Goal: Task Accomplishment & Management: Use online tool/utility

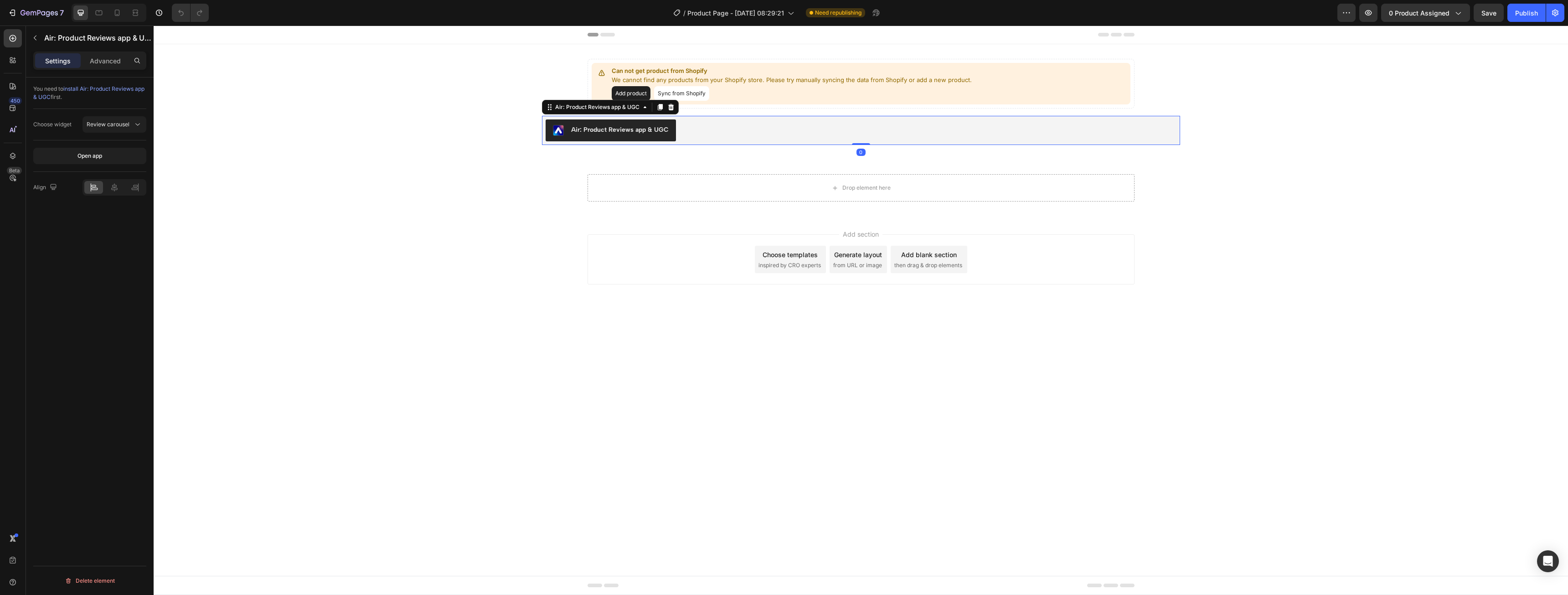
click at [873, 134] on div "Air: Product Reviews app & UGC" at bounding box center [861, 130] width 631 height 22
click at [670, 107] on icon at bounding box center [670, 107] width 7 height 7
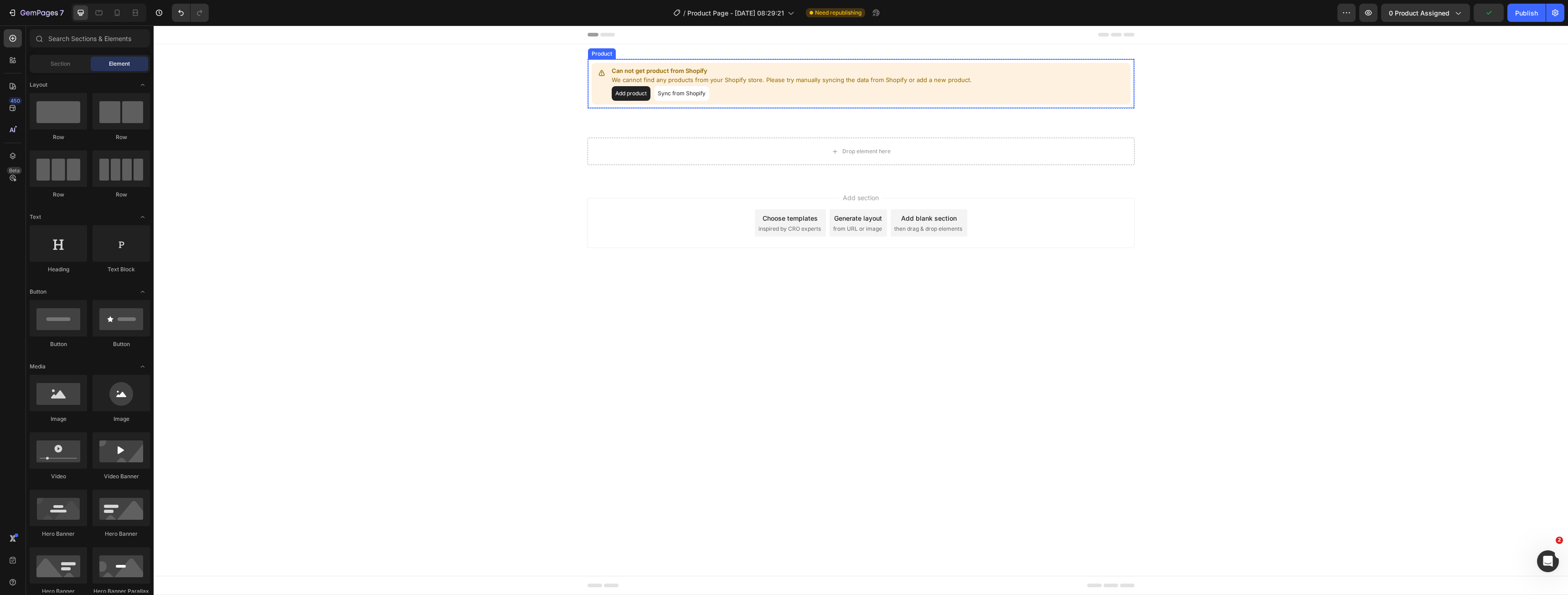
click at [636, 97] on button "Add product" at bounding box center [631, 93] width 39 height 15
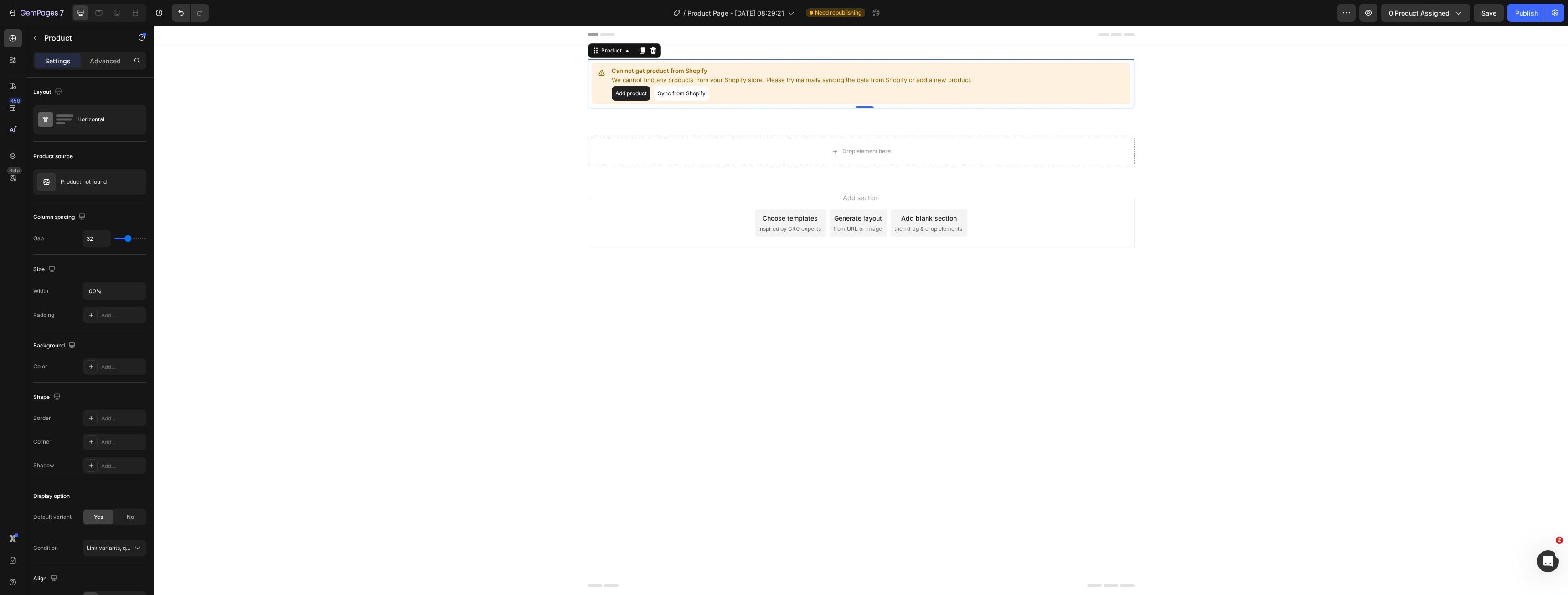
click at [683, 91] on button "Sync from Shopify" at bounding box center [682, 93] width 55 height 15
click at [686, 96] on button "Sync from Shopify" at bounding box center [682, 93] width 55 height 15
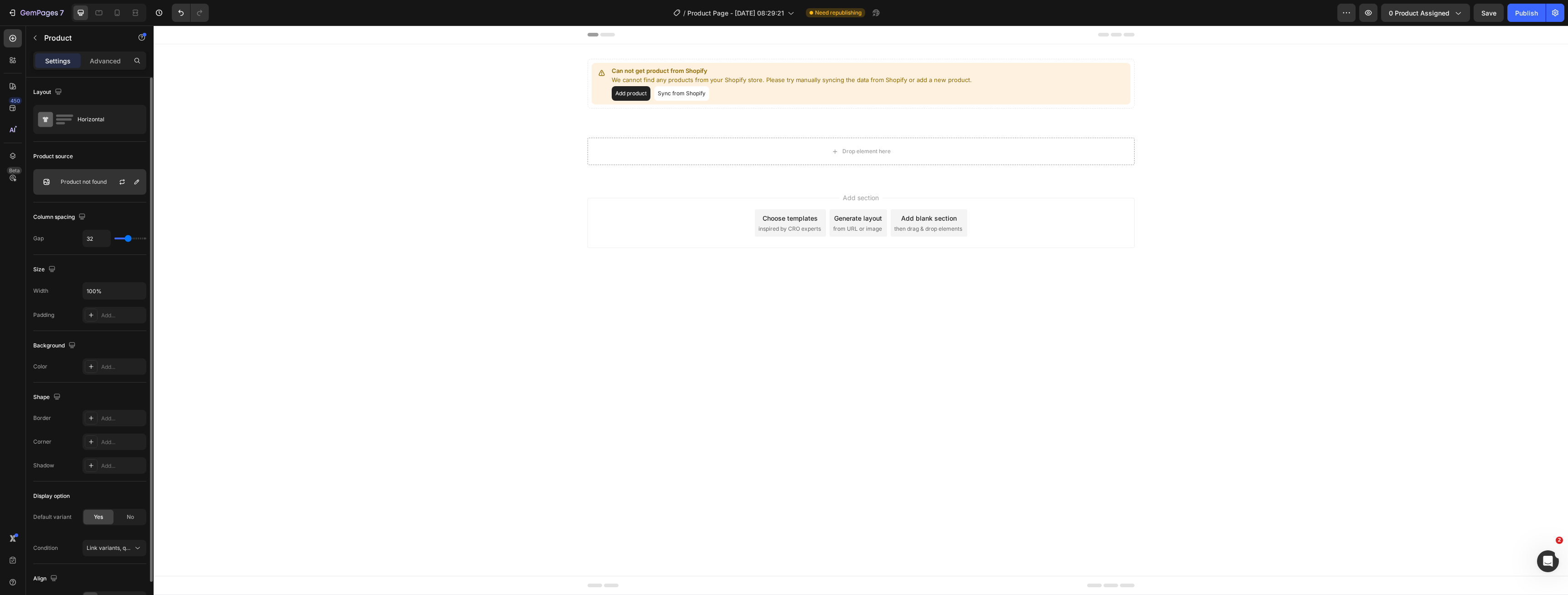
click at [75, 178] on div "Product not found" at bounding box center [90, 182] width 113 height 26
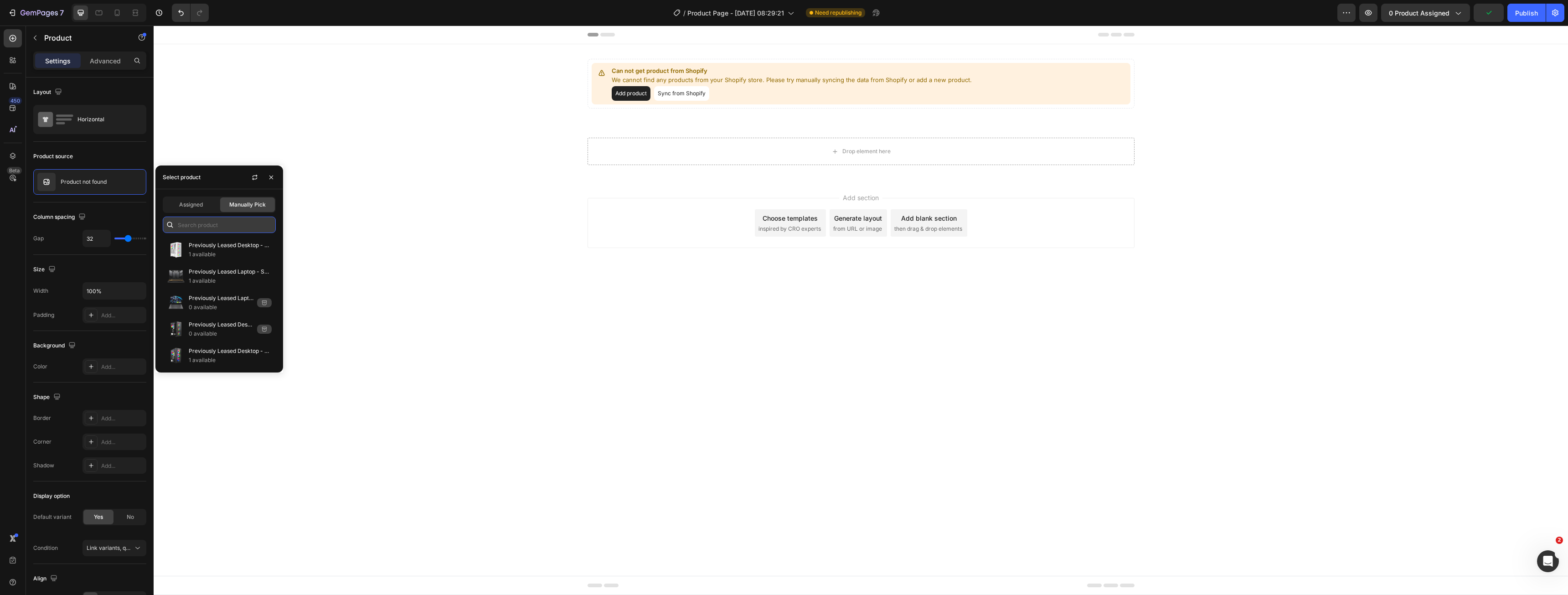
click at [221, 223] on input "text" at bounding box center [220, 224] width 113 height 16
type input "silver"
click at [245, 274] on p "AMD Silver Gaming PC" at bounding box center [230, 272] width 83 height 9
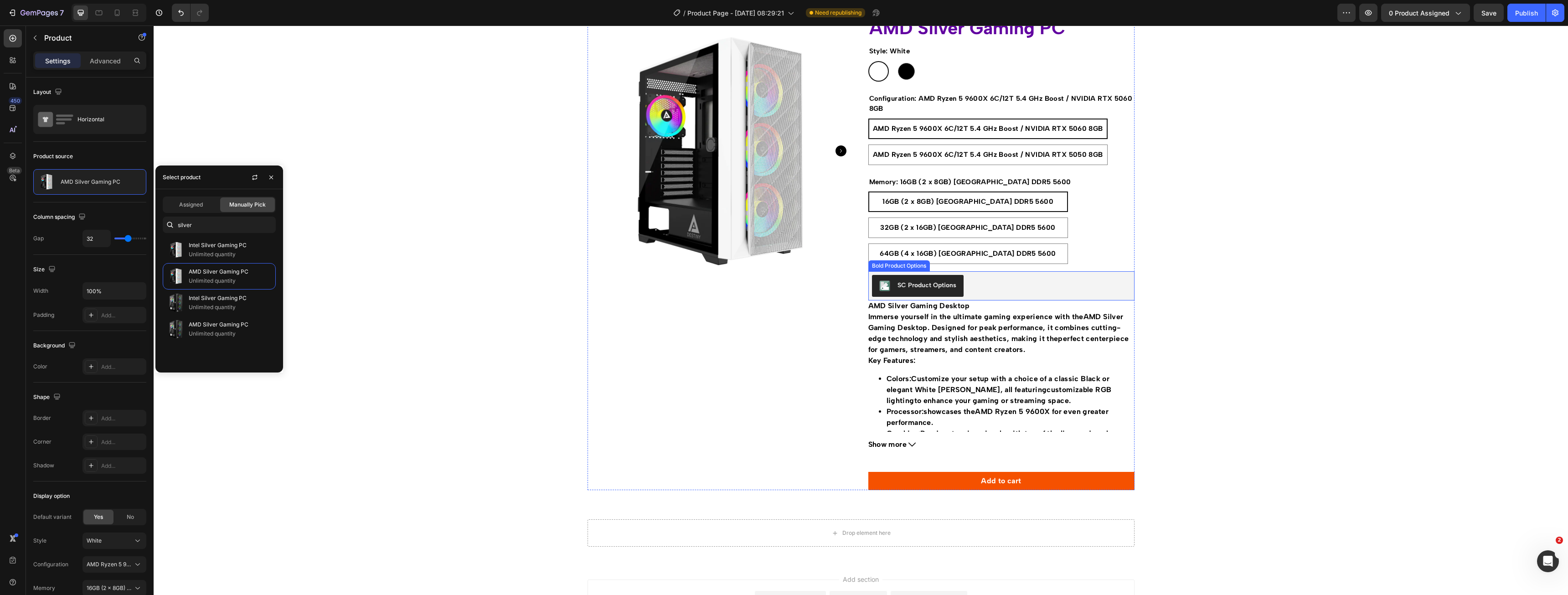
scroll to position [46, 0]
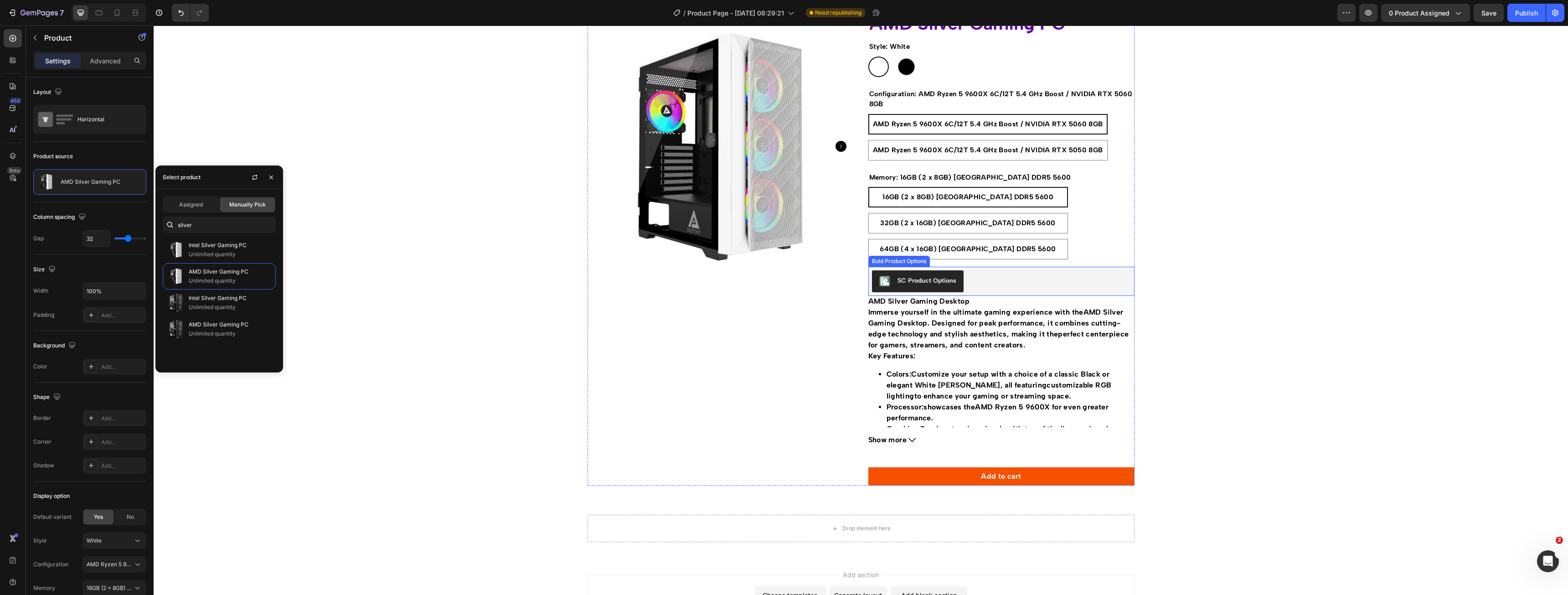
click at [1079, 289] on div "SC Product Options" at bounding box center [1001, 281] width 259 height 22
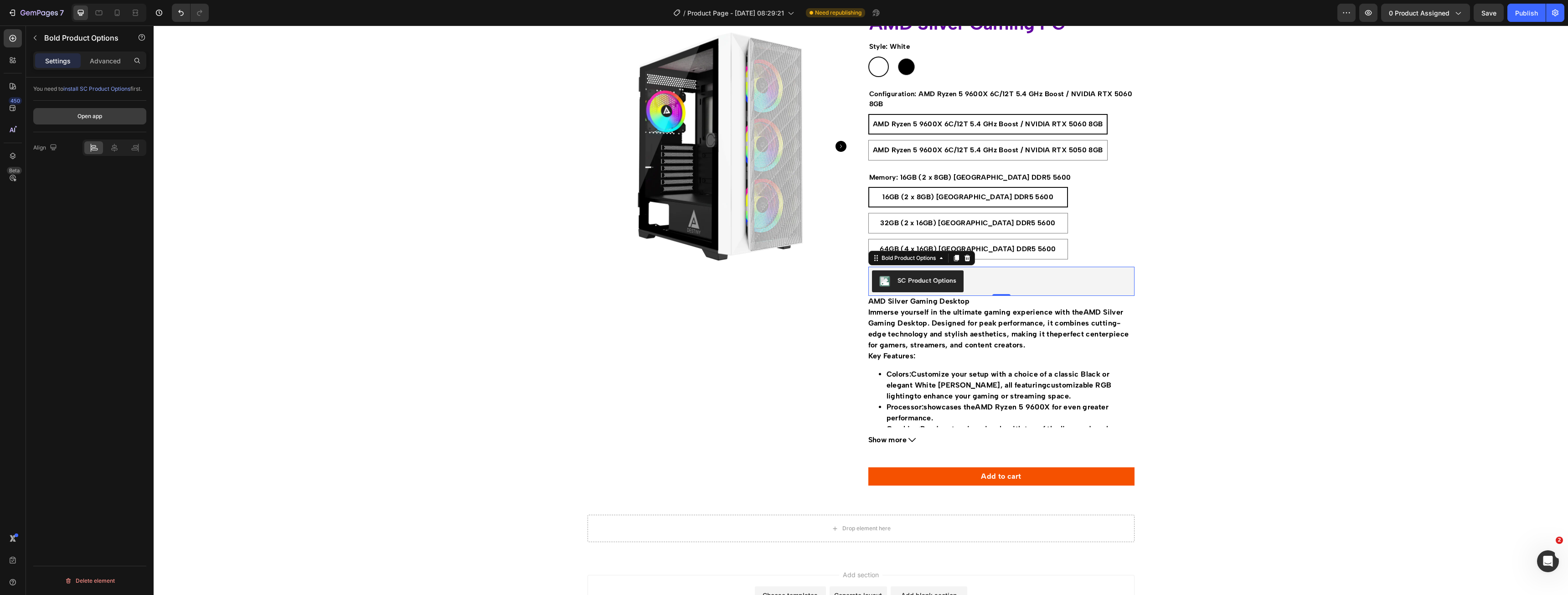
click at [88, 114] on div "Open app" at bounding box center [90, 116] width 24 height 8
click at [94, 60] on p "Advanced" at bounding box center [105, 61] width 31 height 10
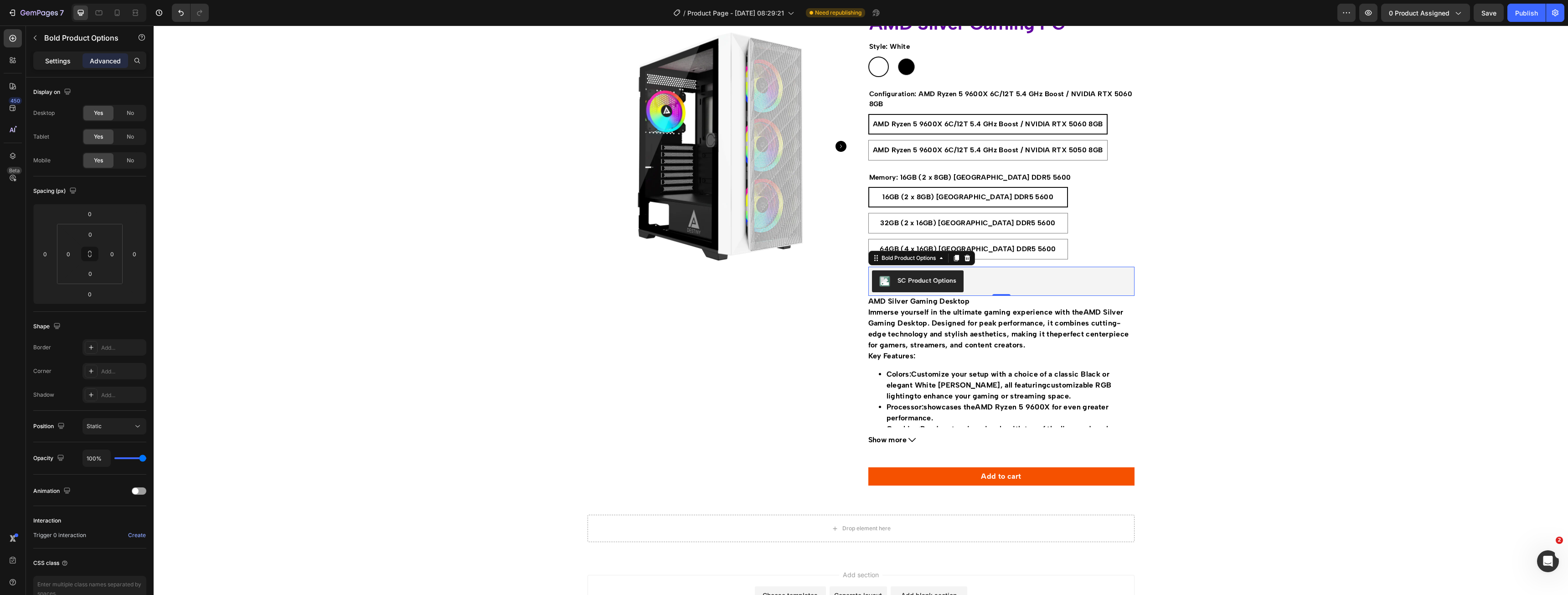
click at [51, 62] on p "Settings" at bounding box center [58, 61] width 26 height 10
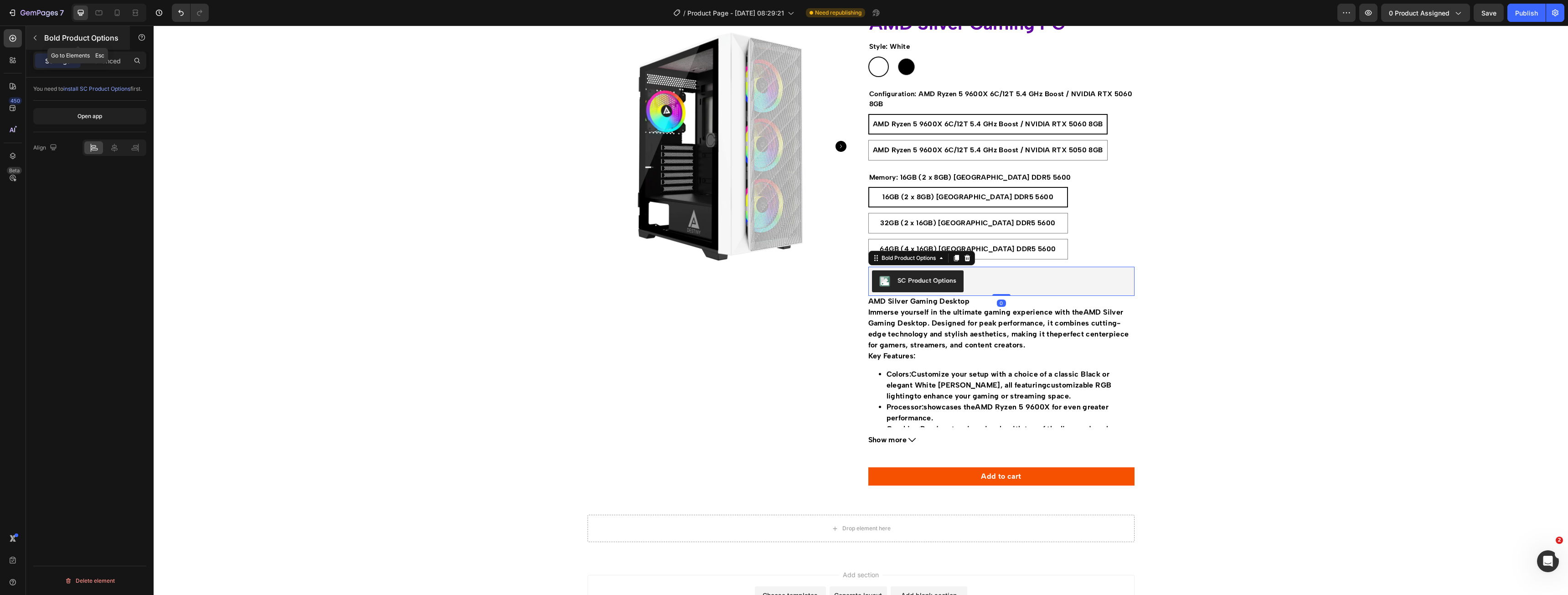
click at [37, 38] on icon "button" at bounding box center [35, 37] width 7 height 7
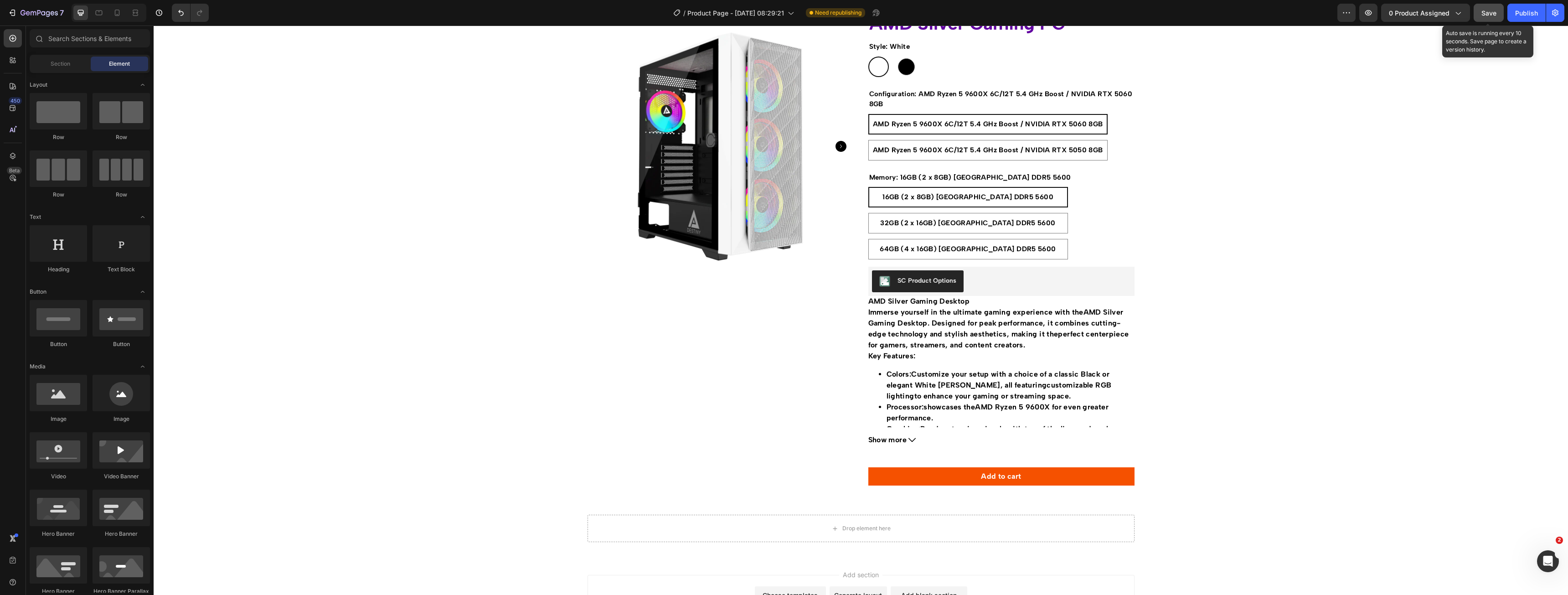
click at [1488, 18] on button "Save" at bounding box center [1488, 13] width 30 height 18
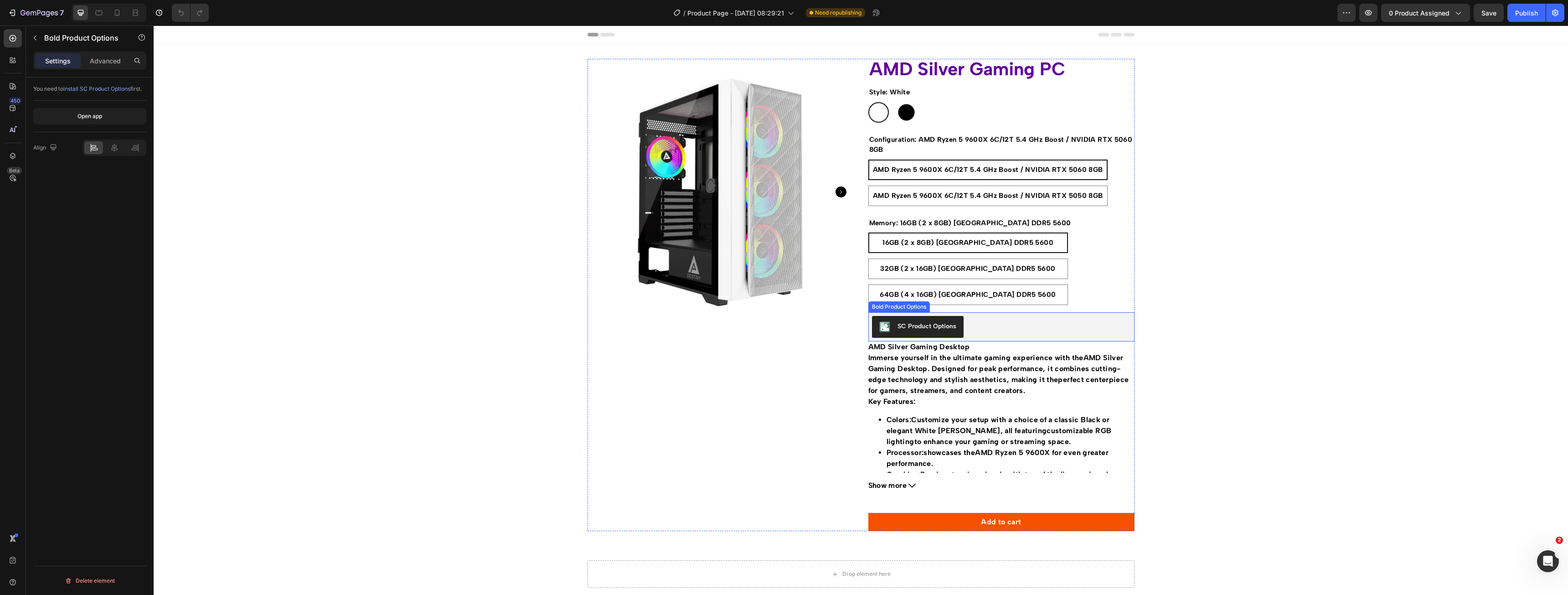
click at [995, 329] on div "SC Product Options" at bounding box center [1001, 327] width 259 height 22
click at [966, 305] on icon at bounding box center [967, 303] width 7 height 7
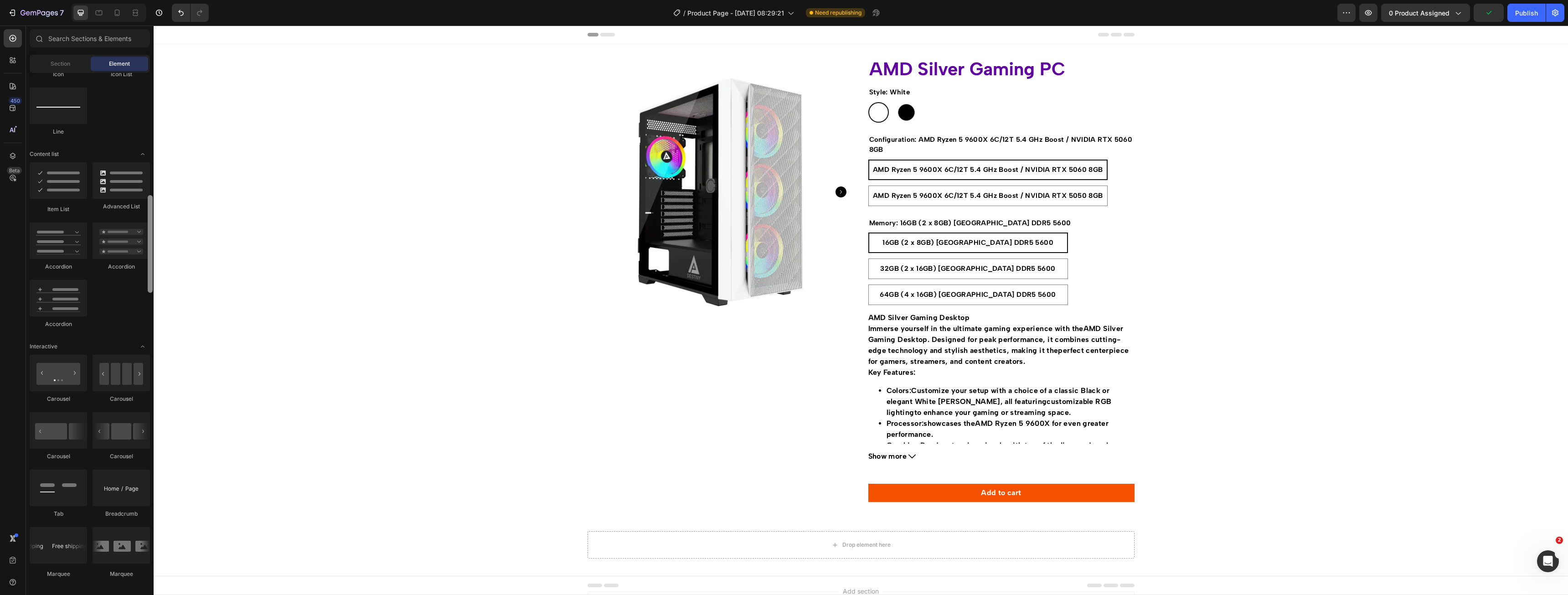
drag, startPoint x: 305, startPoint y: 245, endPoint x: 165, endPoint y: 355, distance: 178.0
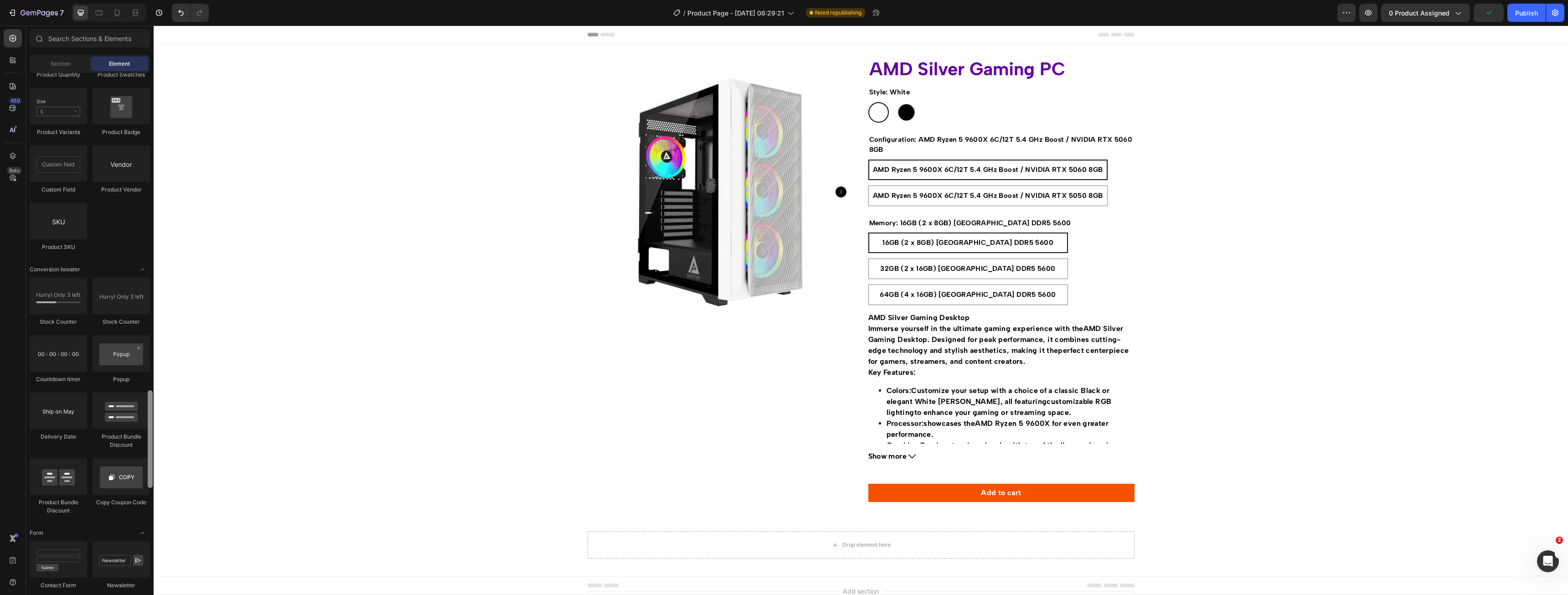
drag, startPoint x: 302, startPoint y: 312, endPoint x: 158, endPoint y: 484, distance: 224.3
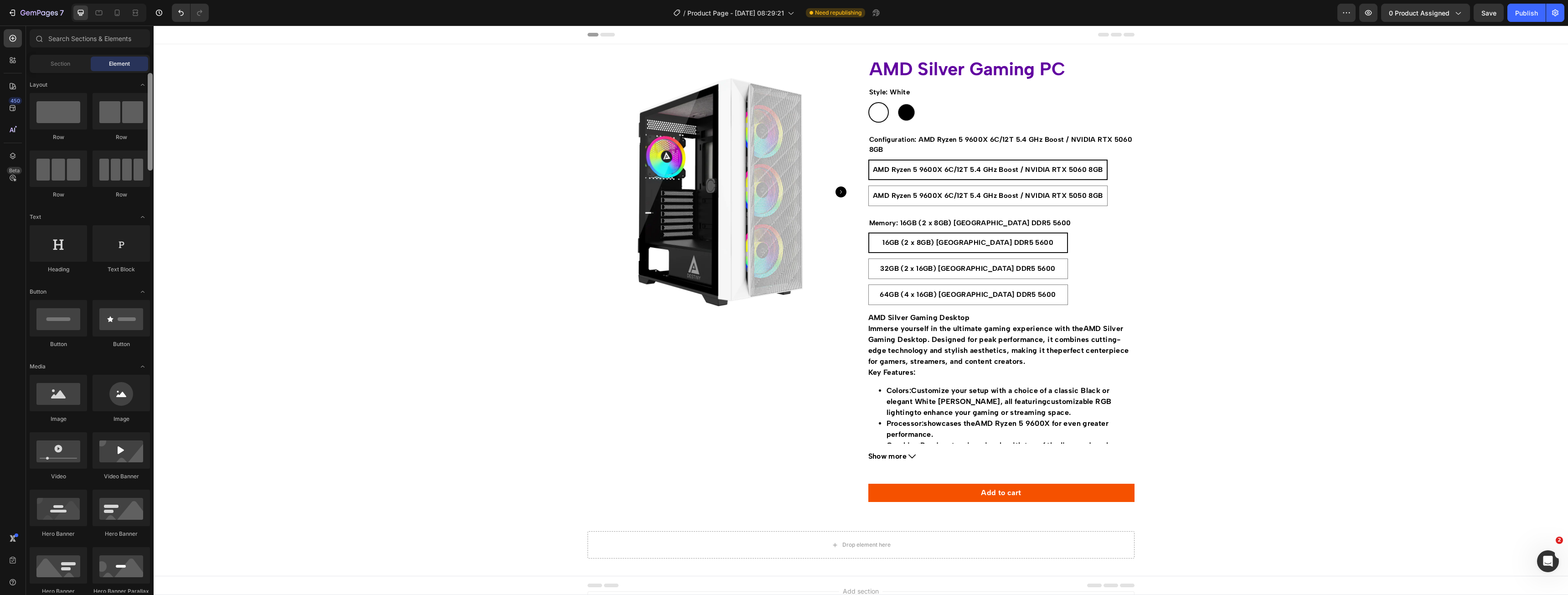
drag, startPoint x: 148, startPoint y: 467, endPoint x: 147, endPoint y: 100, distance: 367.0
click at [147, 100] on div at bounding box center [150, 332] width 7 height 520
click at [70, 67] on span "Section" at bounding box center [61, 64] width 19 height 8
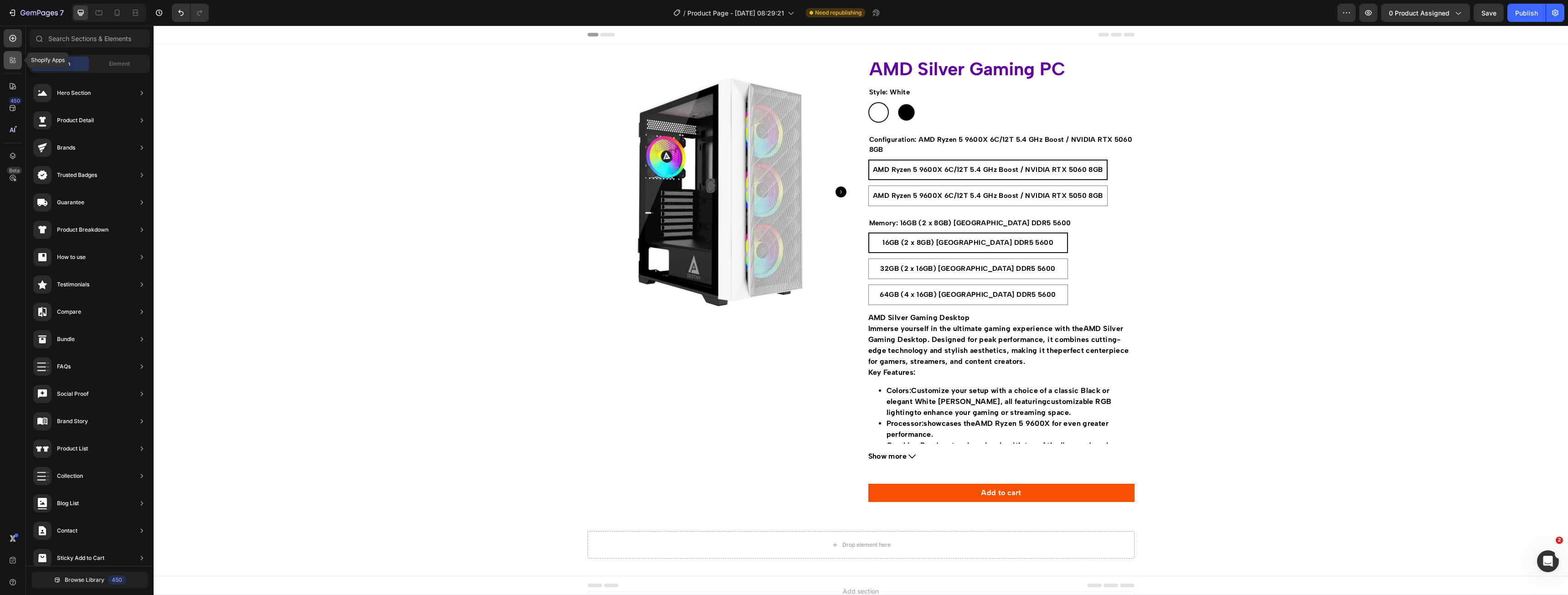
click at [15, 62] on icon at bounding box center [13, 60] width 9 height 9
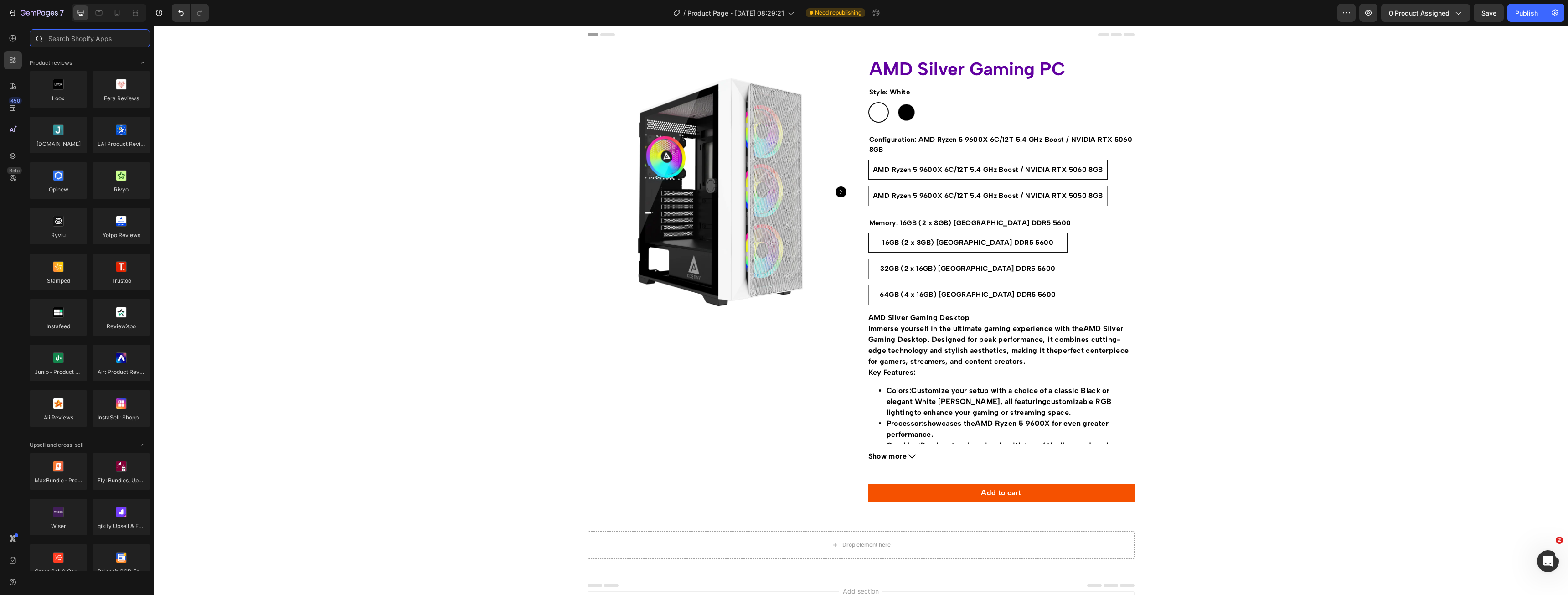
click at [109, 37] on input "text" at bounding box center [90, 38] width 120 height 18
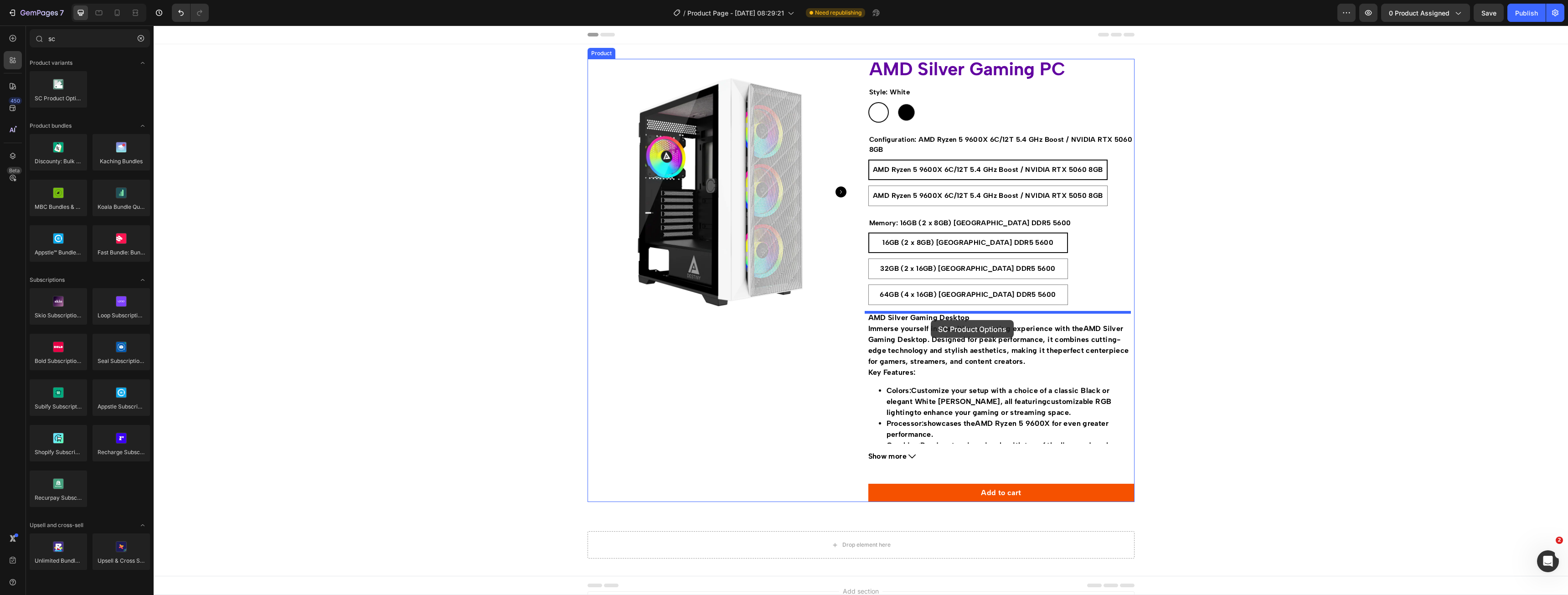
drag, startPoint x: 219, startPoint y: 124, endPoint x: 930, endPoint y: 320, distance: 737.5
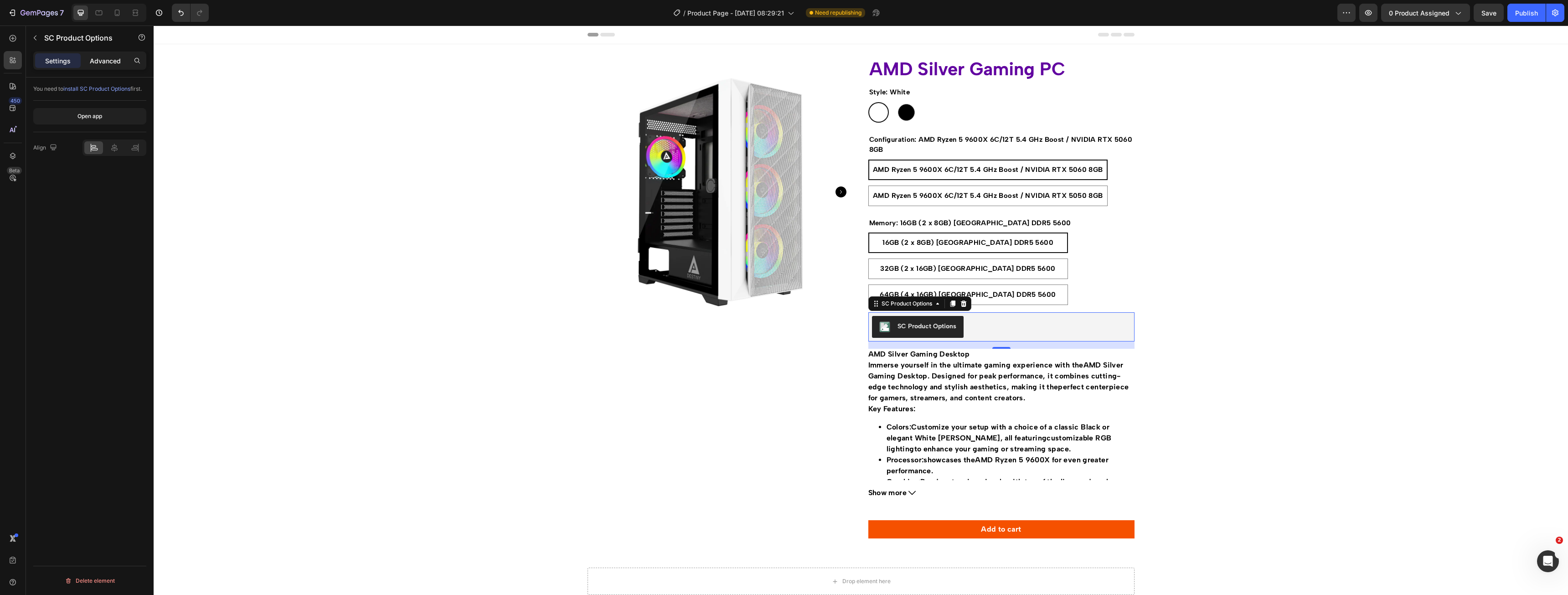
click at [97, 64] on p "Advanced" at bounding box center [105, 61] width 31 height 10
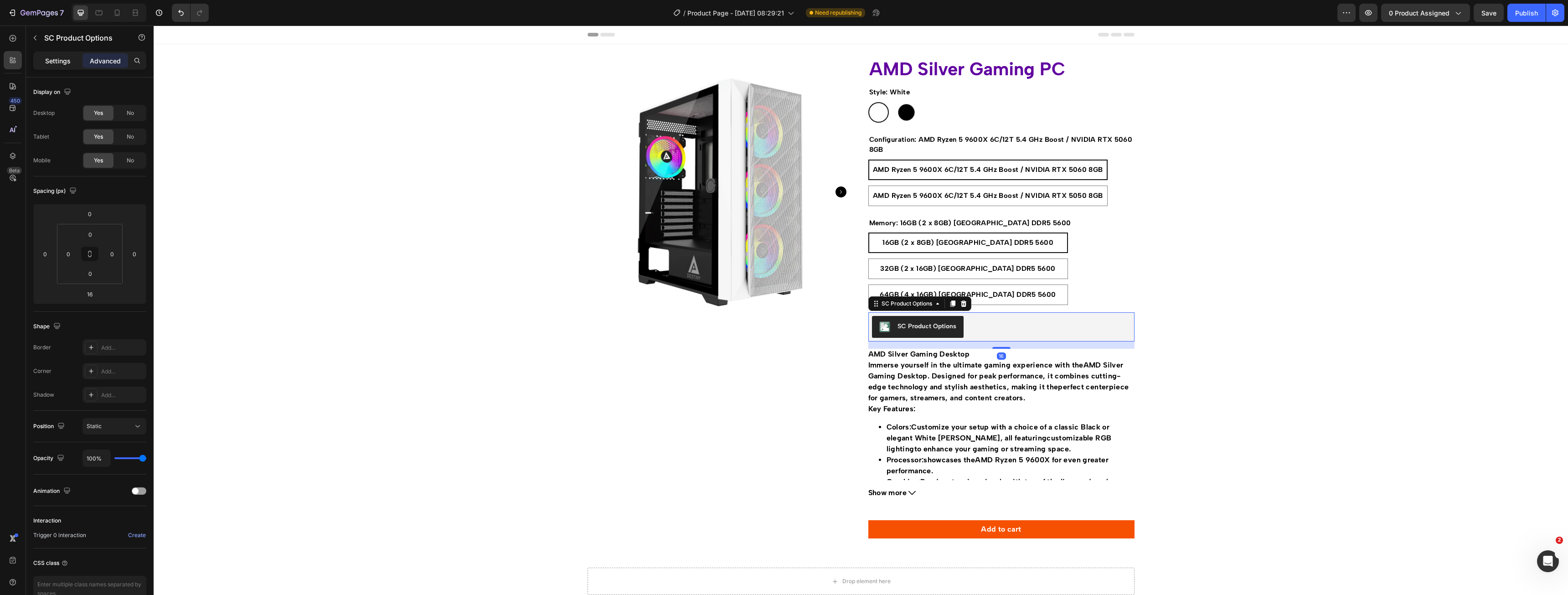
click at [42, 62] on div "Settings" at bounding box center [58, 61] width 46 height 15
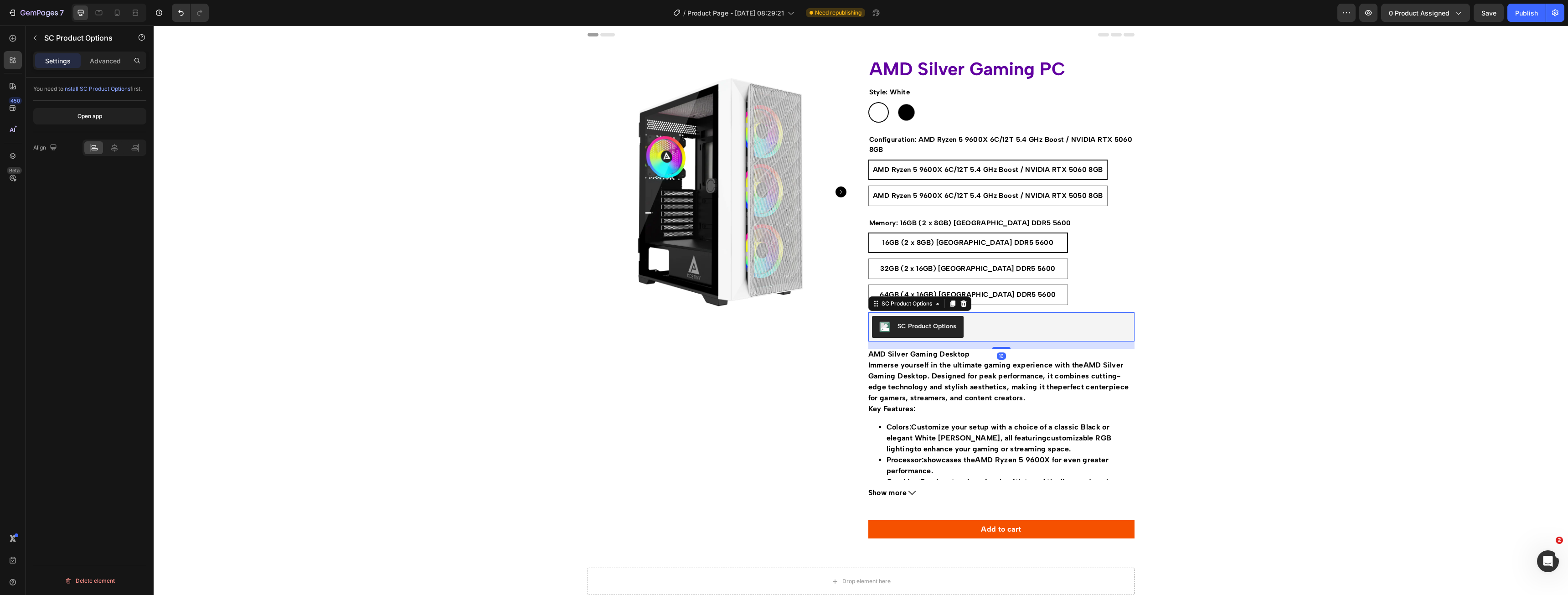
click at [935, 327] on div "SC Product Options" at bounding box center [927, 326] width 59 height 10
click at [85, 118] on div "Open app" at bounding box center [90, 116] width 24 height 8
click at [33, 41] on button "button" at bounding box center [35, 37] width 15 height 15
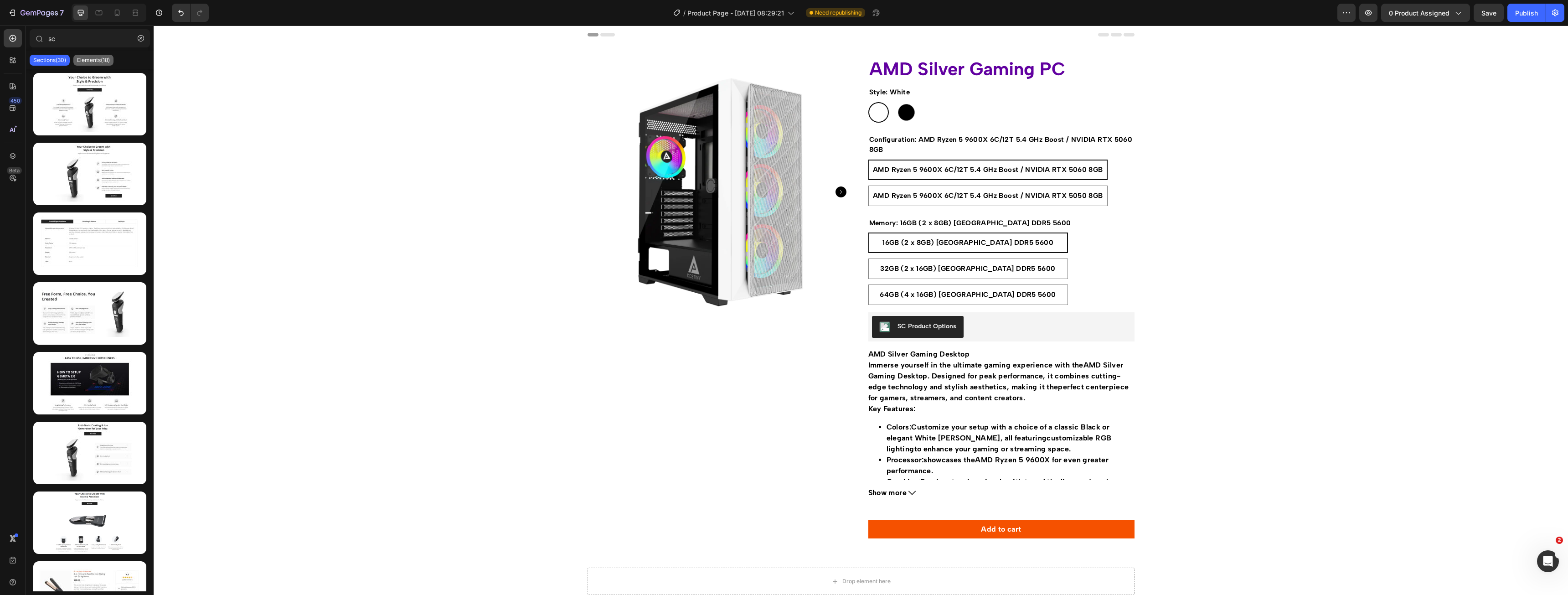
click at [92, 61] on p "Elements(18)" at bounding box center [93, 60] width 33 height 7
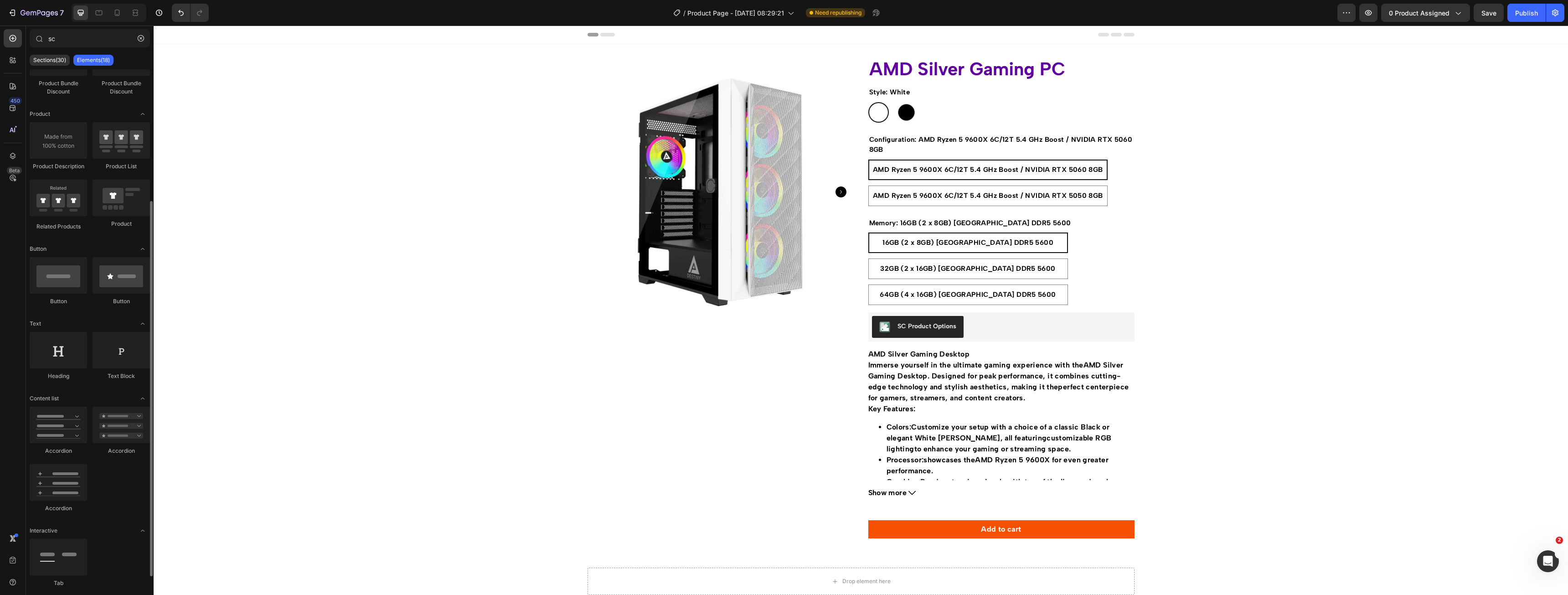
scroll to position [46, 0]
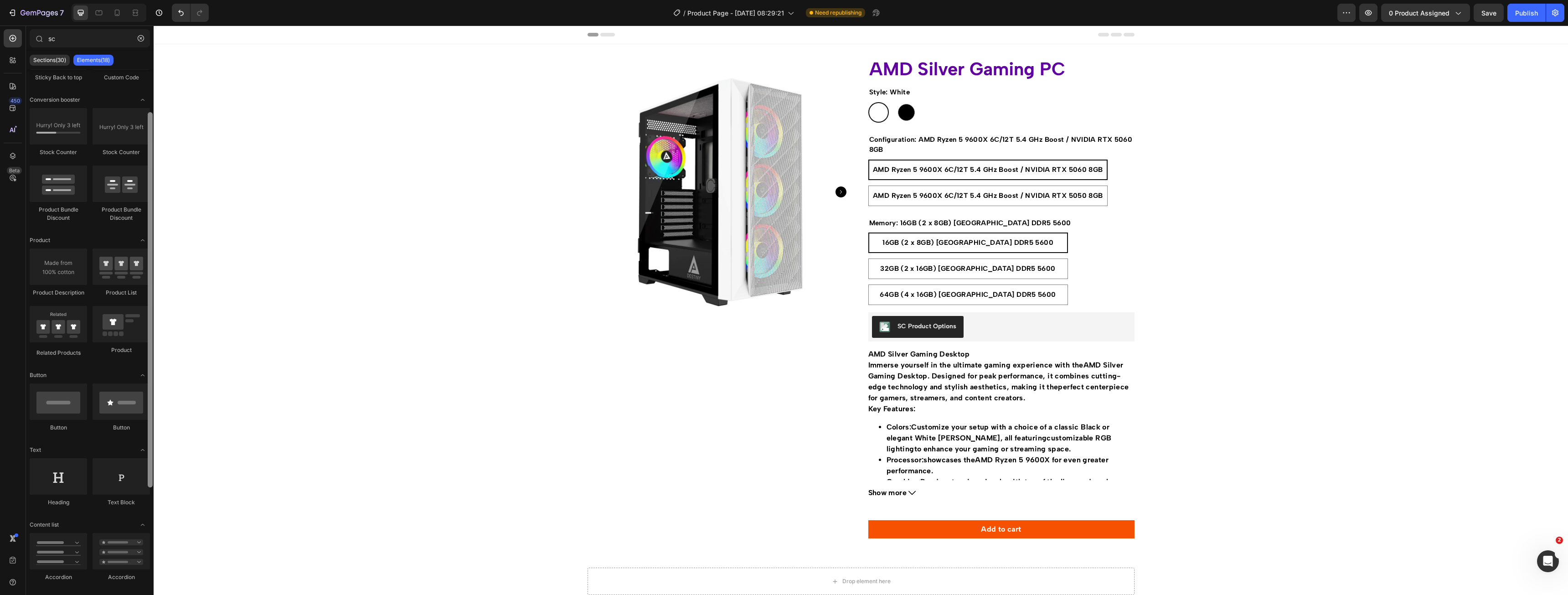
drag, startPoint x: 305, startPoint y: 252, endPoint x: 155, endPoint y: 214, distance: 154.7
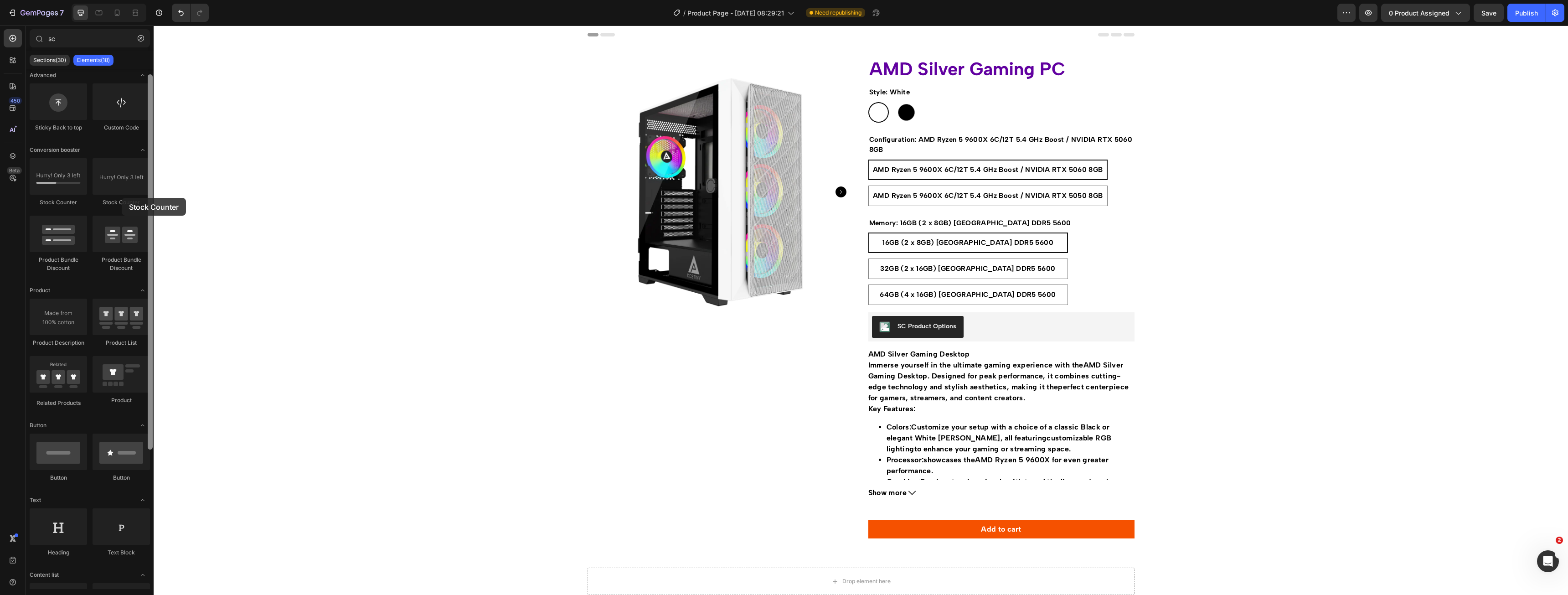
scroll to position [6, 0]
click at [122, 198] on div "Stock Counter" at bounding box center [121, 182] width 57 height 48
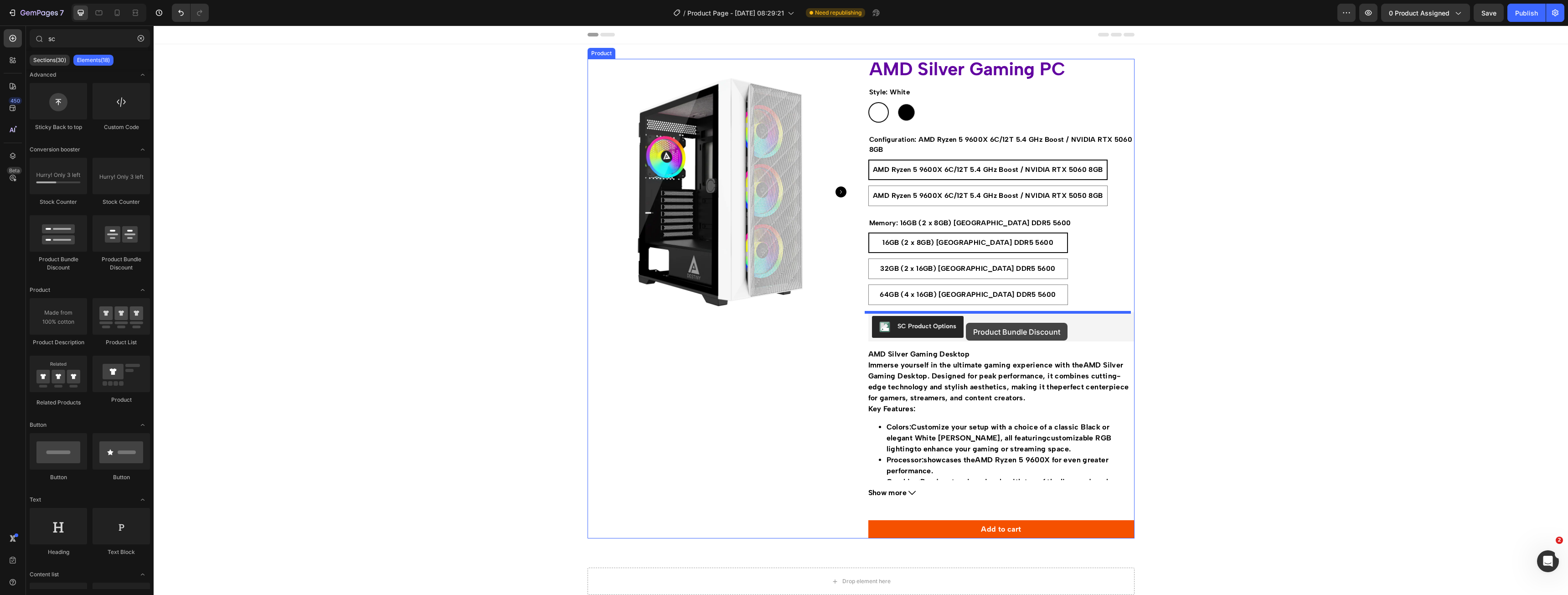
drag, startPoint x: 264, startPoint y: 261, endPoint x: 966, endPoint y: 323, distance: 704.7
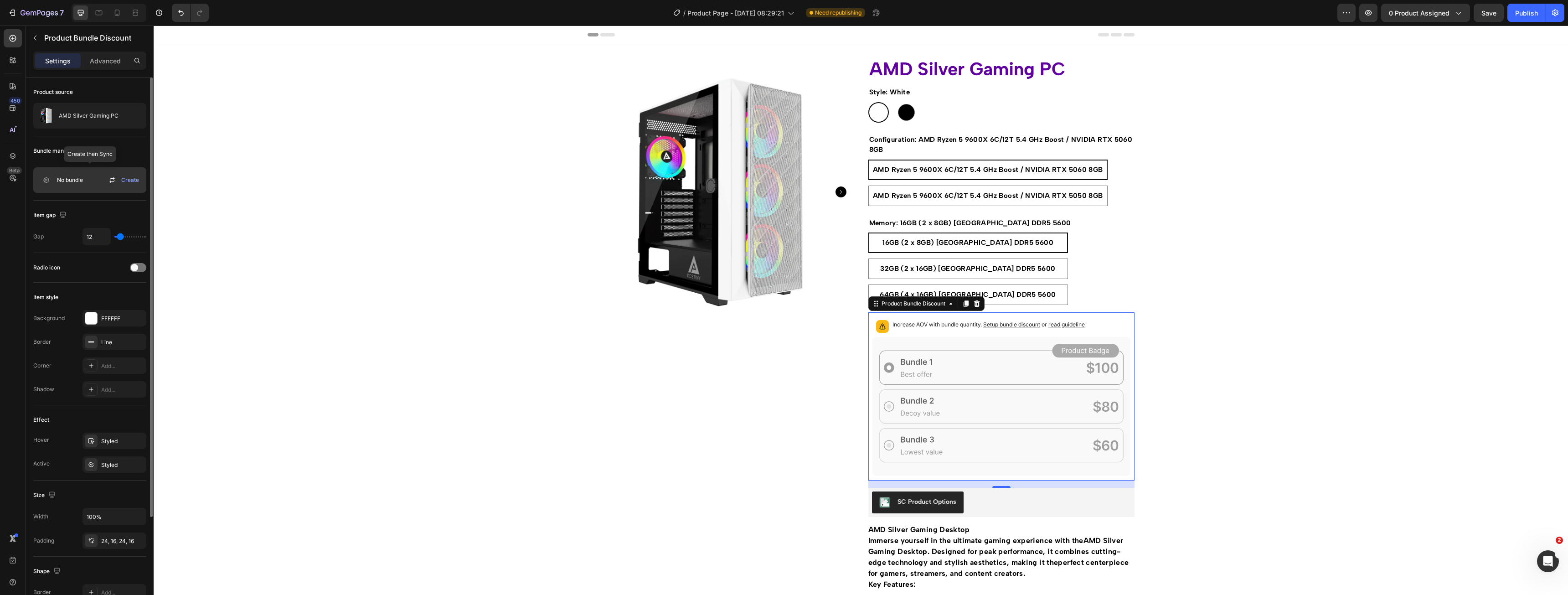
click at [67, 178] on span "No bundle" at bounding box center [70, 180] width 26 height 8
click at [46, 180] on icon at bounding box center [46, 180] width 3 height 3
click at [126, 184] on div "Create" at bounding box center [125, 180] width 36 height 11
click at [131, 178] on span "Create" at bounding box center [130, 180] width 18 height 8
click at [1104, 319] on div "Increase AOV with bundle quantity. Setup bundle discount or read guideline" at bounding box center [1001, 326] width 258 height 20
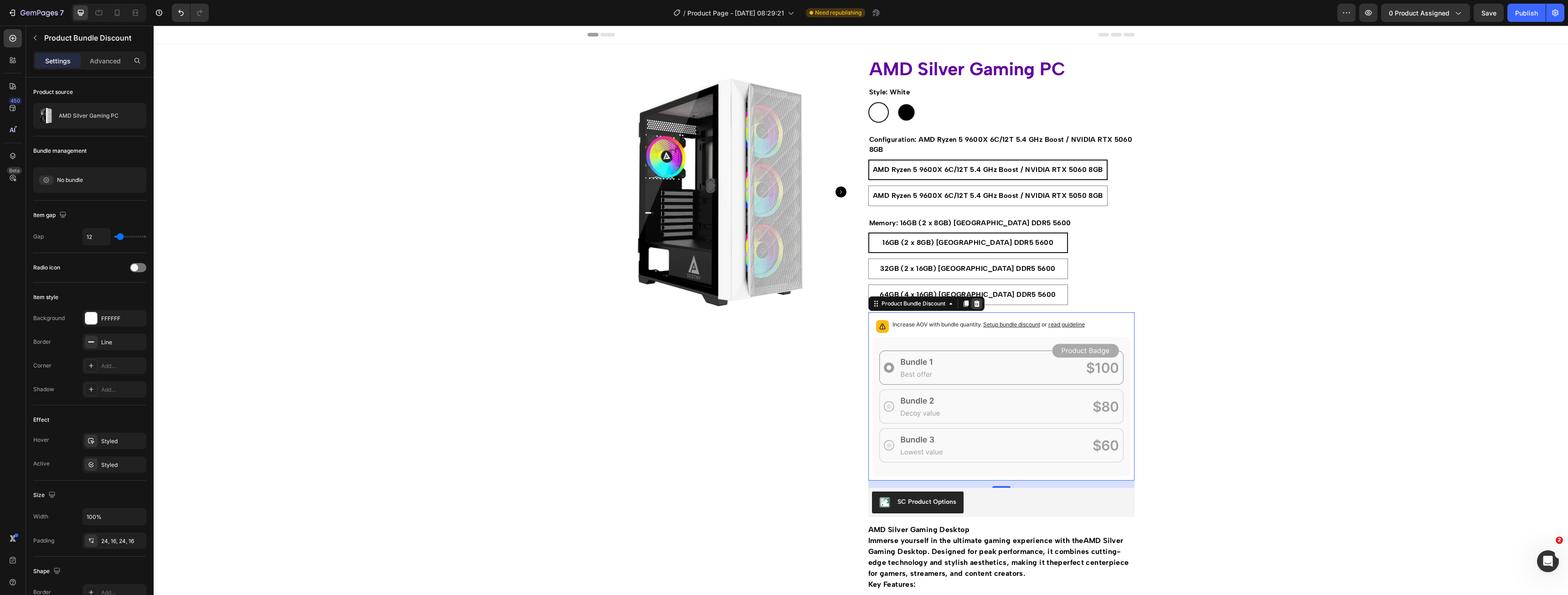
click at [975, 303] on icon at bounding box center [976, 303] width 7 height 7
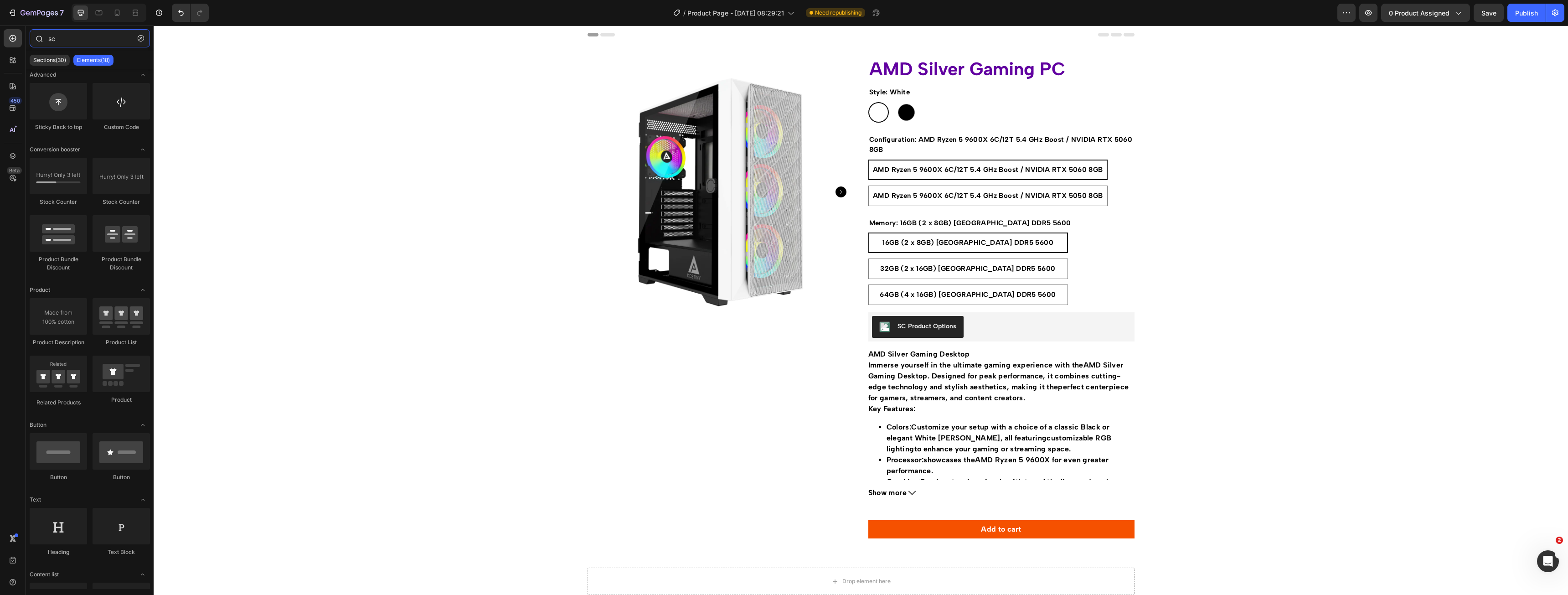
click at [95, 44] on input "sc" at bounding box center [90, 38] width 120 height 18
drag, startPoint x: 60, startPoint y: 44, endPoint x: 0, endPoint y: 41, distance: 60.1
click at [4, 42] on div "450 Beta sc Sections(30) Elements(18) Advanced Sticky Back to top Custom Code C…" at bounding box center [77, 310] width 154 height 569
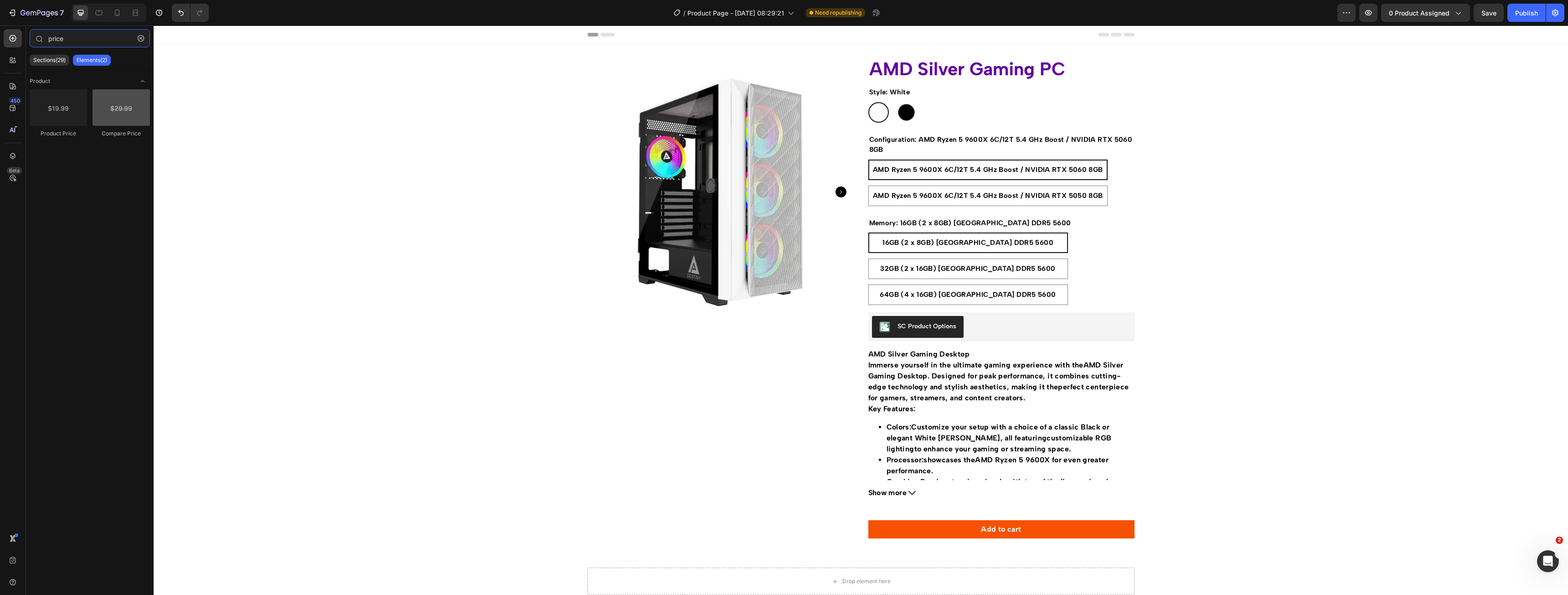
type input "price"
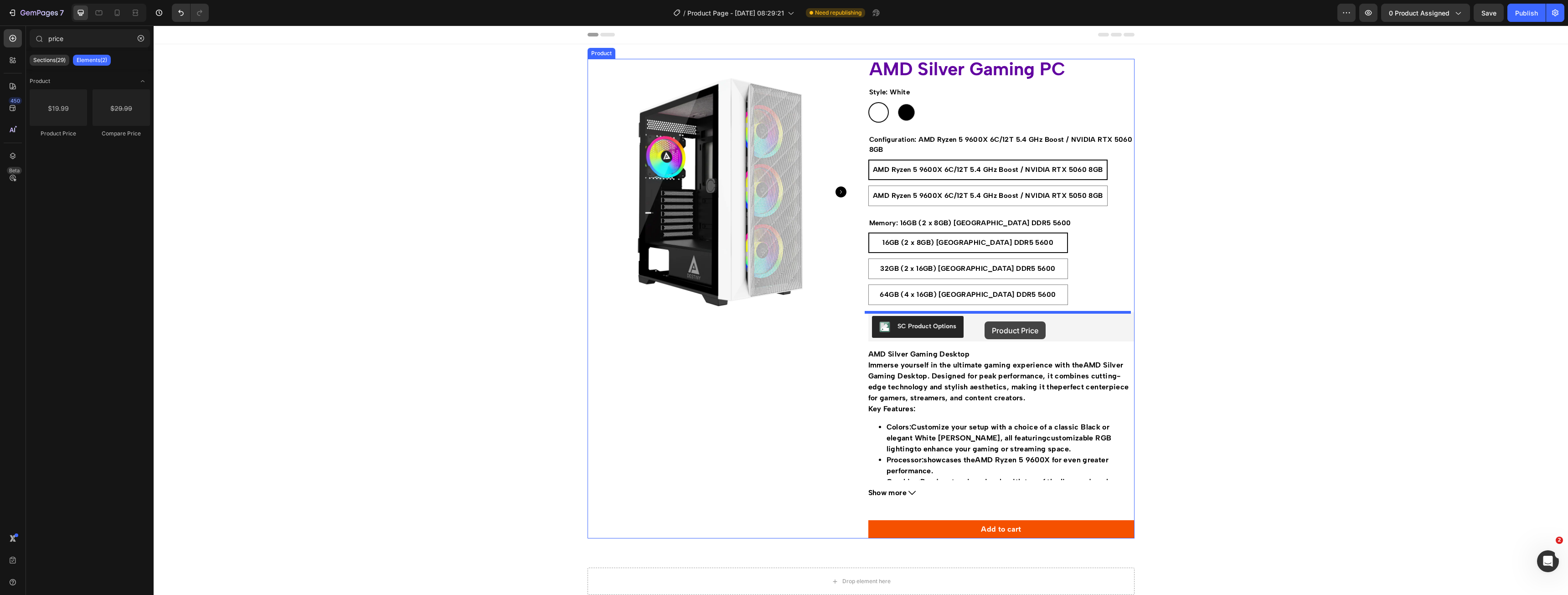
drag, startPoint x: 298, startPoint y: 135, endPoint x: 985, endPoint y: 321, distance: 711.7
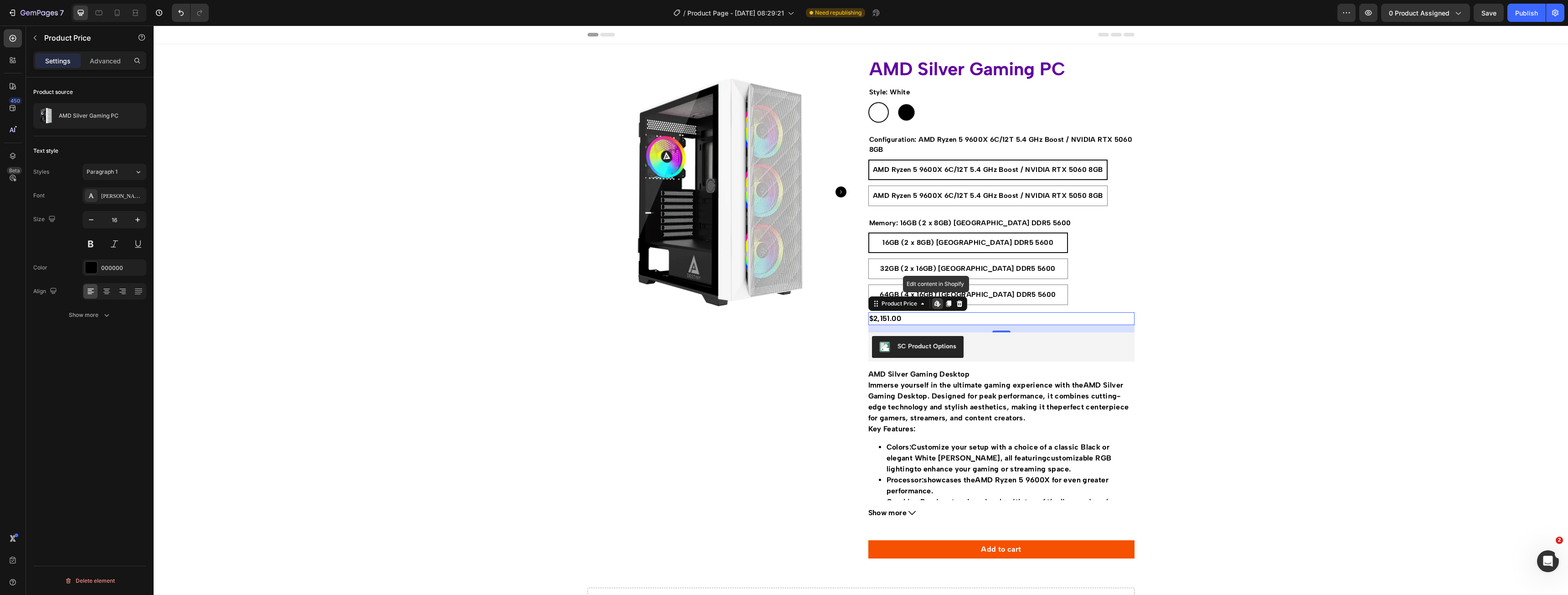
click at [934, 305] on icon at bounding box center [937, 303] width 7 height 7
click at [960, 302] on div at bounding box center [959, 303] width 11 height 11
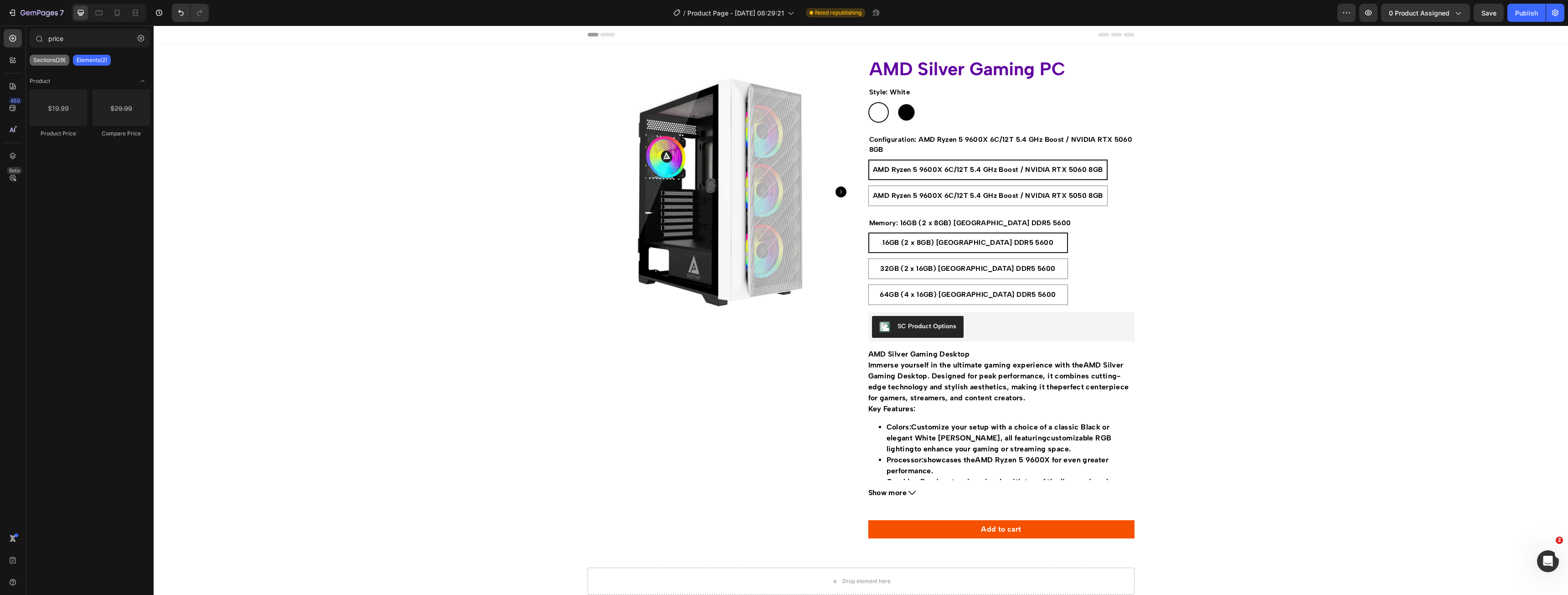
click at [46, 61] on p "Sections(29)" at bounding box center [50, 60] width 32 height 7
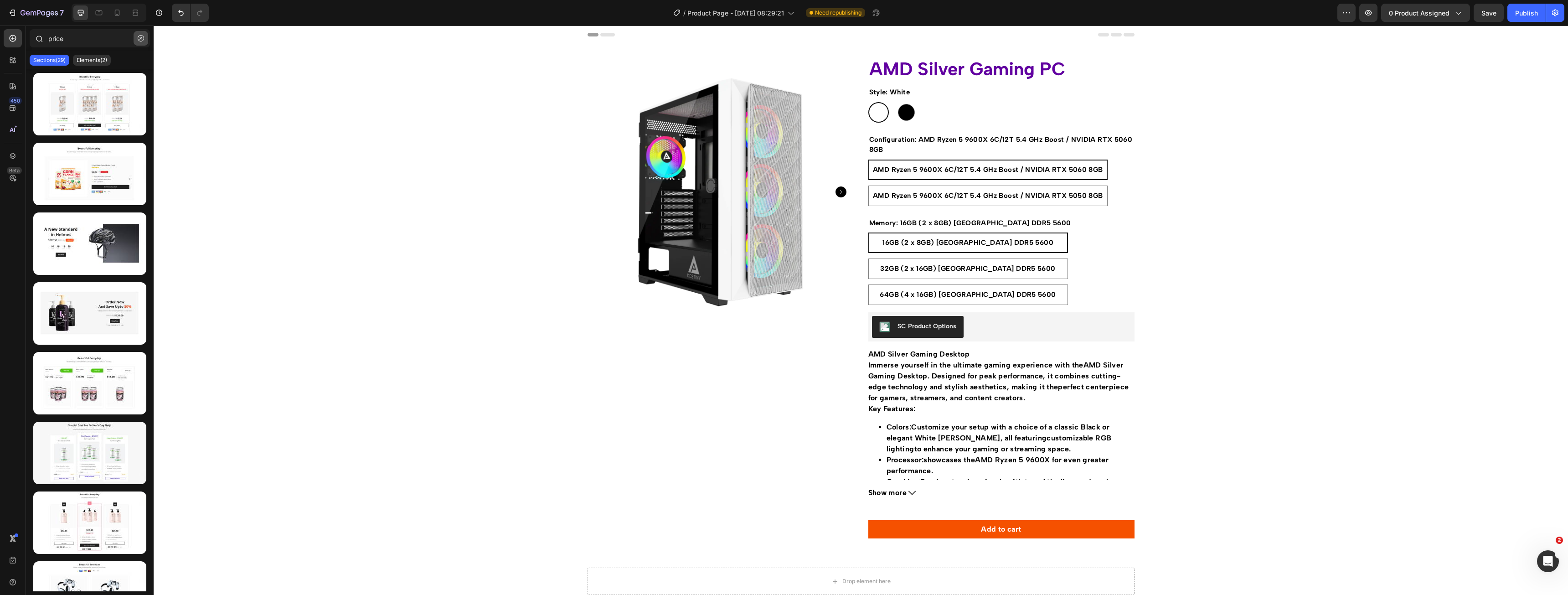
click at [144, 40] on button "button" at bounding box center [140, 38] width 15 height 15
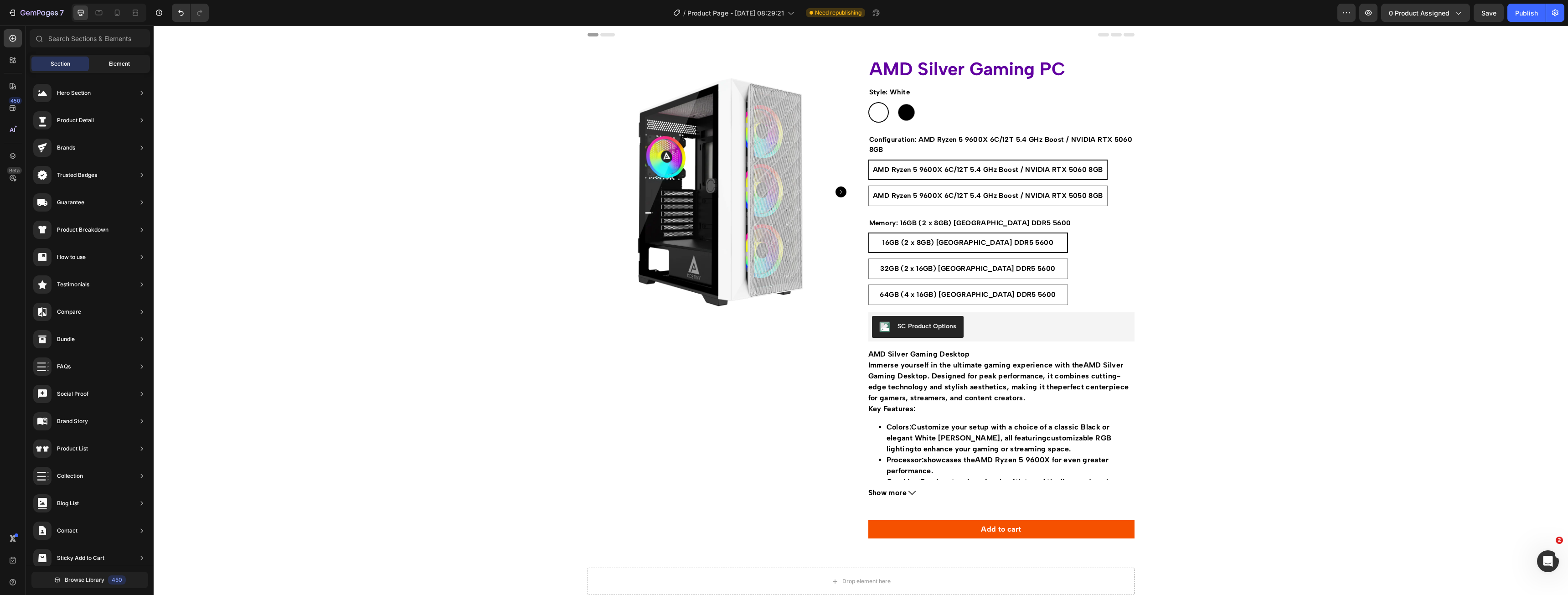
click at [131, 65] on div "Element" at bounding box center [119, 64] width 57 height 15
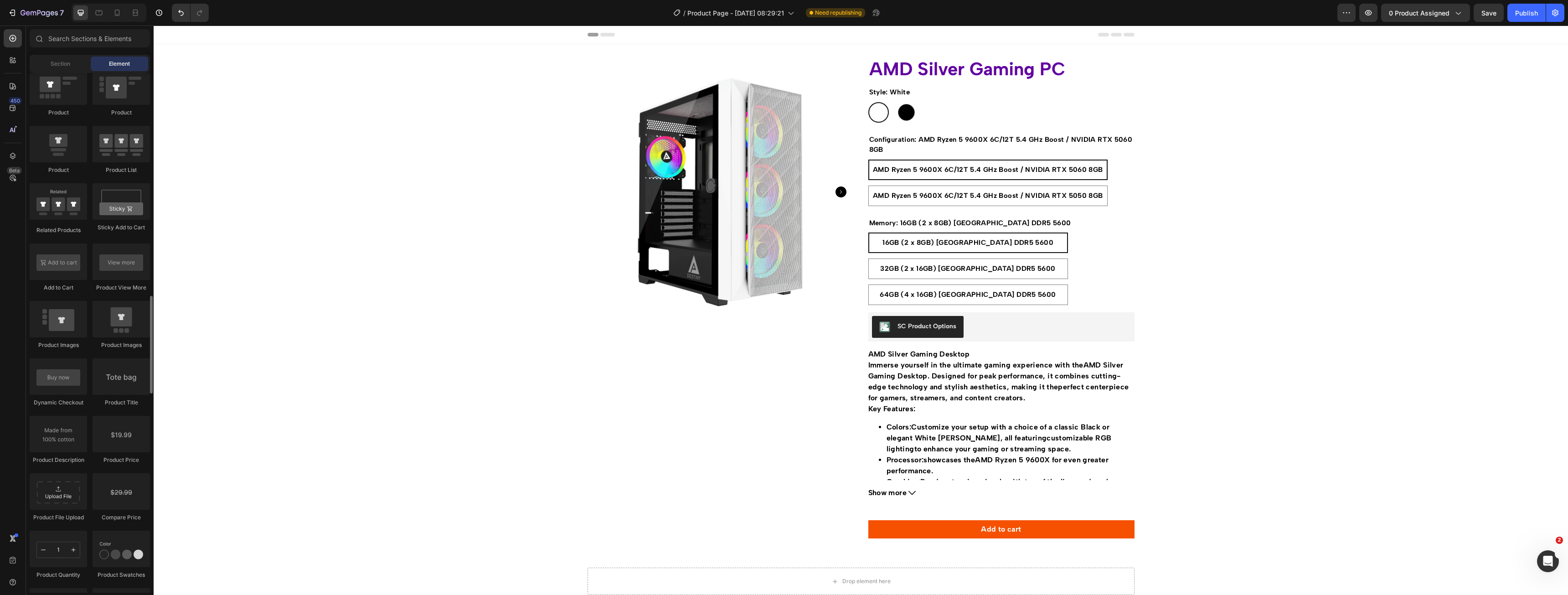
scroll to position [1231, 0]
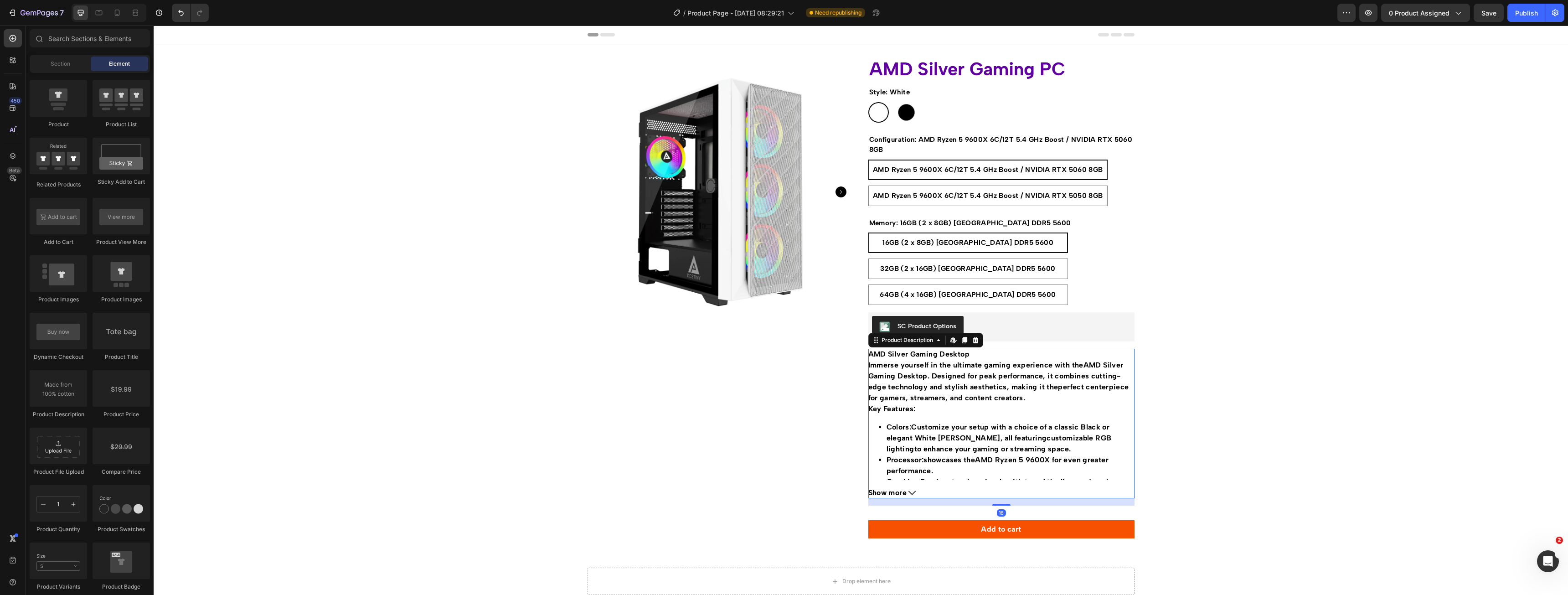
click at [900, 493] on span "Show more" at bounding box center [887, 493] width 38 height 11
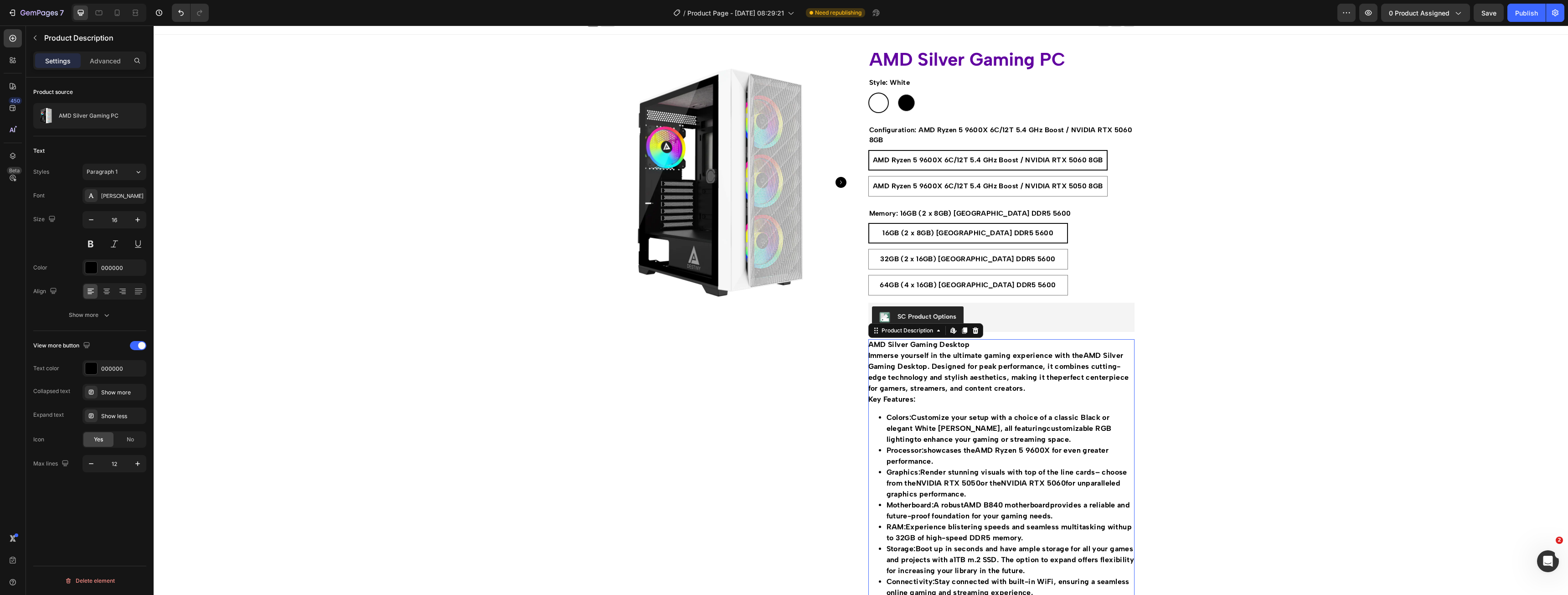
scroll to position [0, 0]
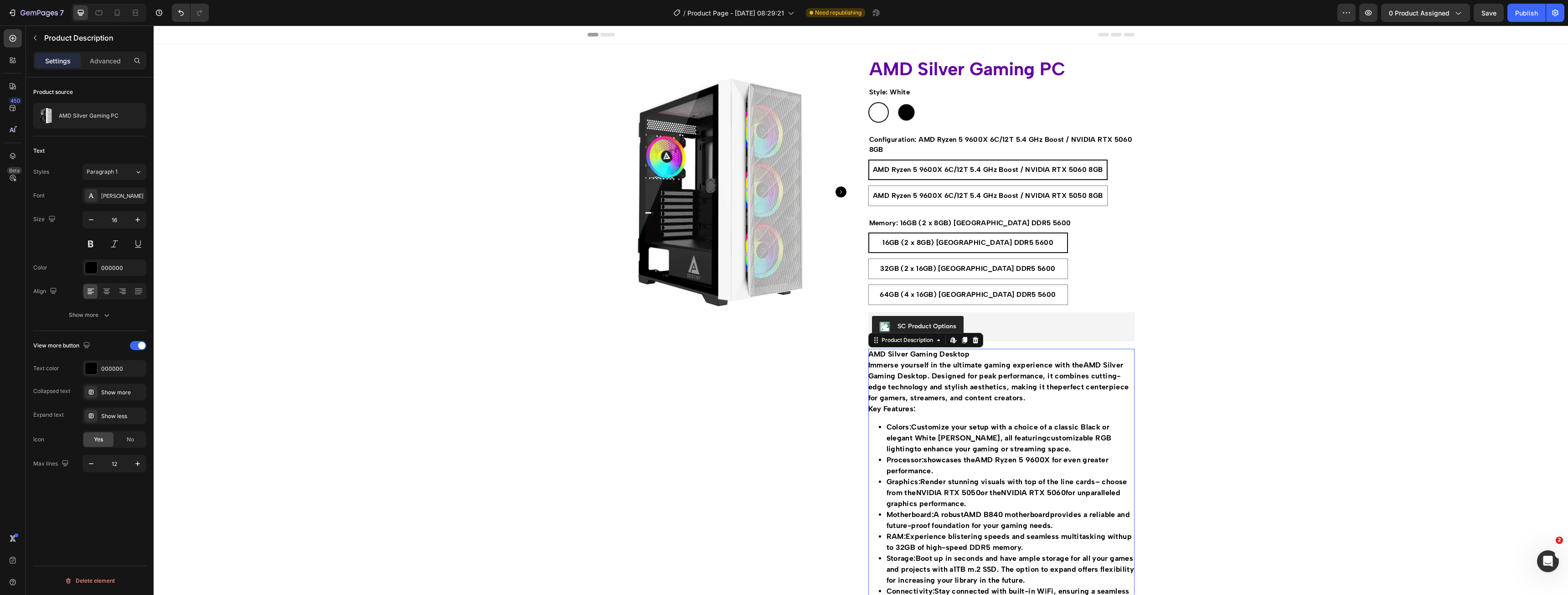
click at [111, 71] on div "Settings Advanced" at bounding box center [90, 64] width 128 height 26
click at [115, 60] on p "Advanced" at bounding box center [105, 61] width 31 height 10
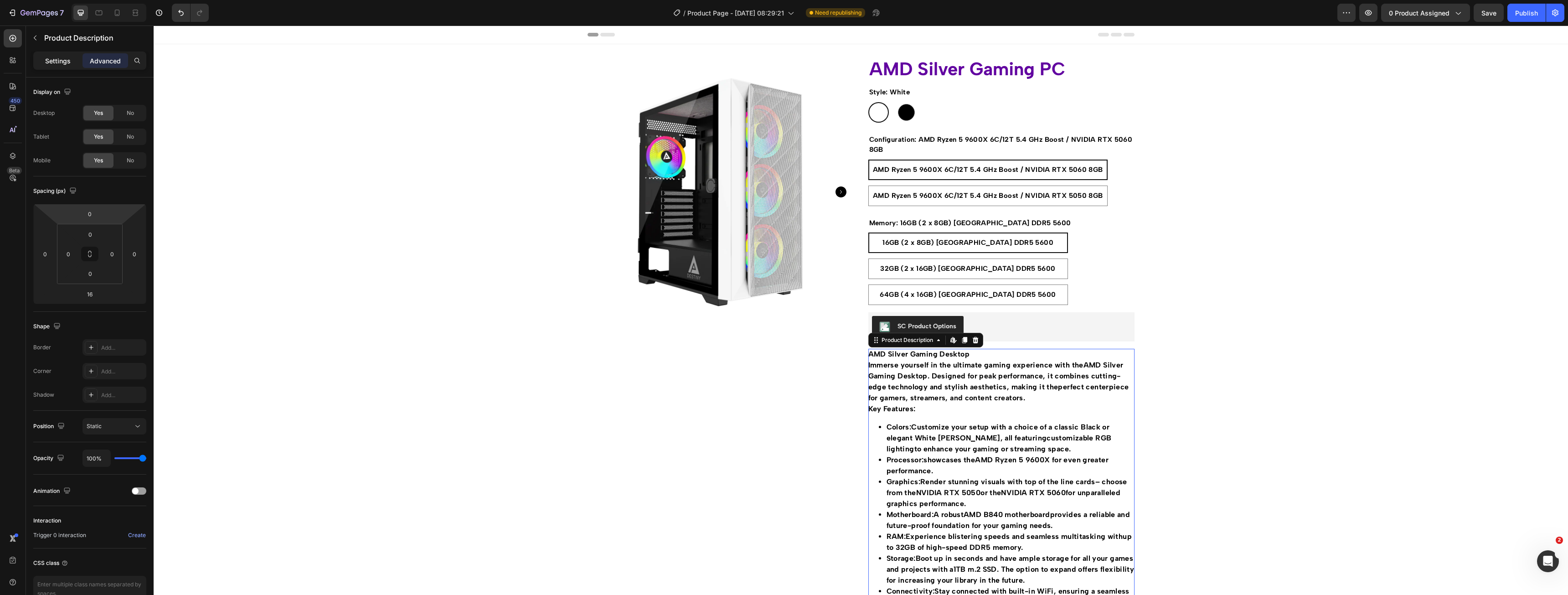
click at [60, 63] on p "Settings" at bounding box center [58, 61] width 26 height 10
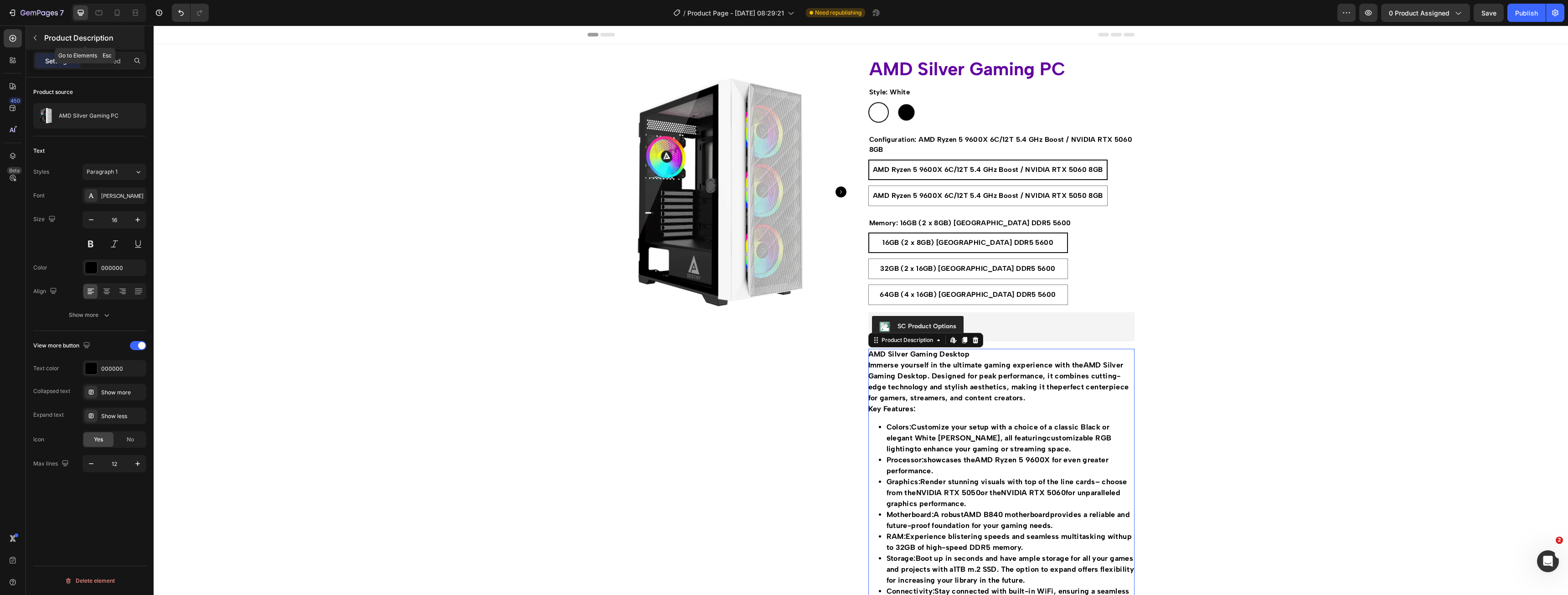
click at [30, 37] on button "button" at bounding box center [35, 37] width 15 height 15
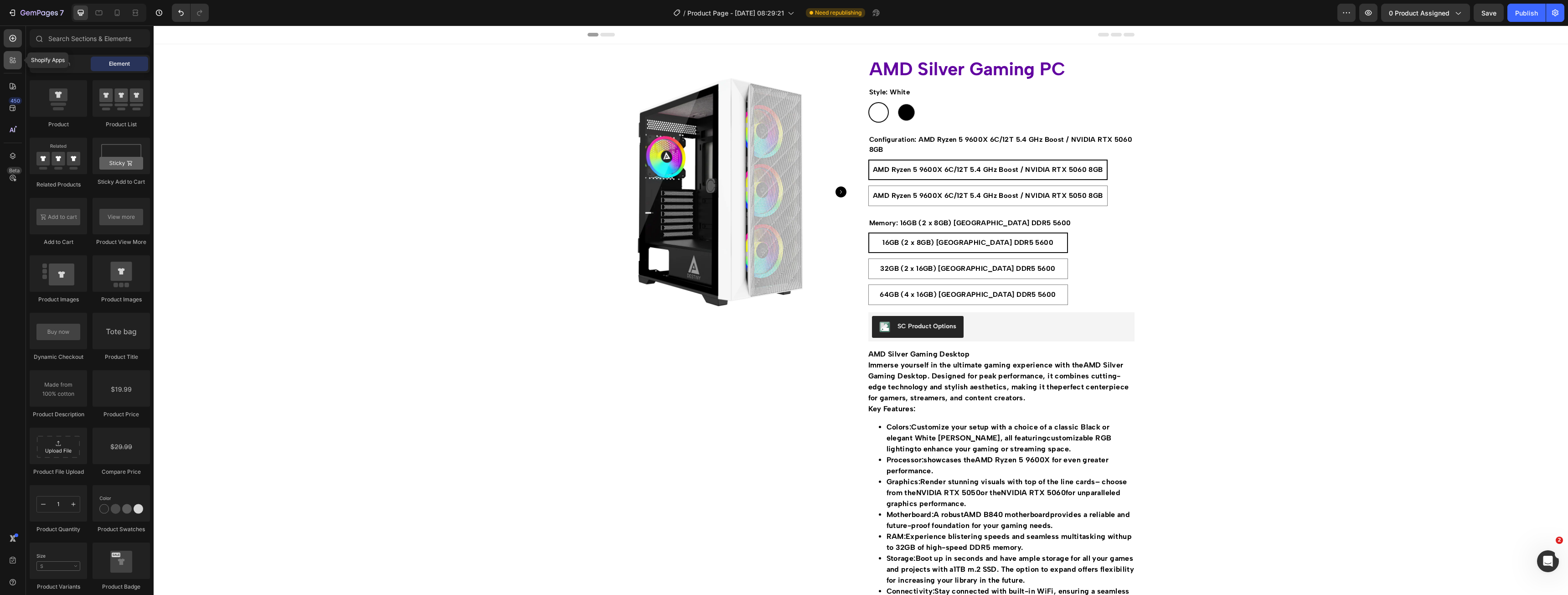
click at [9, 59] on icon at bounding box center [13, 60] width 9 height 9
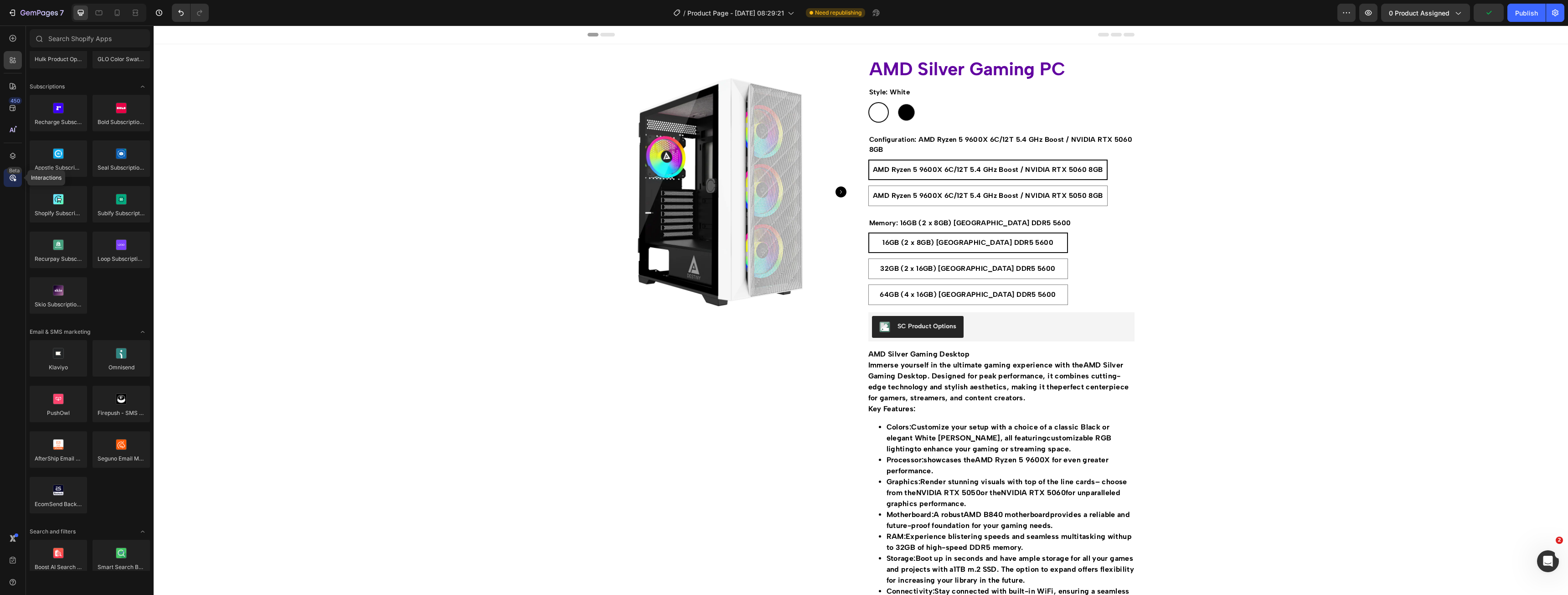
click at [10, 173] on div "Beta" at bounding box center [14, 170] width 15 height 7
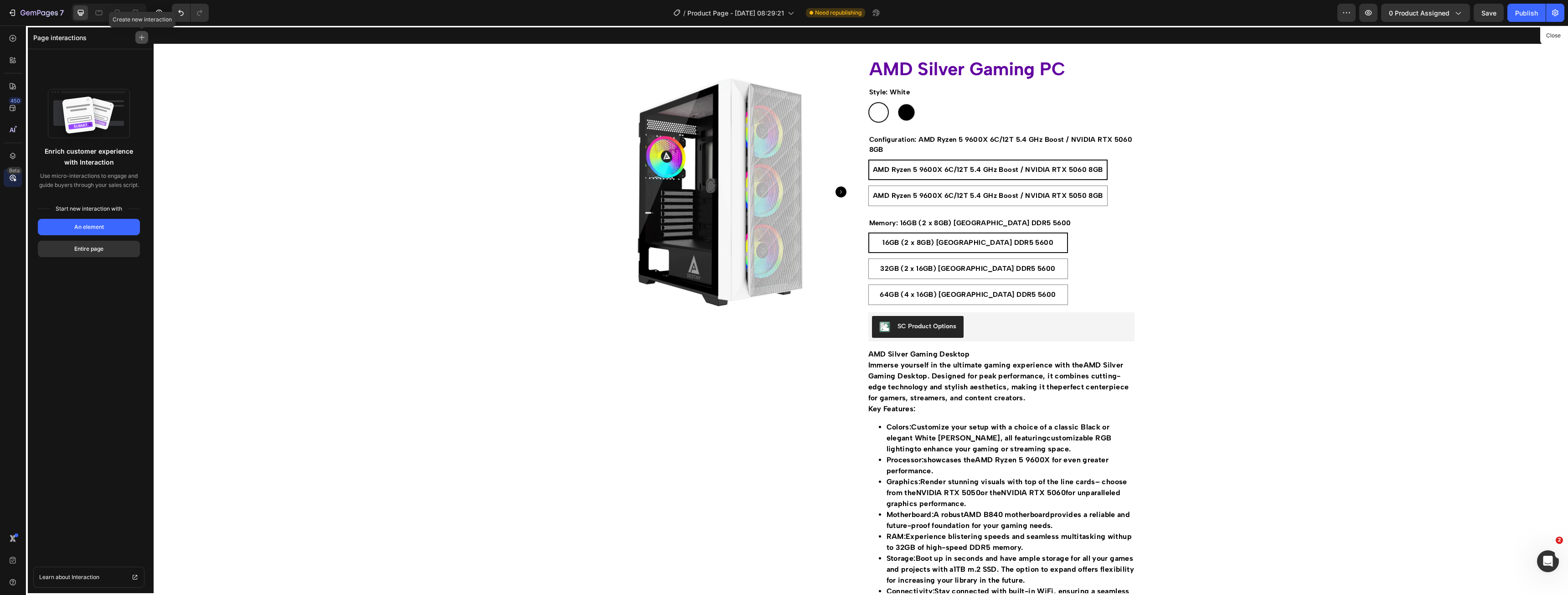
click at [137, 40] on button "button" at bounding box center [142, 37] width 13 height 13
click at [15, 128] on icon at bounding box center [14, 129] width 1 height 5
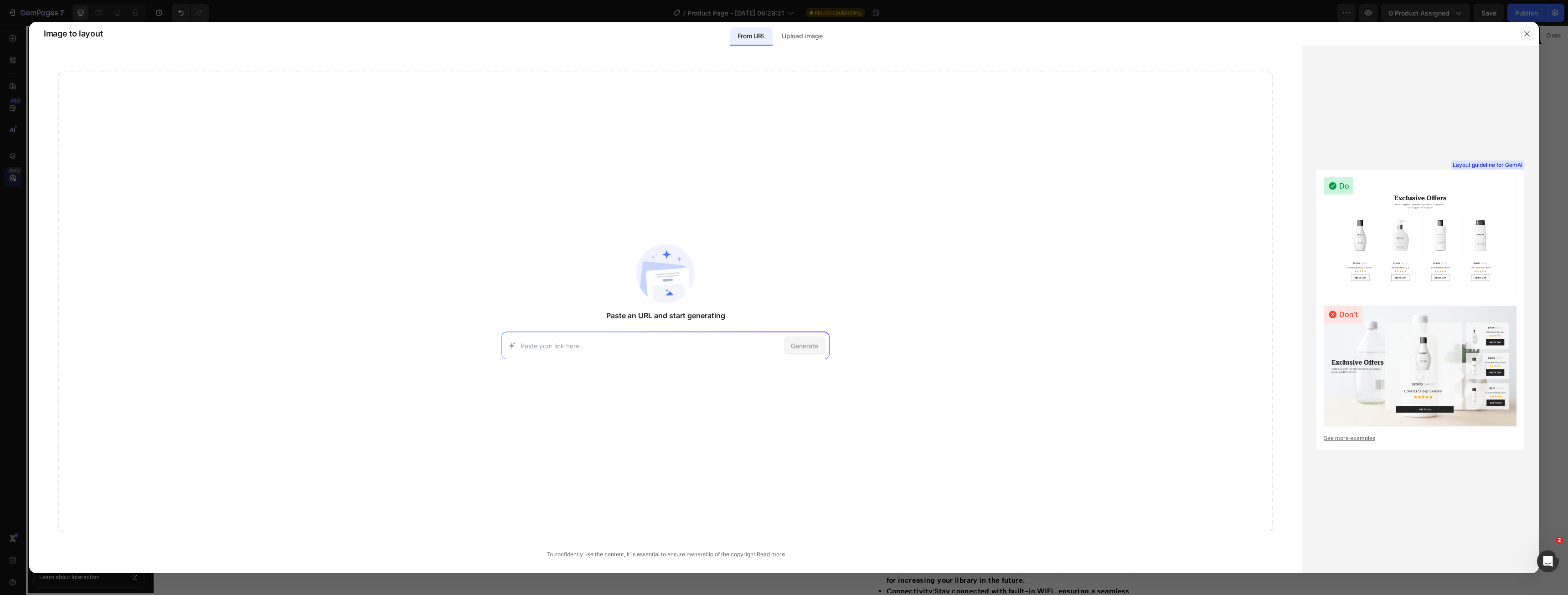
click at [1531, 31] on button "button" at bounding box center [1527, 33] width 15 height 15
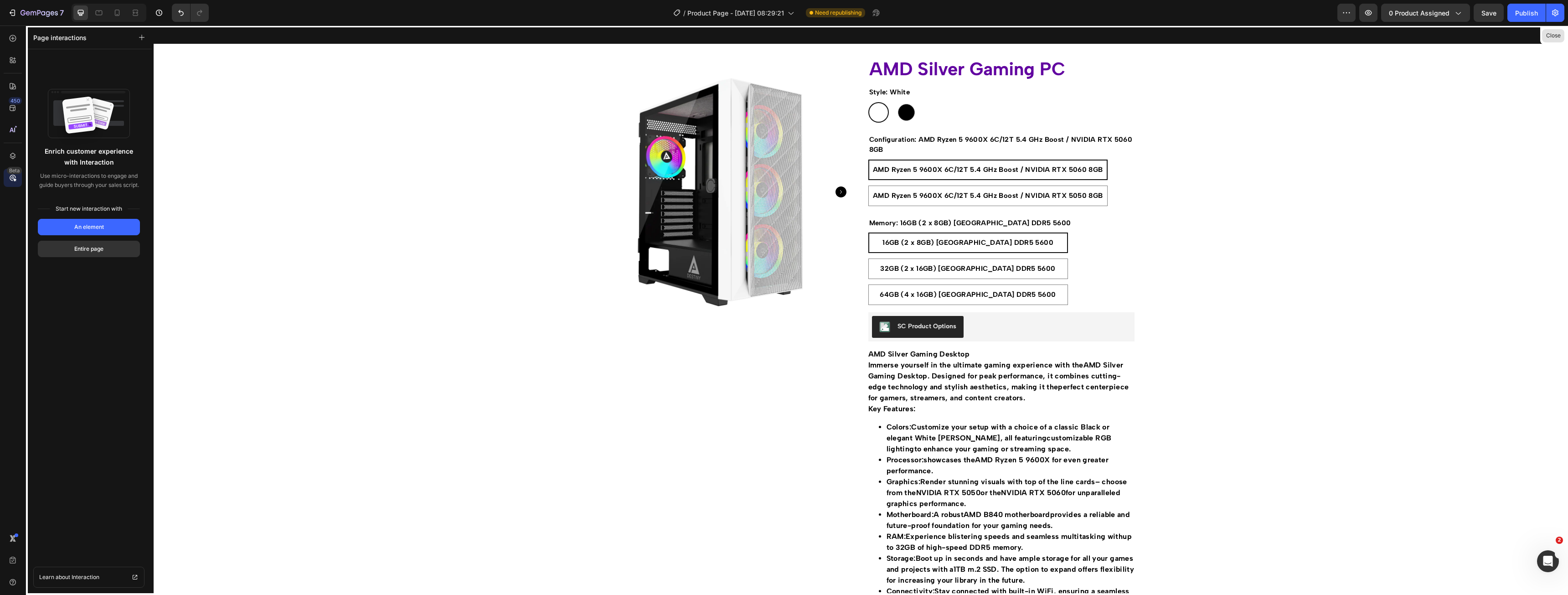
drag, startPoint x: 1551, startPoint y: 35, endPoint x: 628, endPoint y: 68, distance: 923.6
click at [1551, 35] on button "Close" at bounding box center [1553, 35] width 23 height 14
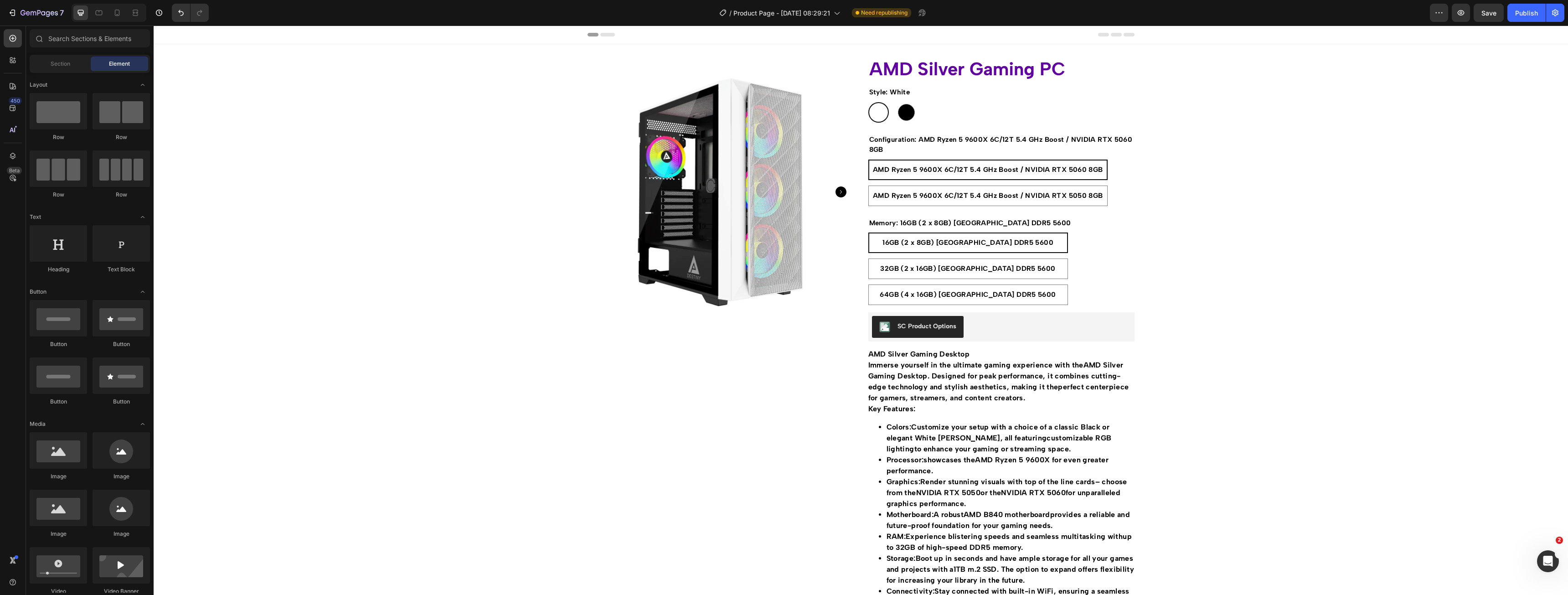
scroll to position [1231, 0]
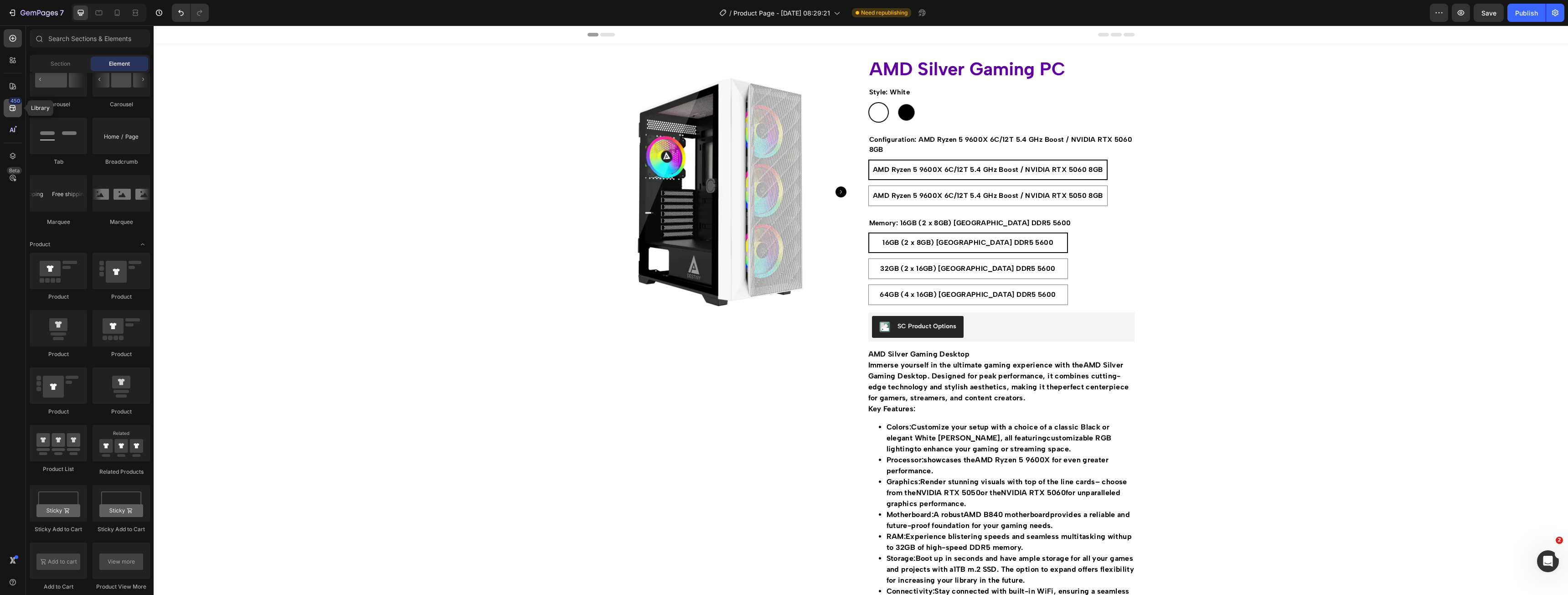
click at [12, 100] on div "450" at bounding box center [15, 100] width 14 height 7
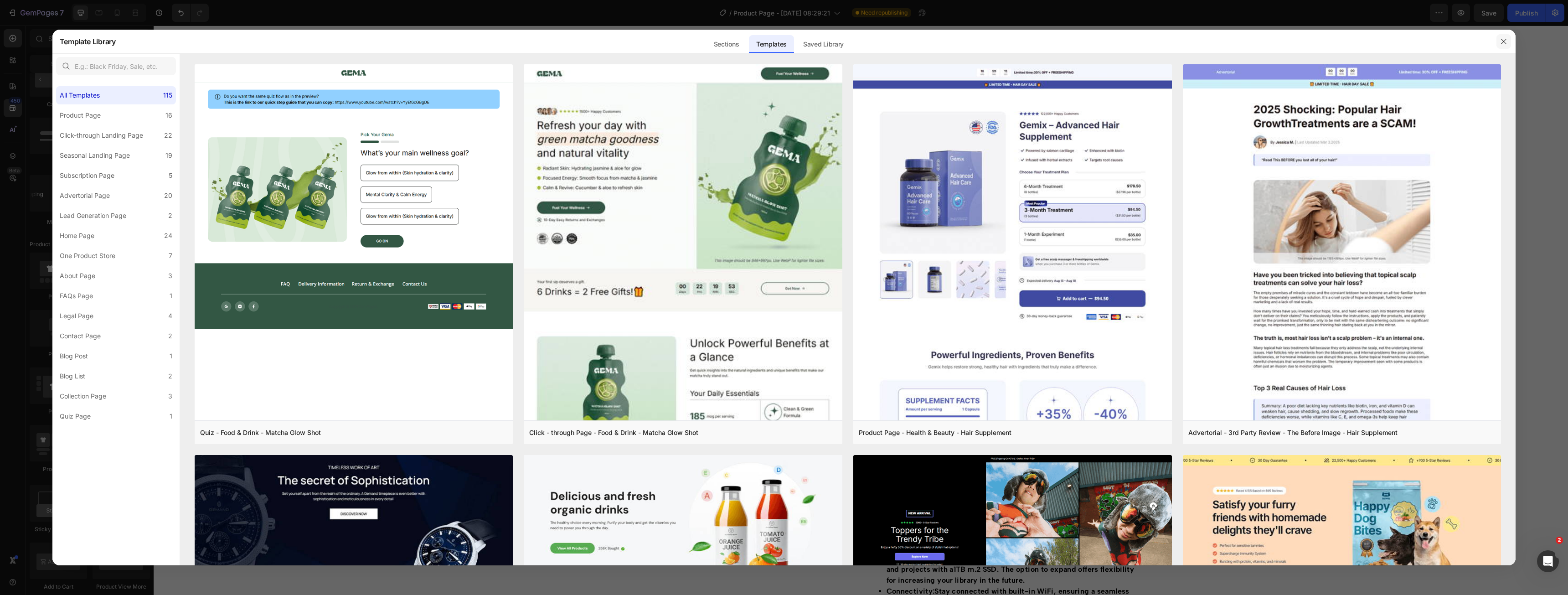
click at [1506, 35] on button "button" at bounding box center [1504, 41] width 15 height 15
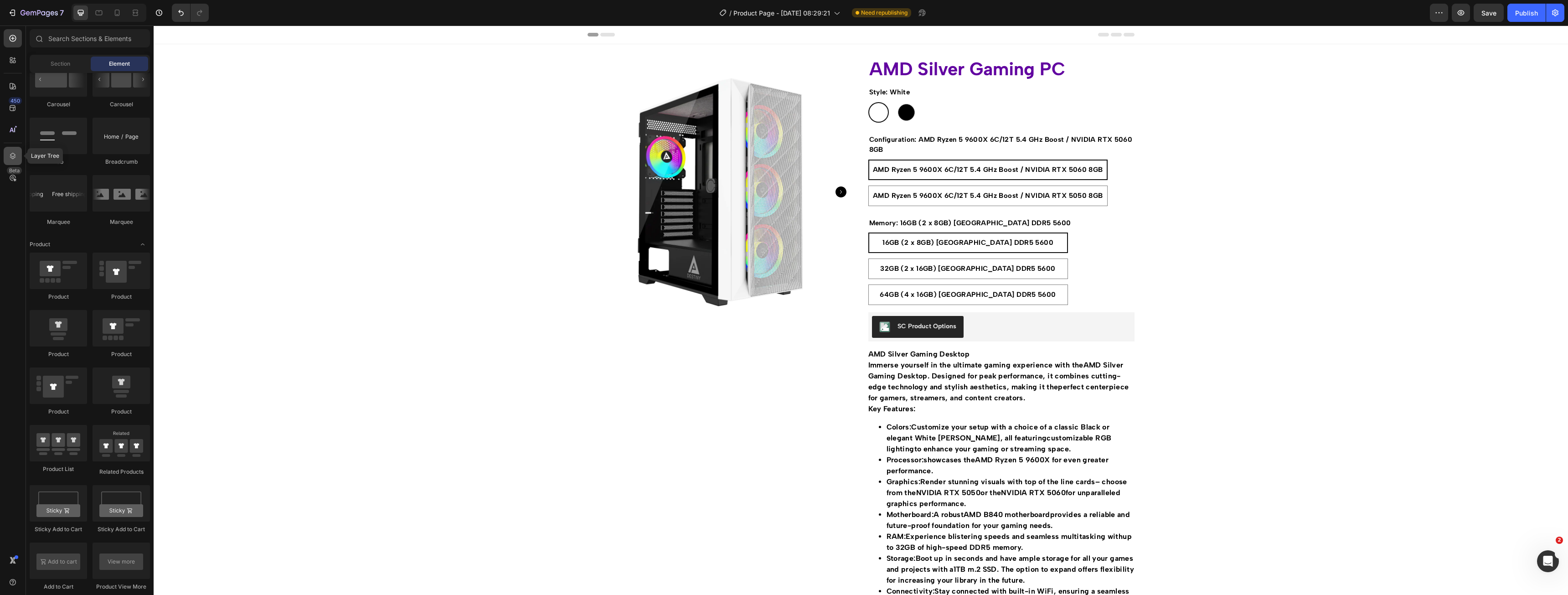
click at [10, 151] on div at bounding box center [13, 156] width 18 height 18
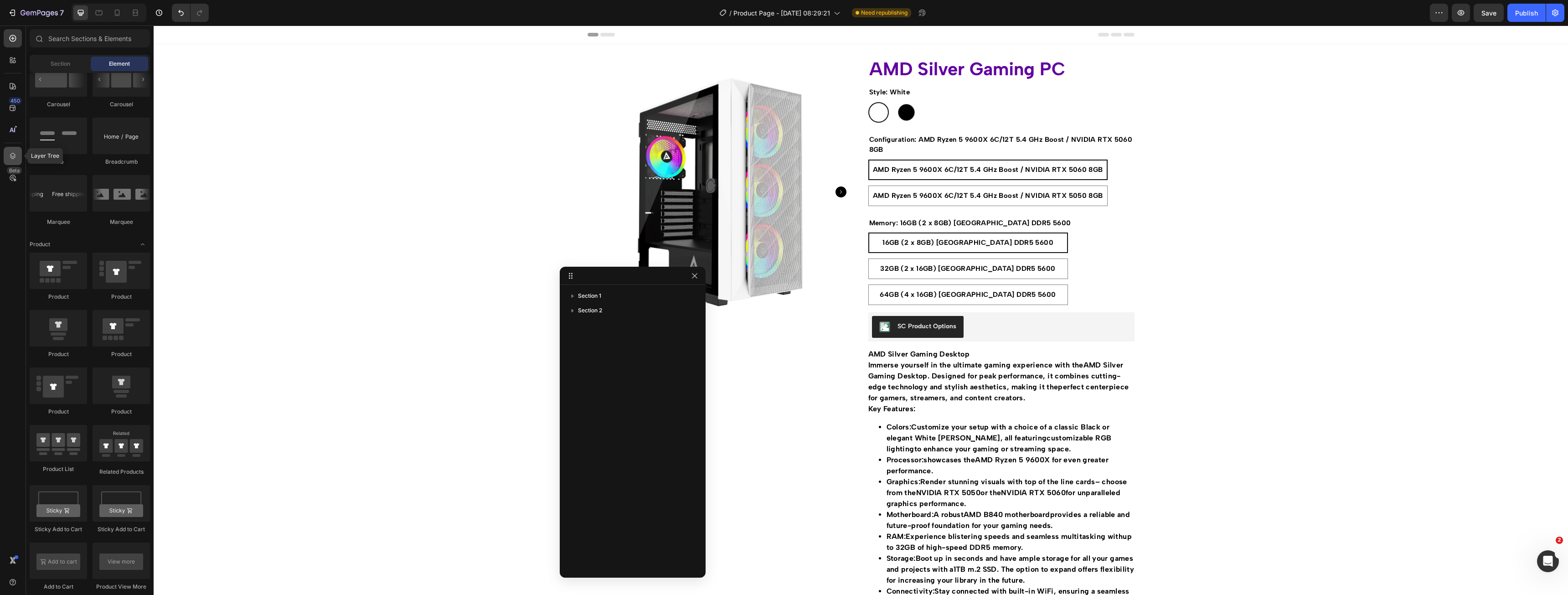
click at [10, 151] on div at bounding box center [13, 156] width 18 height 18
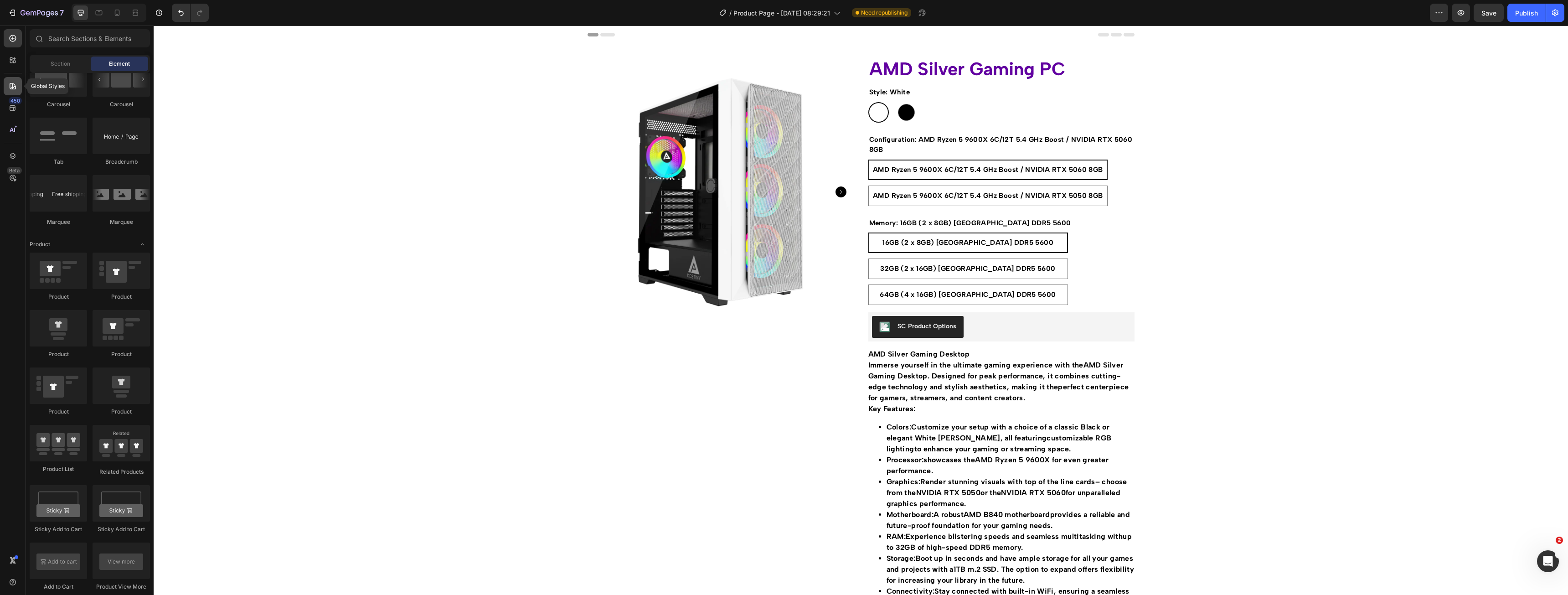
click at [14, 86] on icon at bounding box center [13, 86] width 9 height 9
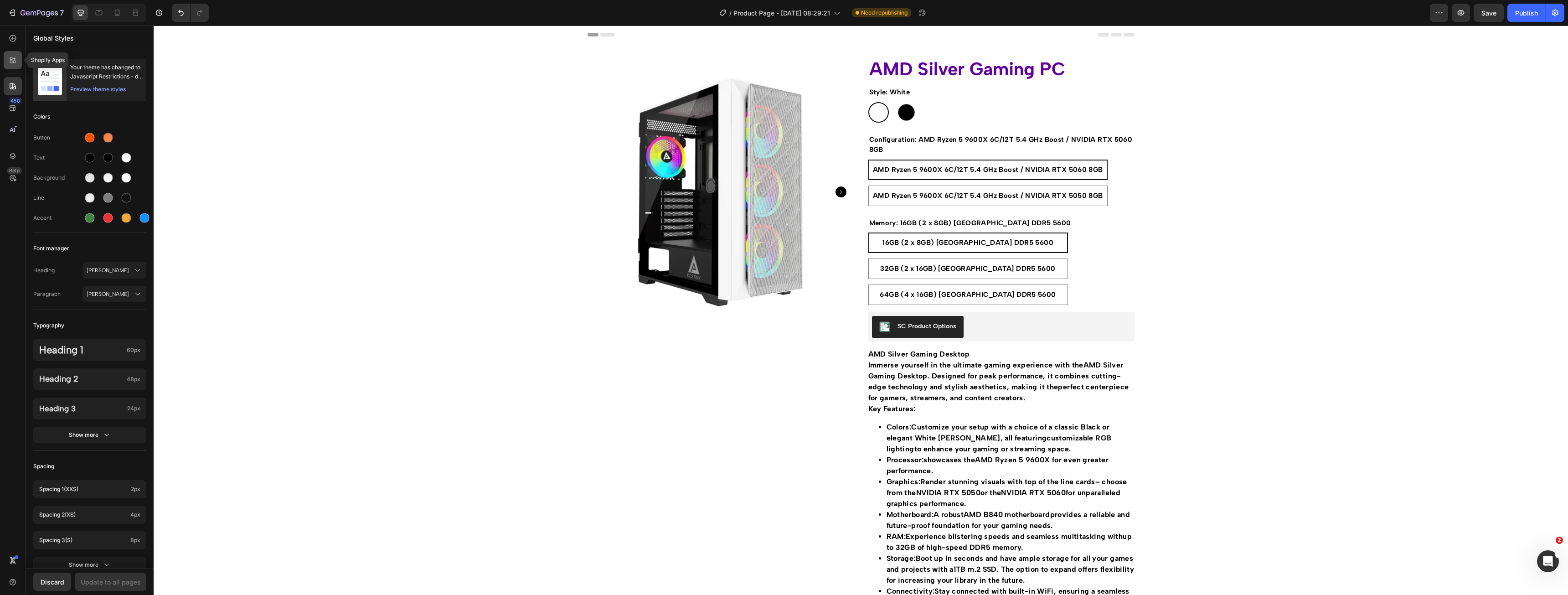
click at [16, 57] on icon at bounding box center [13, 60] width 9 height 9
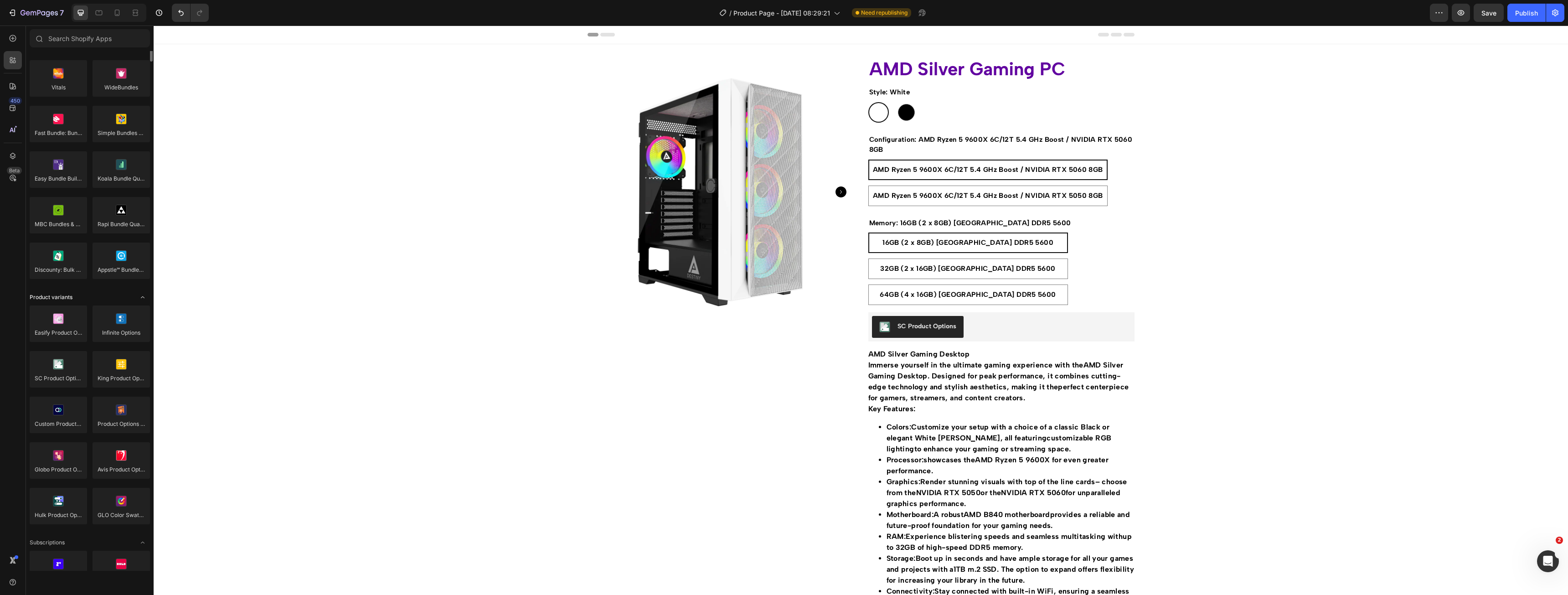
scroll to position [547, 0]
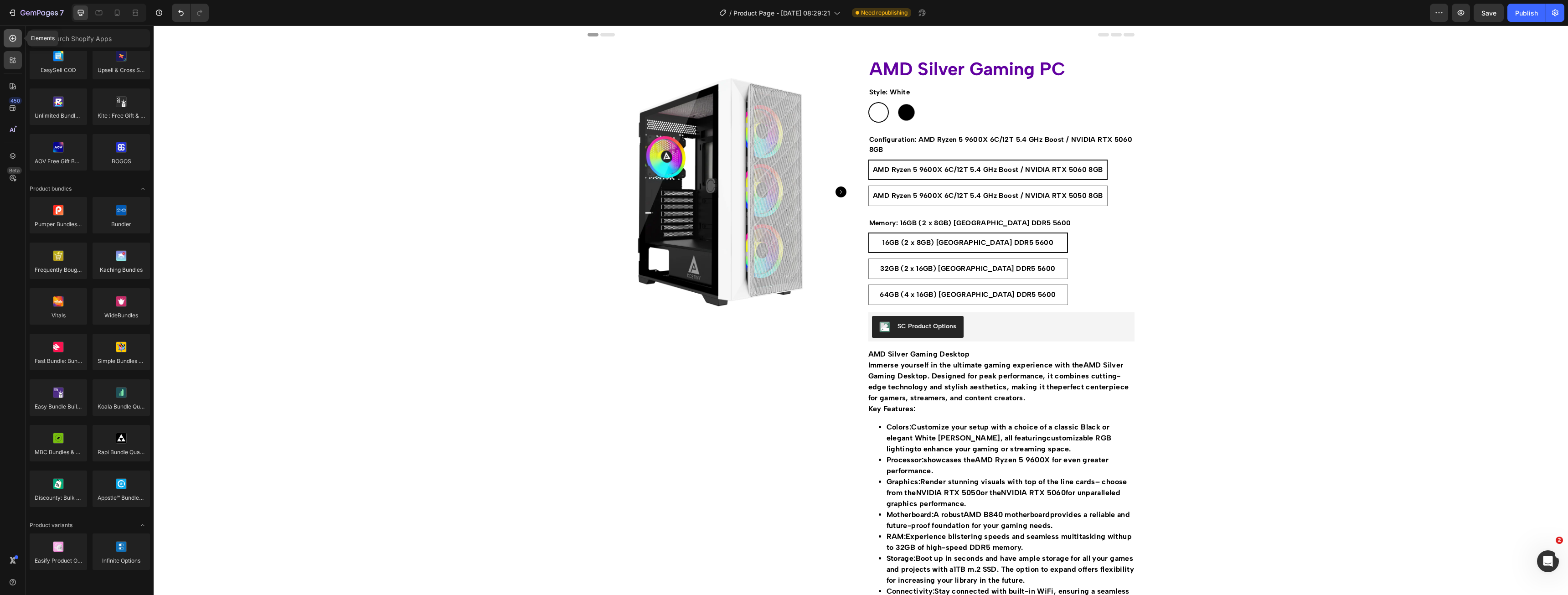
click at [14, 44] on div at bounding box center [13, 38] width 18 height 18
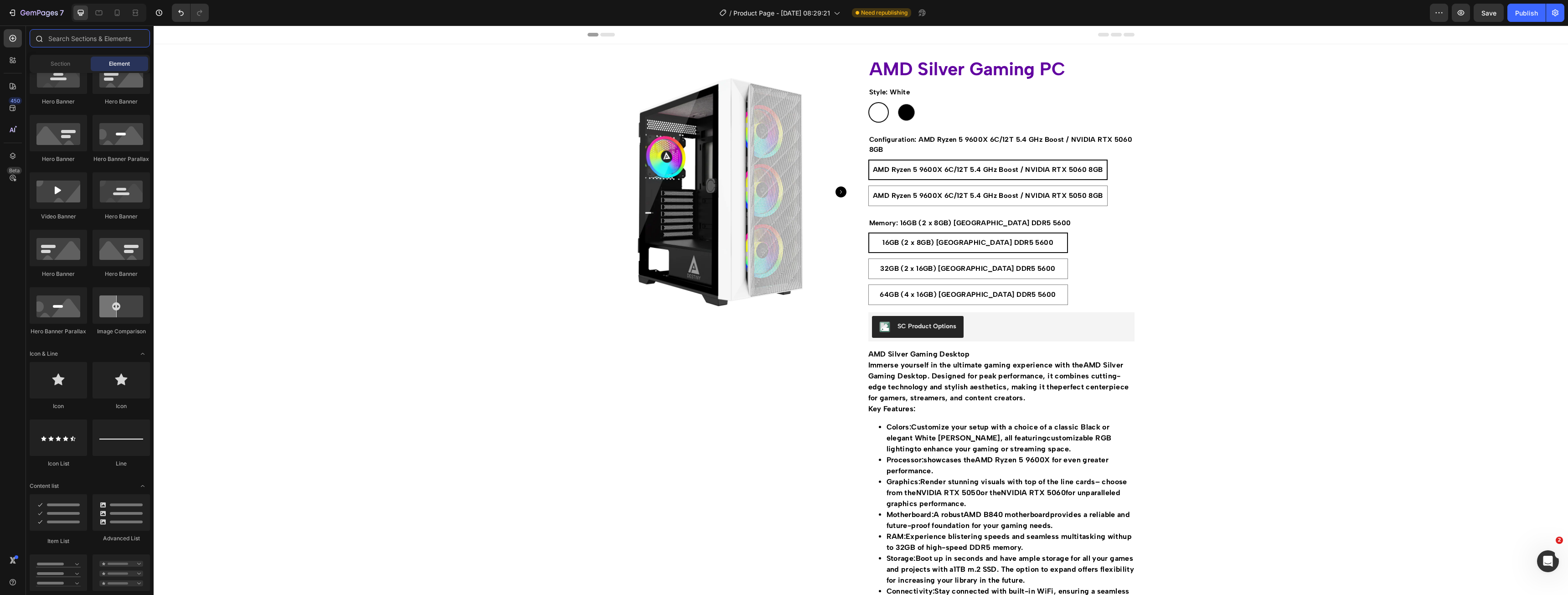
click at [97, 40] on input "text" at bounding box center [90, 38] width 120 height 18
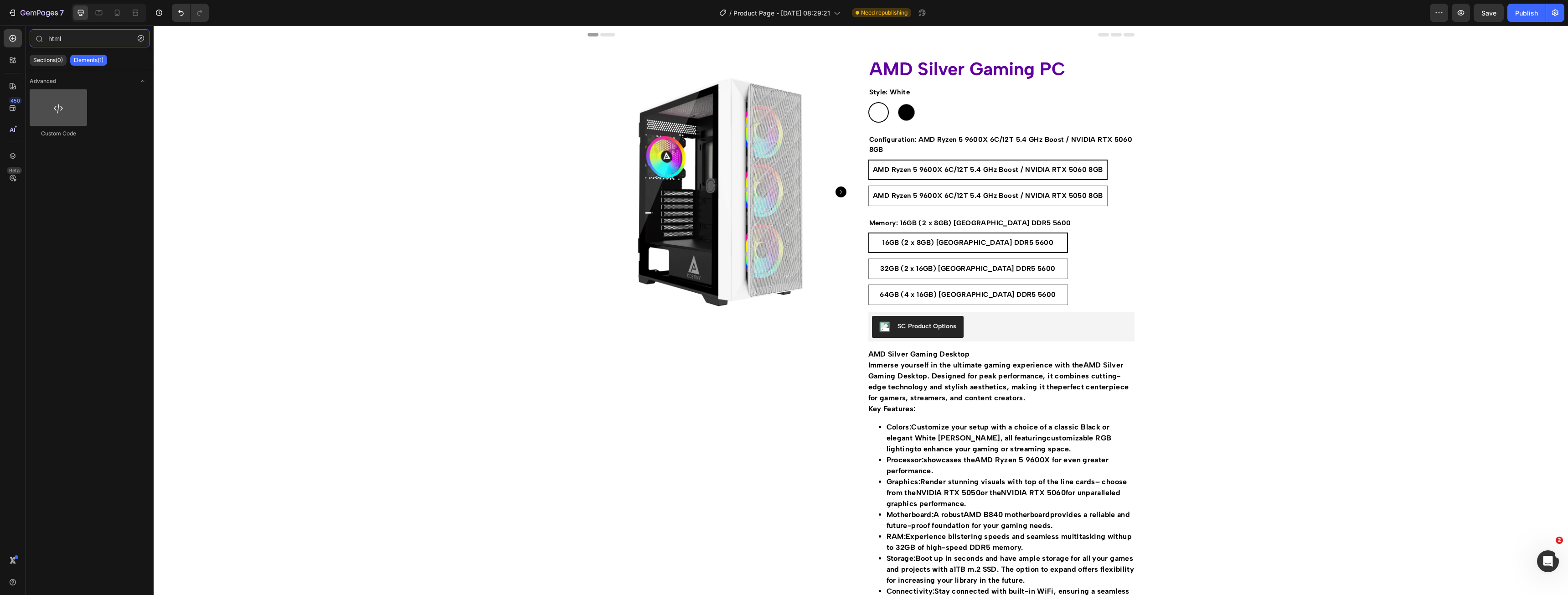
type input "html"
drag, startPoint x: 232, startPoint y: 129, endPoint x: 1004, endPoint y: 310, distance: 792.9
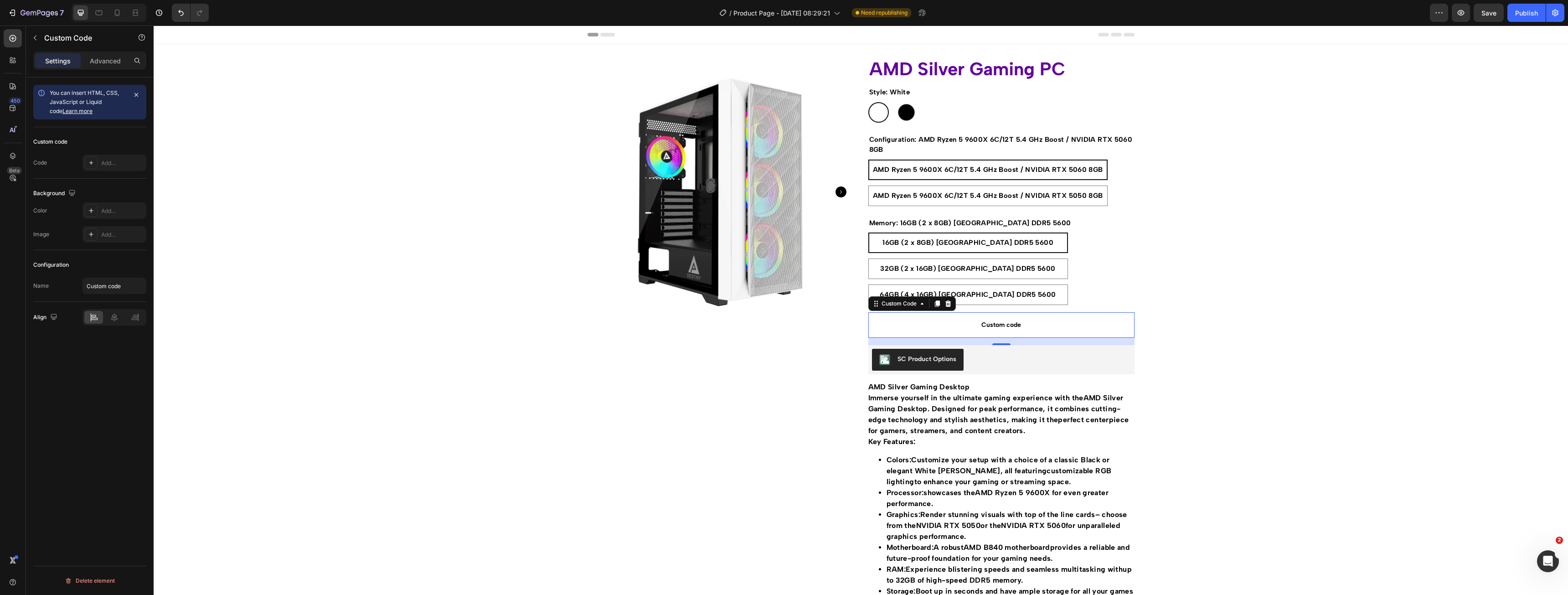
click at [93, 95] on span "You can insert HTML, CSS, JavaScript or Liquid code Learn more" at bounding box center [84, 102] width 70 height 25
click at [963, 317] on p "Custom code" at bounding box center [1001, 325] width 266 height 26
click at [968, 321] on span "Custom code" at bounding box center [1001, 325] width 266 height 11
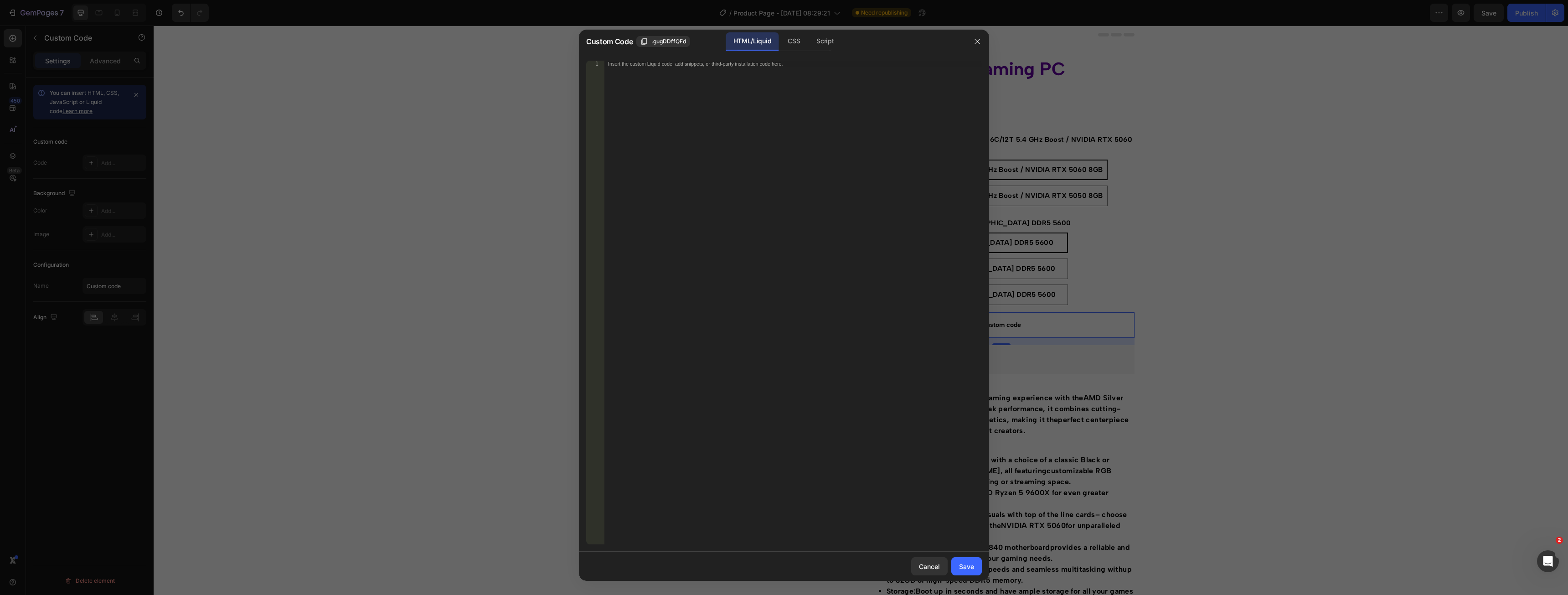
click at [795, 122] on div "Insert the custom Liquid code, add snippets, or third-party installation code h…" at bounding box center [793, 308] width 377 height 496
paste textarea "{% render 'product-price-listing', product: product %}"
type textarea "{% render 'product-price-listing', product: product %}"
click at [967, 565] on div "Save" at bounding box center [966, 566] width 15 height 10
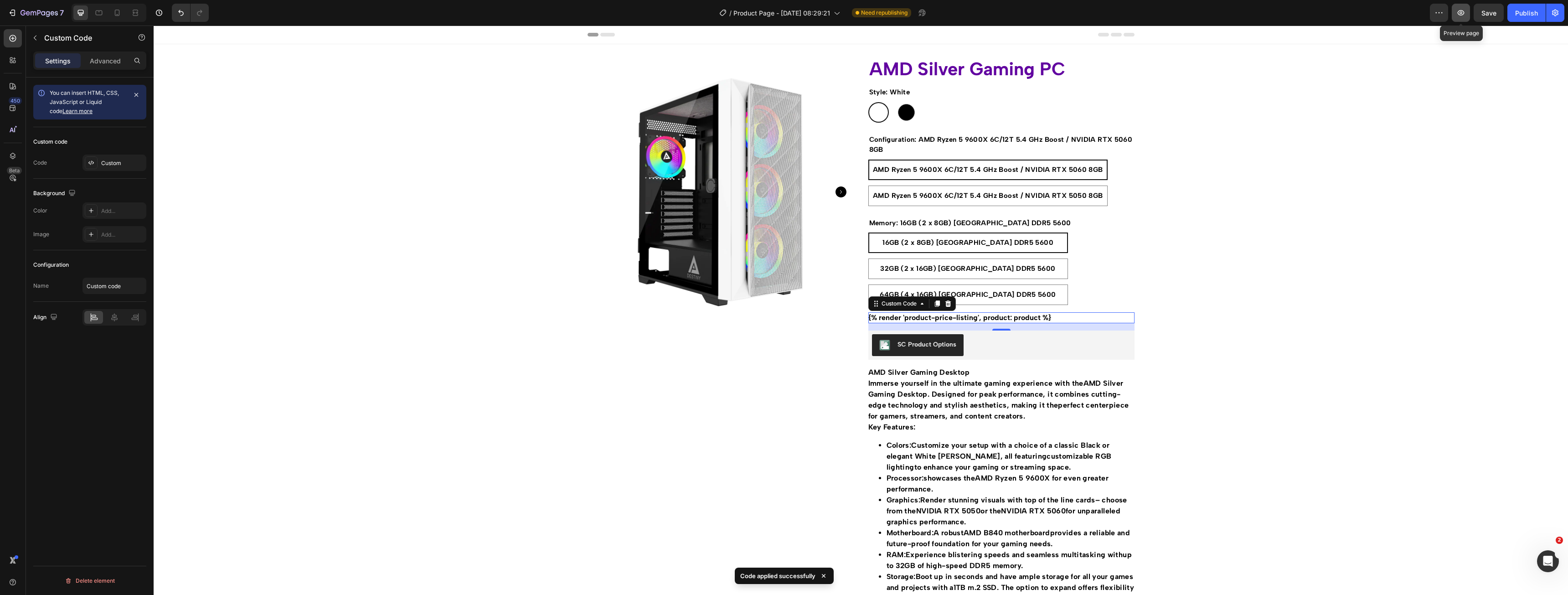
click at [1459, 14] on icon "button" at bounding box center [1461, 13] width 9 height 9
click at [32, 40] on icon "button" at bounding box center [35, 37] width 7 height 7
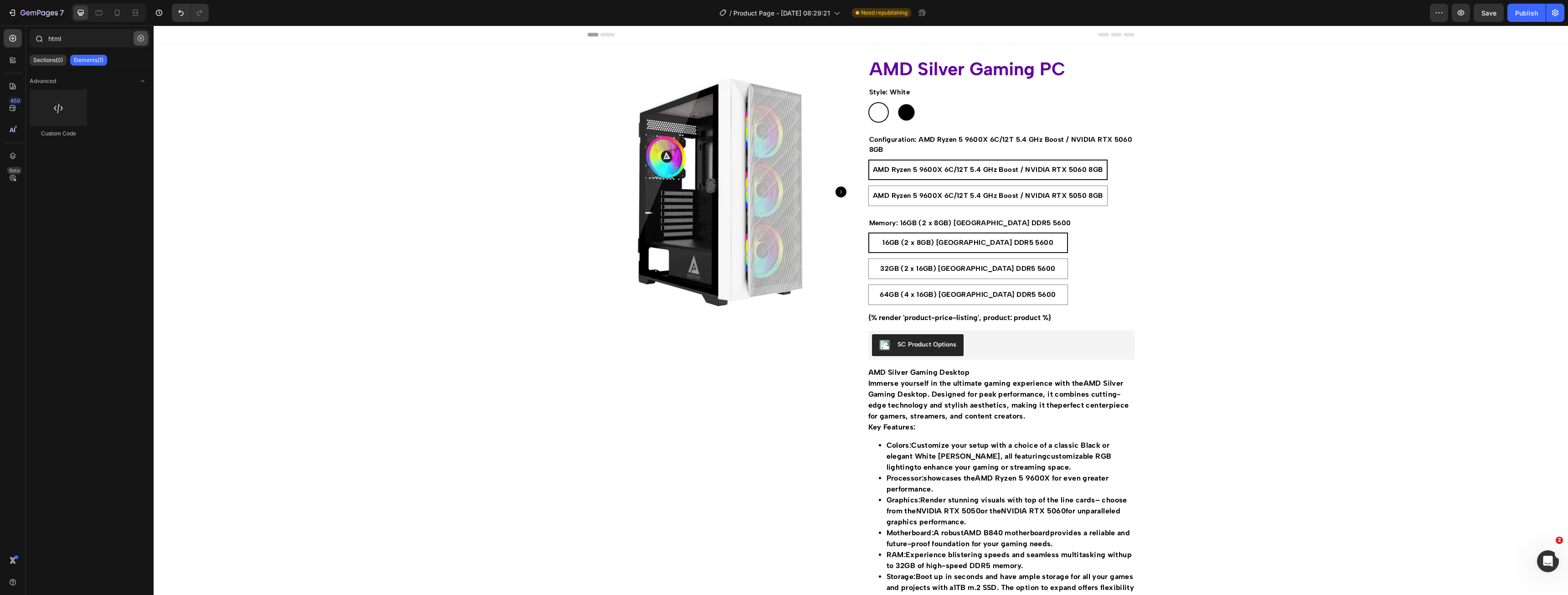
click at [140, 35] on button "button" at bounding box center [140, 38] width 15 height 15
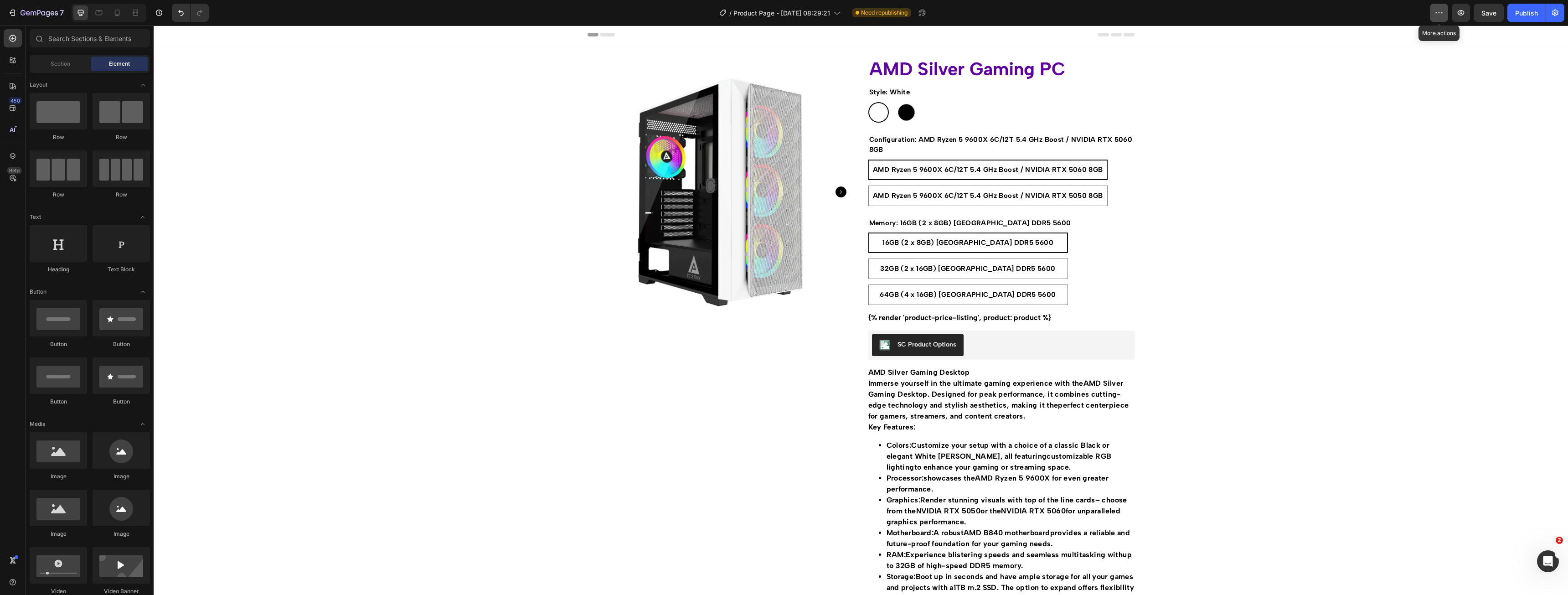
click at [1442, 16] on icon "button" at bounding box center [1439, 13] width 9 height 9
drag, startPoint x: 1329, startPoint y: 63, endPoint x: 1041, endPoint y: 74, distance: 288.2
click at [1328, 63] on div "Product Images AMD Silver Gaming PC Product Title Style: White White White Blac…" at bounding box center [861, 513] width 1414 height 937
click at [976, 322] on div "{% render 'product-price-listing', product: product %}" at bounding box center [1001, 317] width 266 height 11
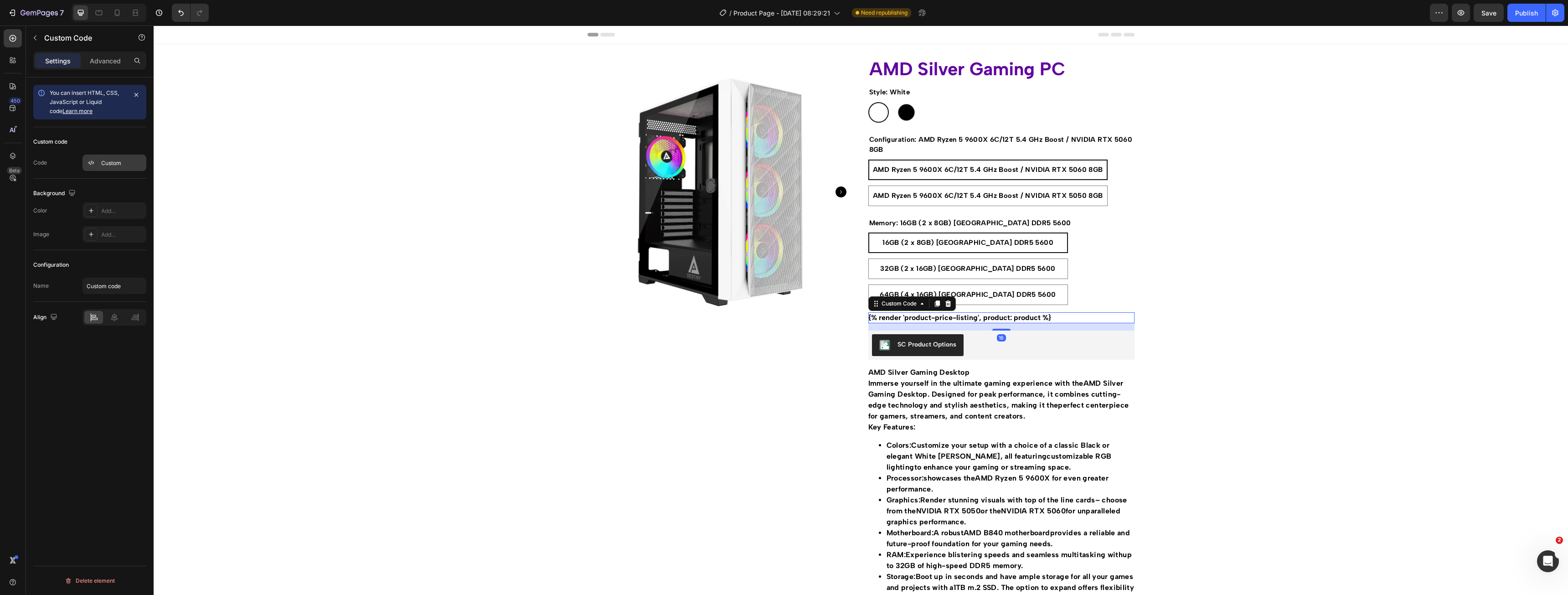
click at [107, 167] on div "Custom" at bounding box center [114, 162] width 64 height 16
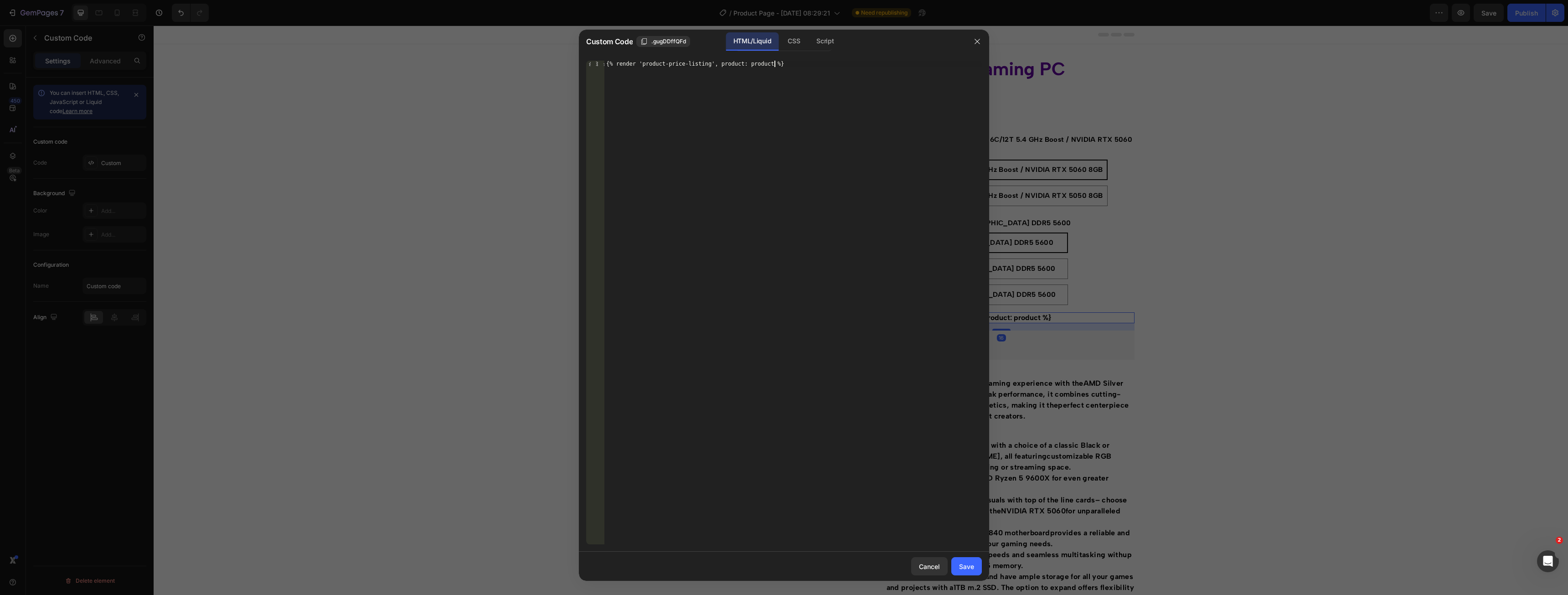
click at [808, 156] on div "{% render 'product-price-listing', product: product %}" at bounding box center [793, 308] width 377 height 496
paste textarea "{% include 'product-price', variant: current_variant, product: product, collect…"
type textarea "{% include 'product-price', variant: current_variant, product: product, collect…"
click at [967, 568] on div "Save" at bounding box center [966, 566] width 15 height 10
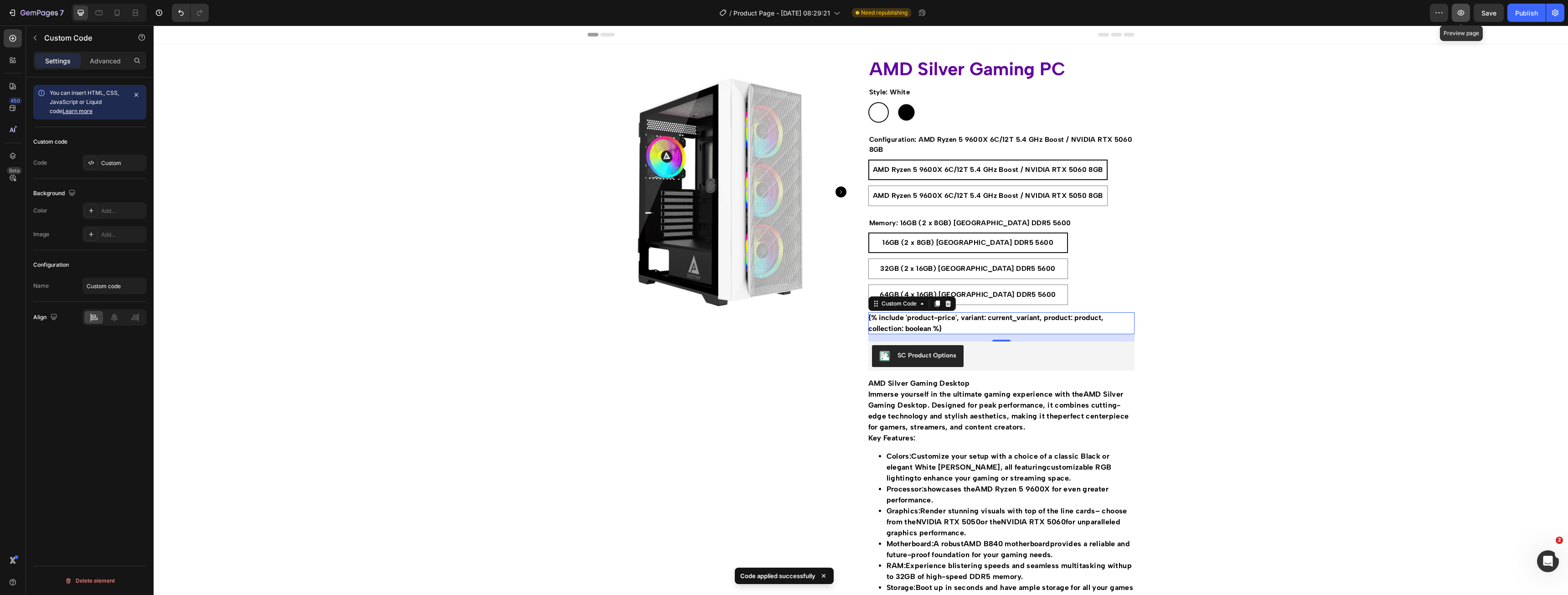
click at [1460, 12] on icon "button" at bounding box center [1461, 13] width 9 height 9
click at [101, 166] on div "Custom" at bounding box center [122, 163] width 43 height 8
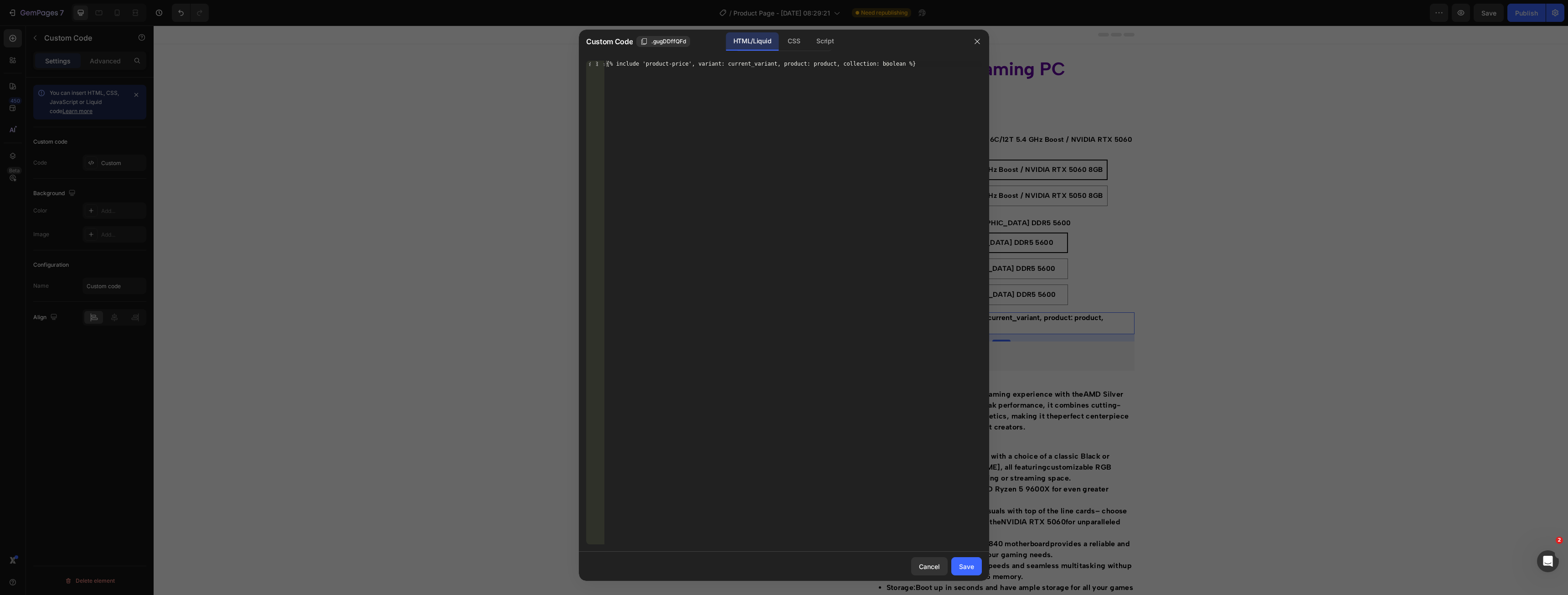
type textarea "{% include 'product-price', variant: current_variant, product: product, collect…"
click at [912, 141] on div "{% include 'product-price', variant: current_variant, product: product, collect…" at bounding box center [793, 308] width 377 height 496
click at [997, 108] on div at bounding box center [784, 298] width 1568 height 595
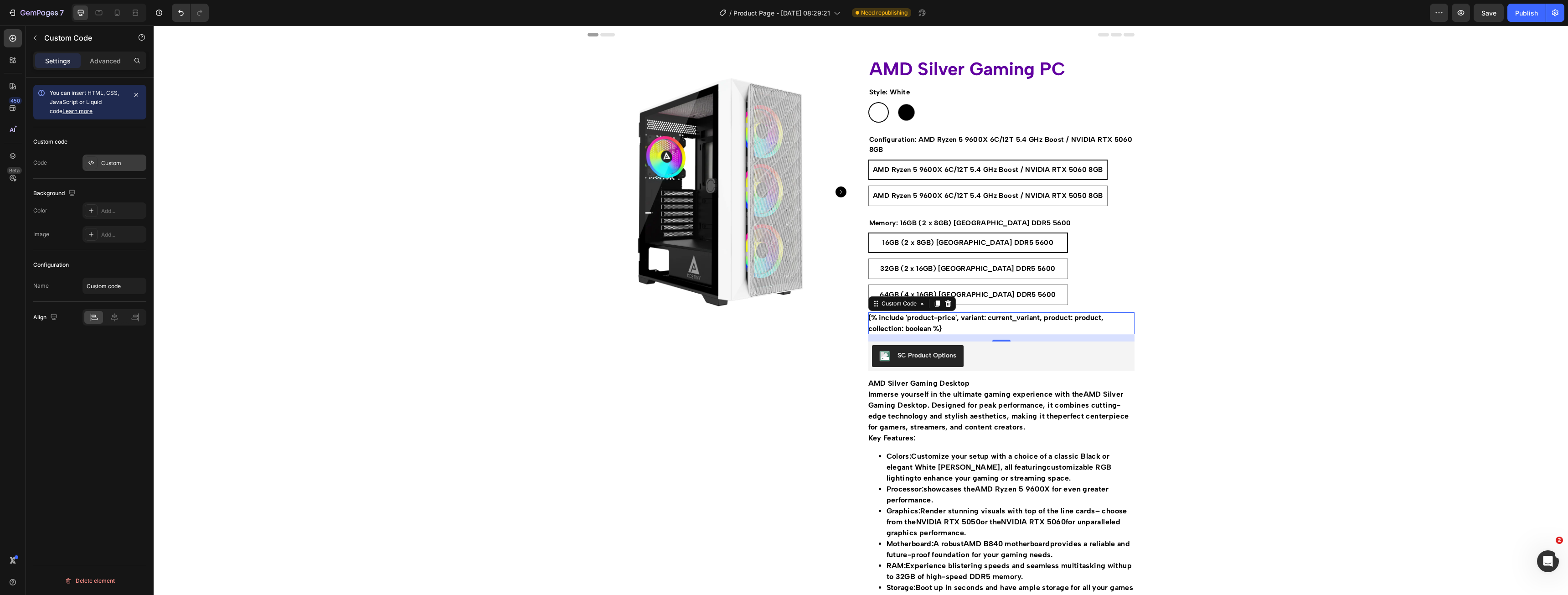
click at [135, 165] on div "Custom" at bounding box center [122, 163] width 43 height 8
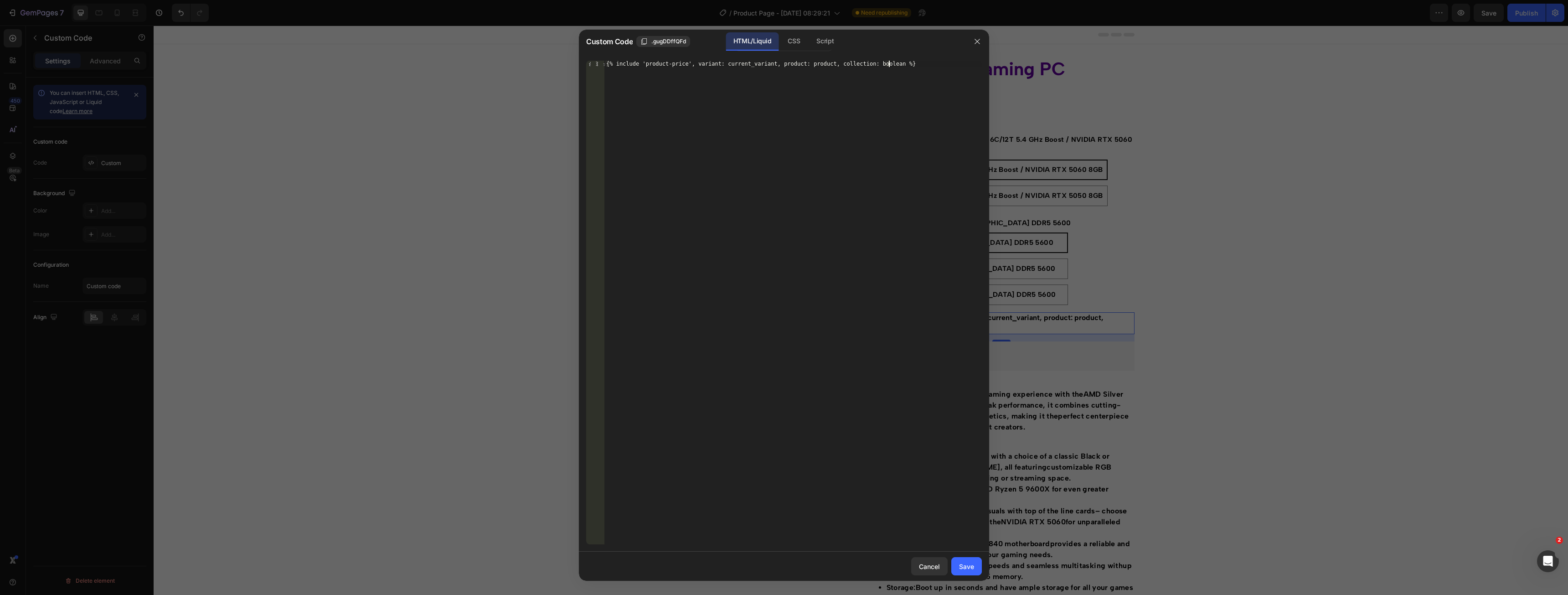
click at [869, 91] on div "{% include 'product-price', variant: current_variant, product: product, collect…" at bounding box center [793, 308] width 377 height 496
type textarea "{% include 'product-price', variant: current_variant, product: product, collect…"
paste textarea "{% include 'product-price', variant: current_variant, product: product, collect…"
drag, startPoint x: 880, startPoint y: 64, endPoint x: 664, endPoint y: 63, distance: 216.0
click at [664, 63] on div "{% include 'product-price', variant: current_variant, product: product, collect…" at bounding box center [793, 308] width 377 height 496
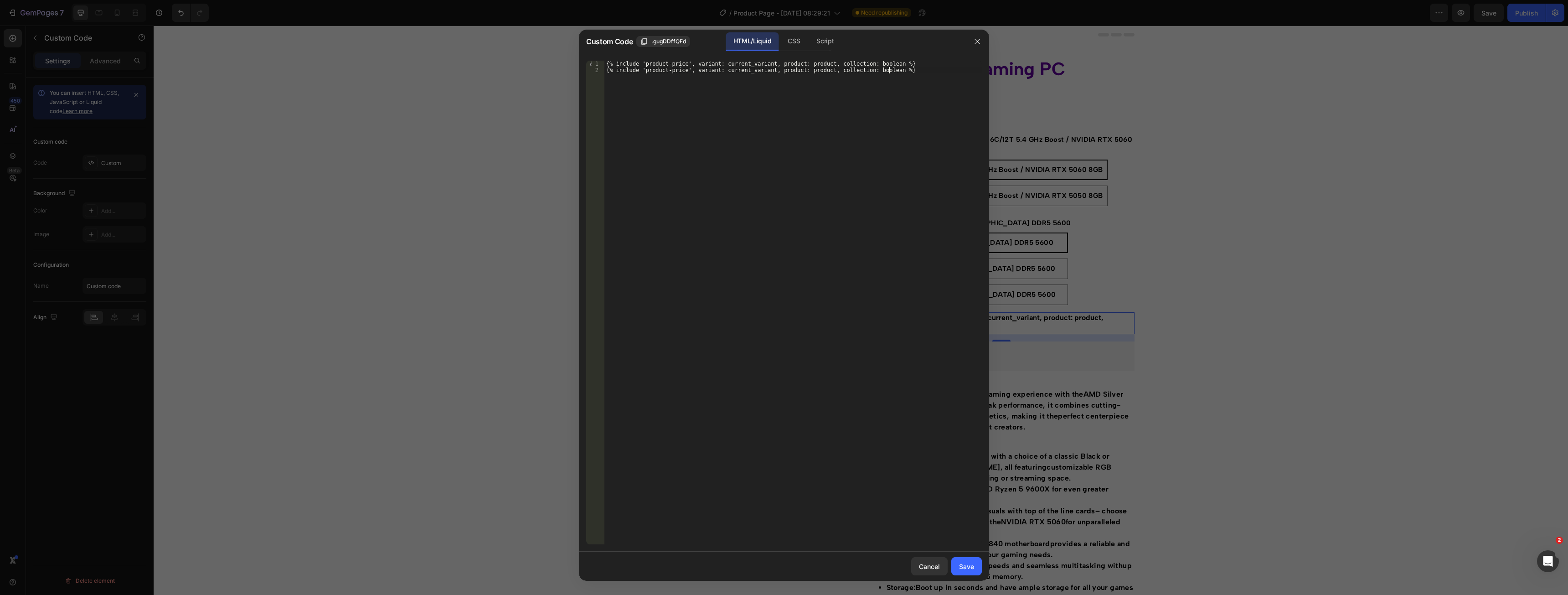
drag, startPoint x: 892, startPoint y: 135, endPoint x: 885, endPoint y: 110, distance: 26.0
click at [891, 129] on div "{% include 'product-price', variant: current_variant, product: product, collect…" at bounding box center [793, 308] width 377 height 496
drag, startPoint x: 882, startPoint y: 65, endPoint x: 644, endPoint y: 64, distance: 238.0
click at [644, 64] on div "{% include 'product-price', variant: current_variant, product: product, collect…" at bounding box center [793, 308] width 377 height 496
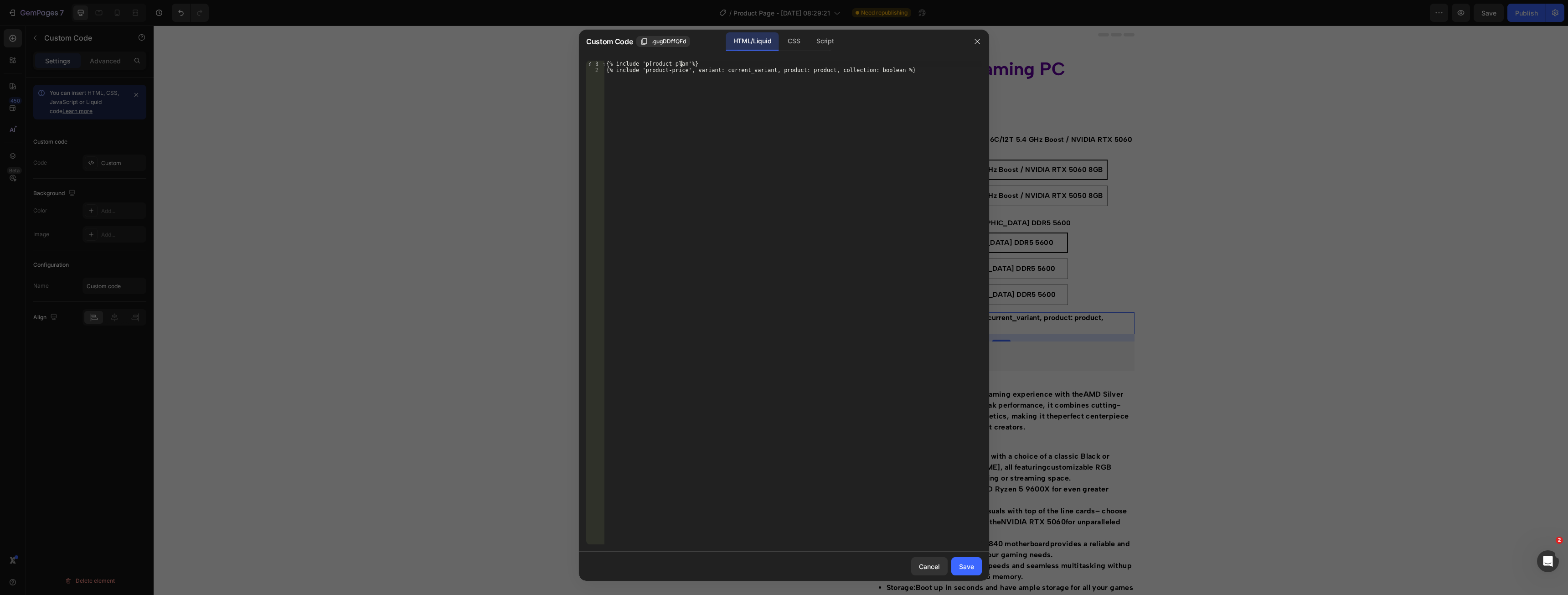
drag, startPoint x: 643, startPoint y: 63, endPoint x: 675, endPoint y: 66, distance: 32.1
click at [643, 63] on div "{% include 'p[roduct-plan'%} {% include 'product-price', variant: current_varia…" at bounding box center [793, 308] width 377 height 496
type textarea "{% include 'payment-plan-swatches'%}"
click at [959, 564] on div "Save" at bounding box center [966, 566] width 15 height 10
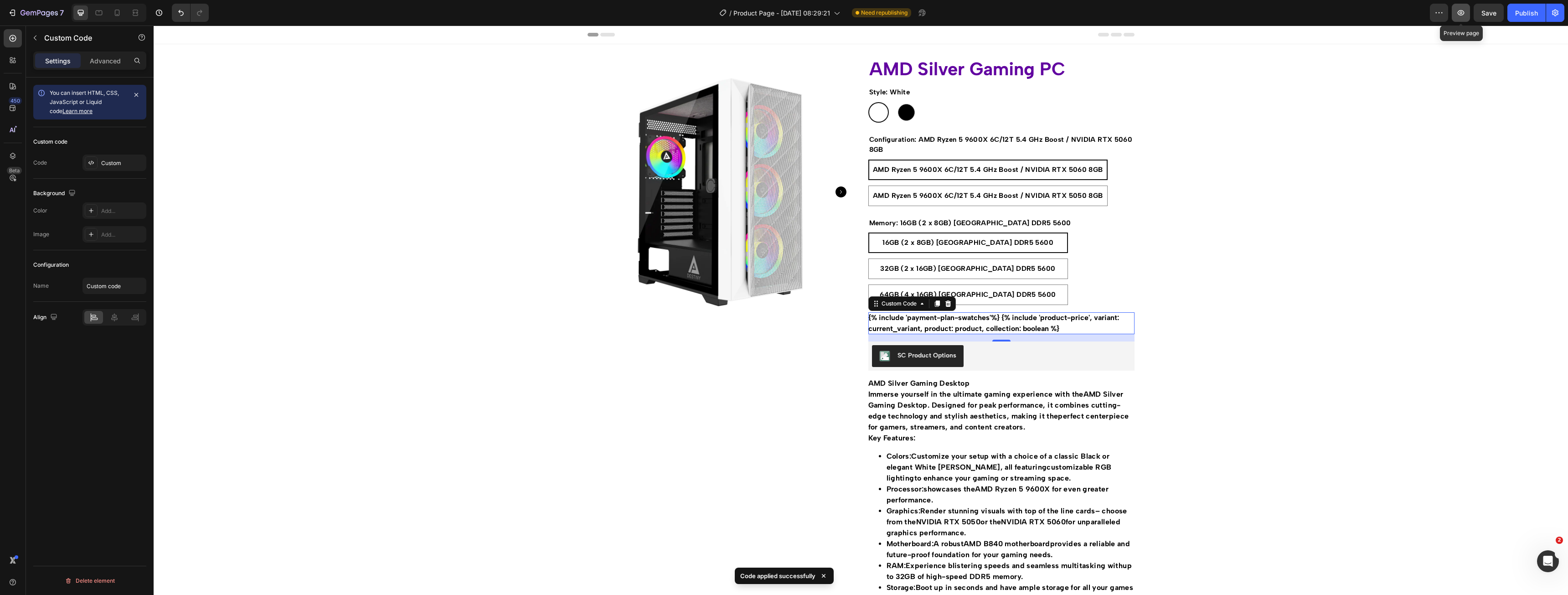
click at [1462, 14] on icon "button" at bounding box center [1461, 13] width 9 height 9
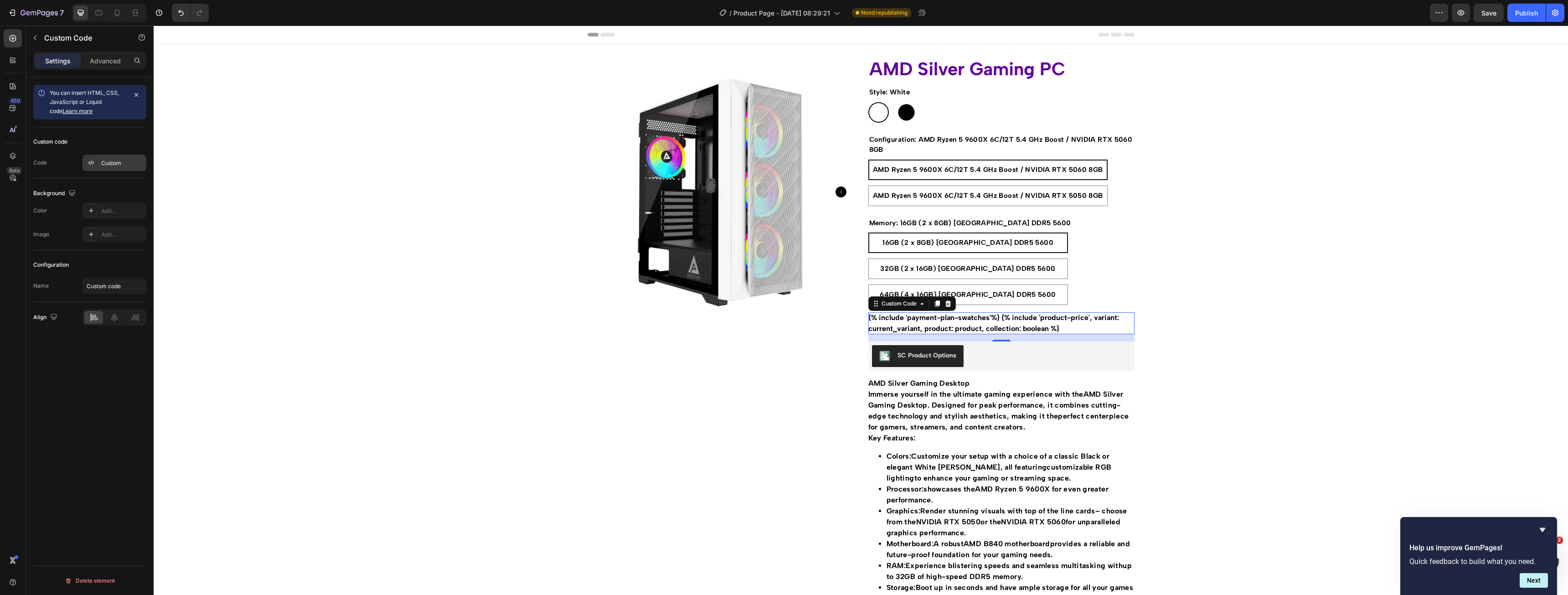
click at [115, 169] on div "Custom" at bounding box center [114, 162] width 64 height 16
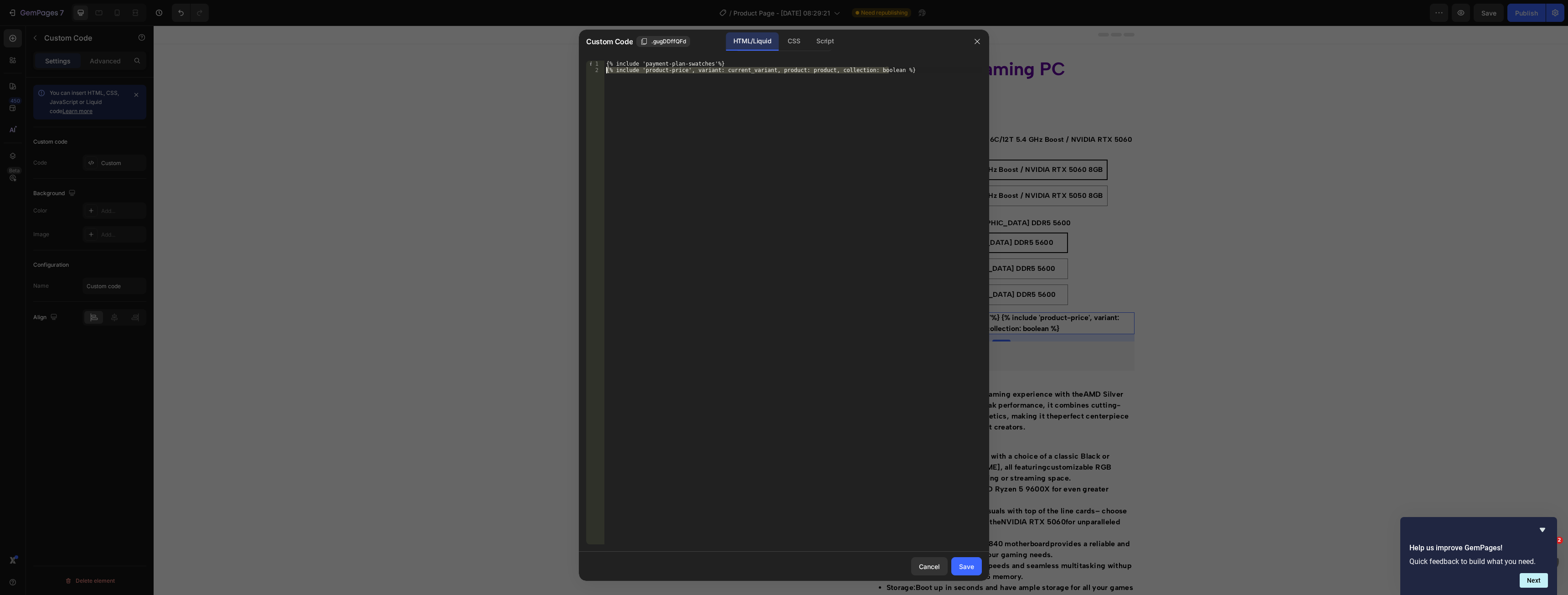
drag, startPoint x: 904, startPoint y: 71, endPoint x: 532, endPoint y: 68, distance: 372.0
click at [532, 68] on div "Custom Code .gugDDffQFd HTML/Liquid CSS Script {% include 'product-price', vari…" at bounding box center [784, 298] width 1568 height 595
paste textarea
click at [686, 68] on div "{% include 'payment-plan-swatches'%} {% include 'product-price', variant: curre…" at bounding box center [793, 308] width 377 height 496
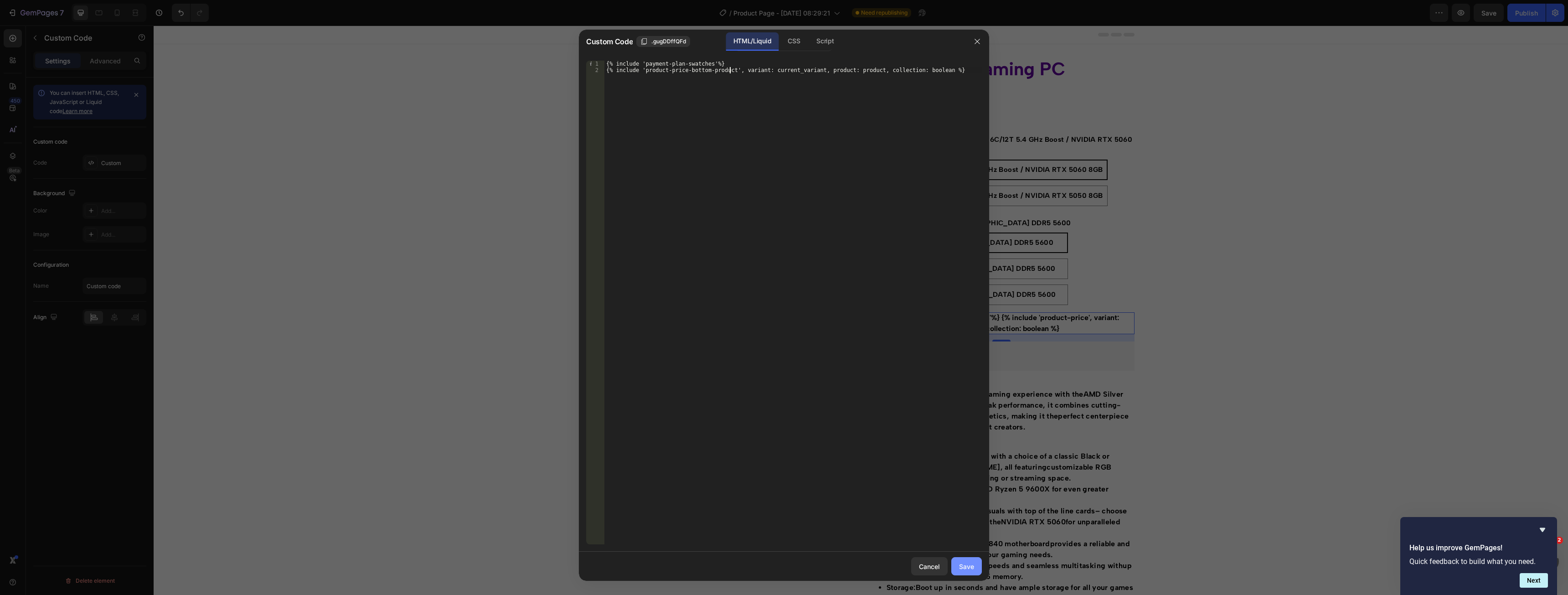
type textarea "{% include 'product-price-bottom-product', variant: current_variant, product: p…"
click at [964, 570] on div "Save" at bounding box center [966, 566] width 15 height 10
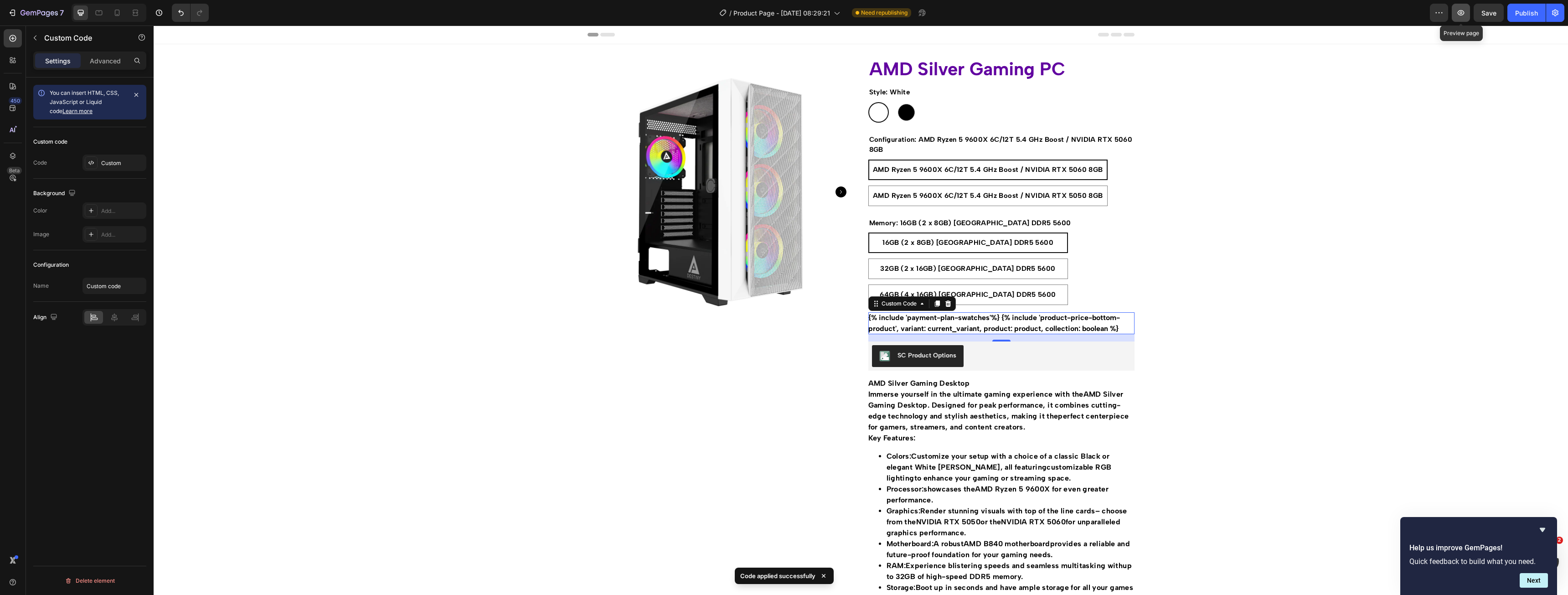
click at [1456, 16] on button "button" at bounding box center [1460, 13] width 18 height 18
click at [36, 39] on icon "button" at bounding box center [35, 37] width 7 height 7
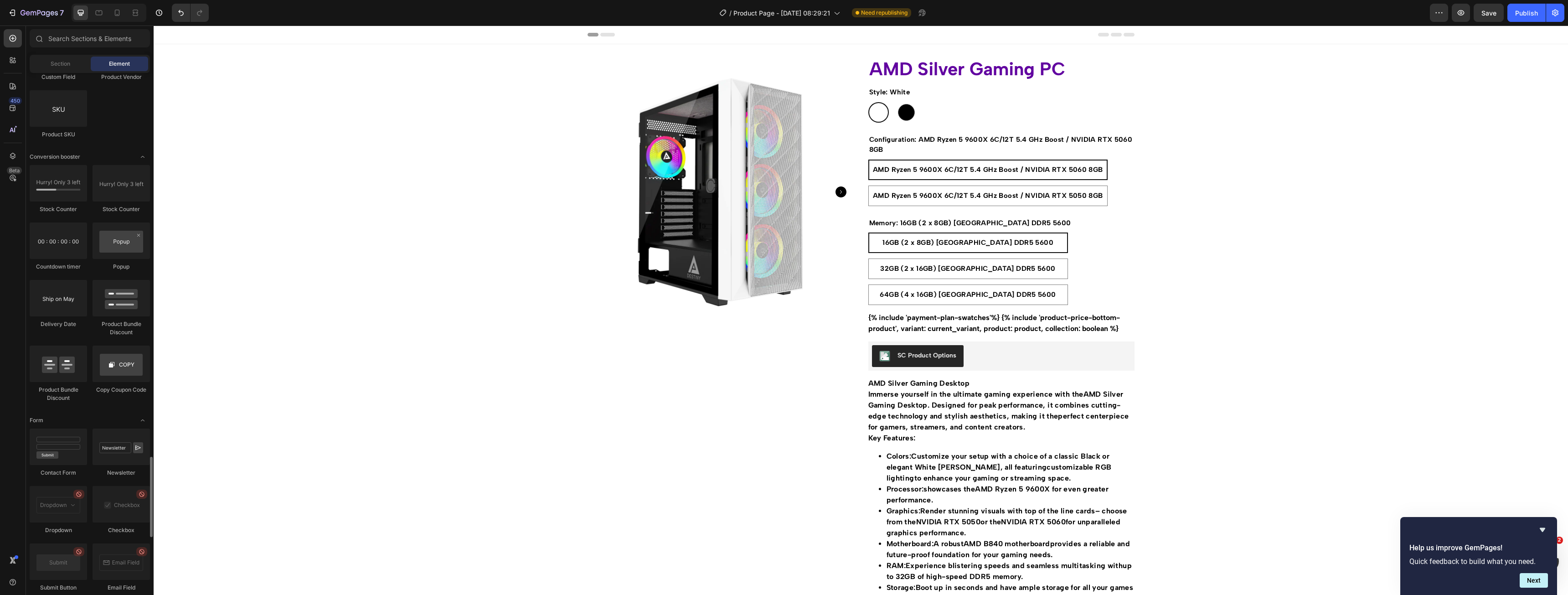
scroll to position [2188, 0]
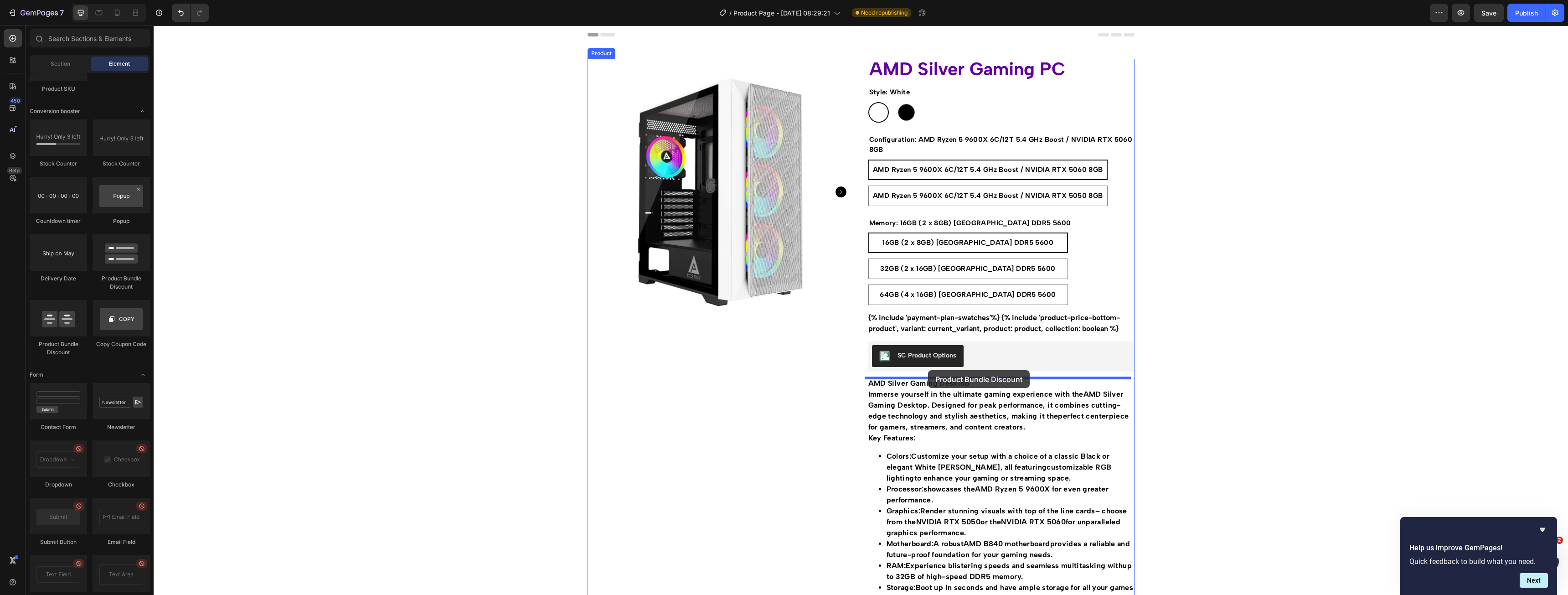
drag, startPoint x: 292, startPoint y: 352, endPoint x: 928, endPoint y: 370, distance: 636.3
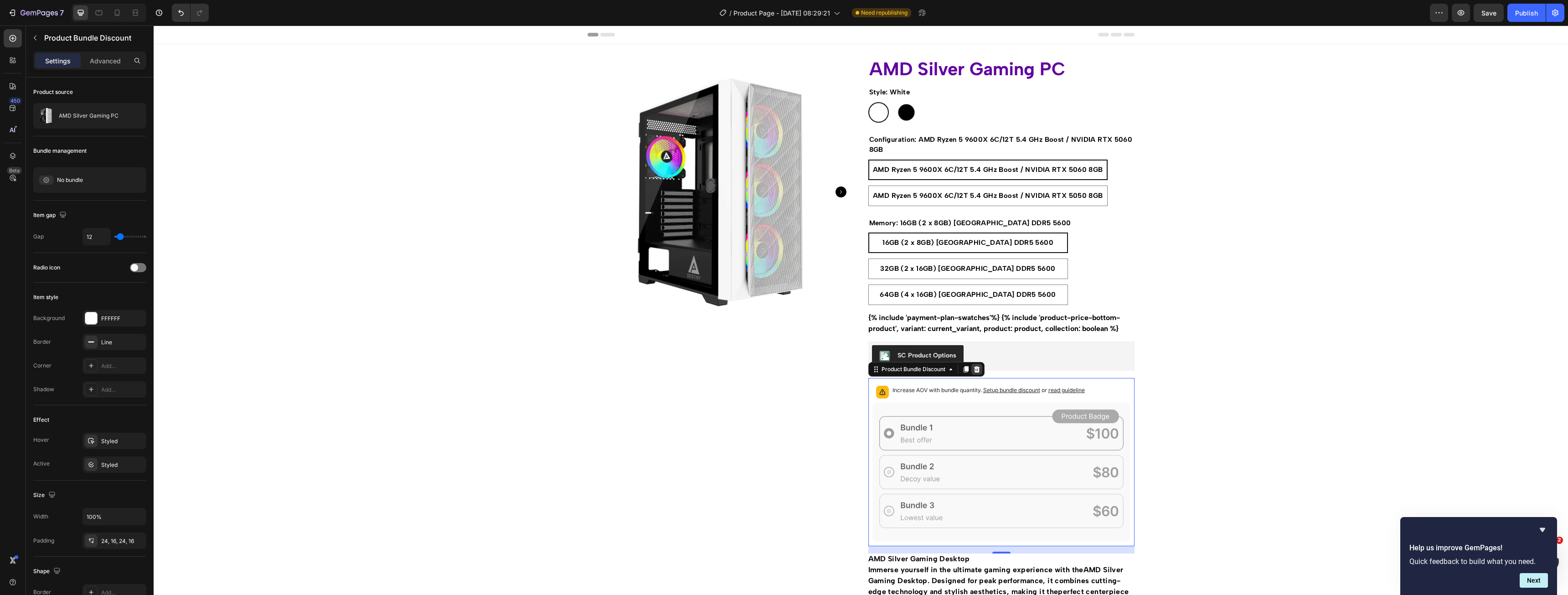
click at [974, 368] on icon at bounding box center [976, 369] width 6 height 6
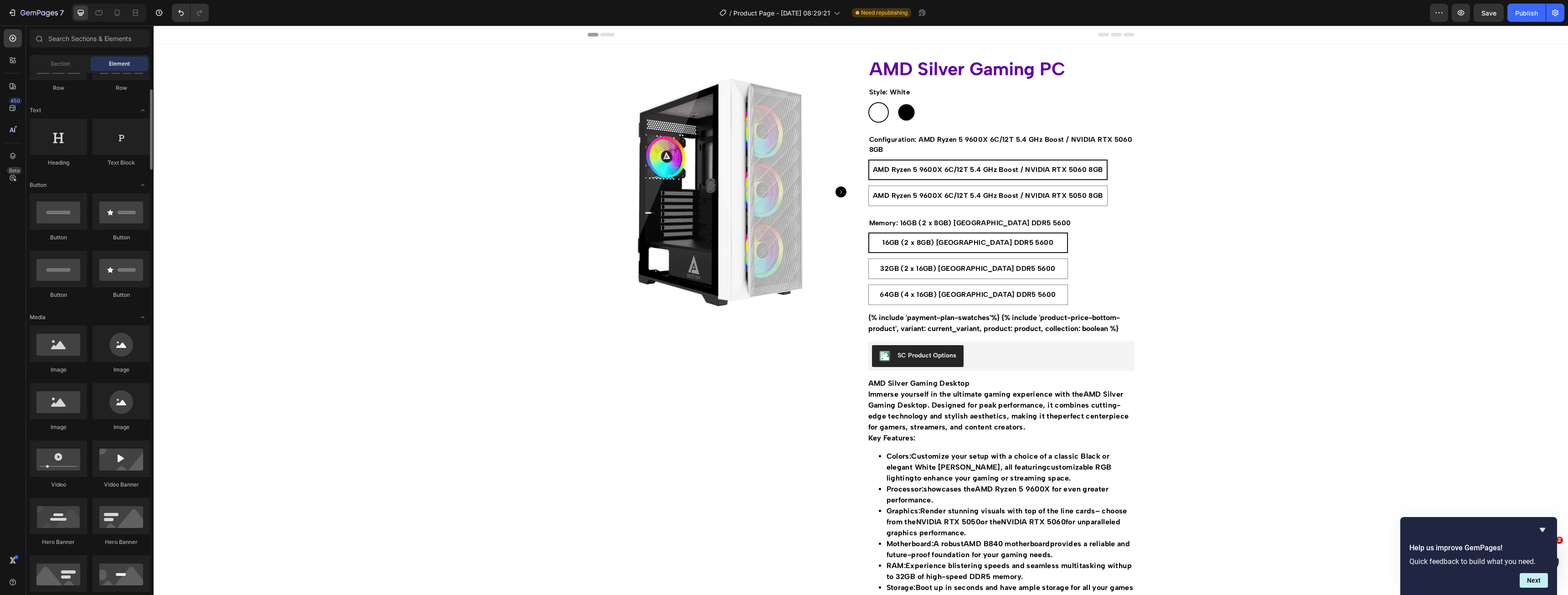
scroll to position [0, 0]
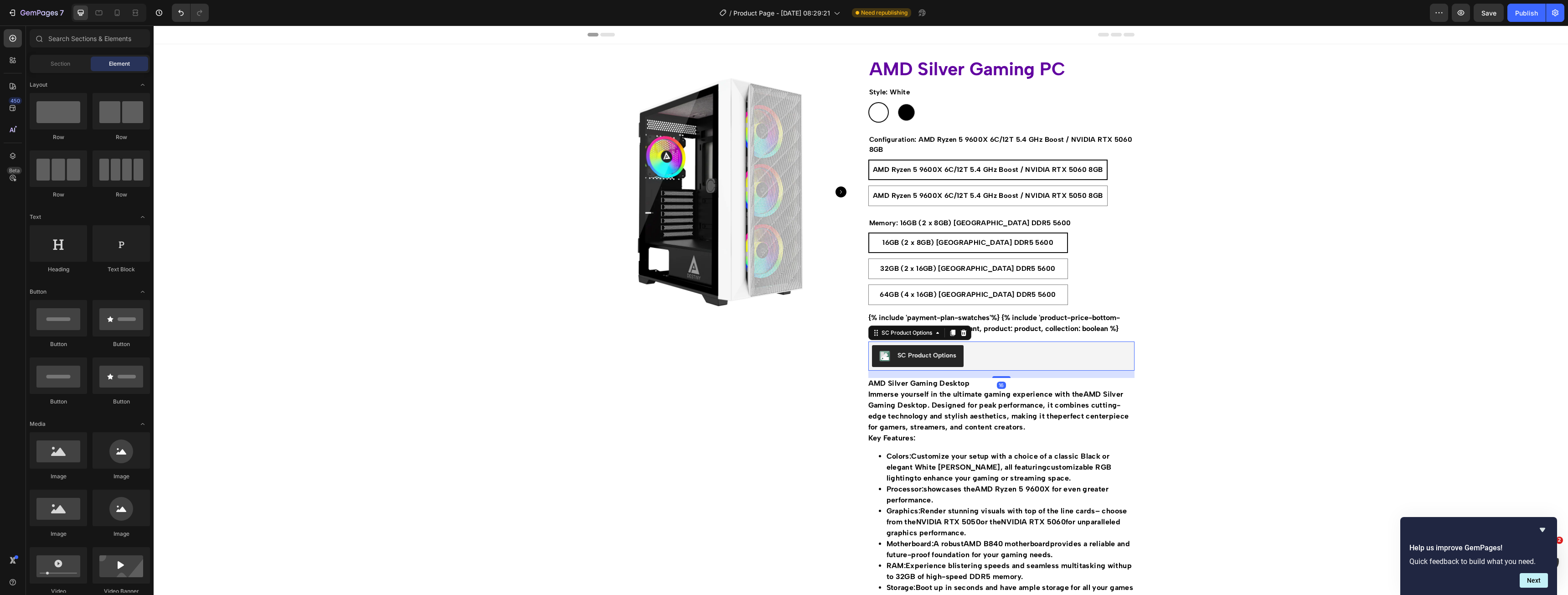
click at [967, 356] on div "SC Product Options" at bounding box center [1001, 356] width 259 height 22
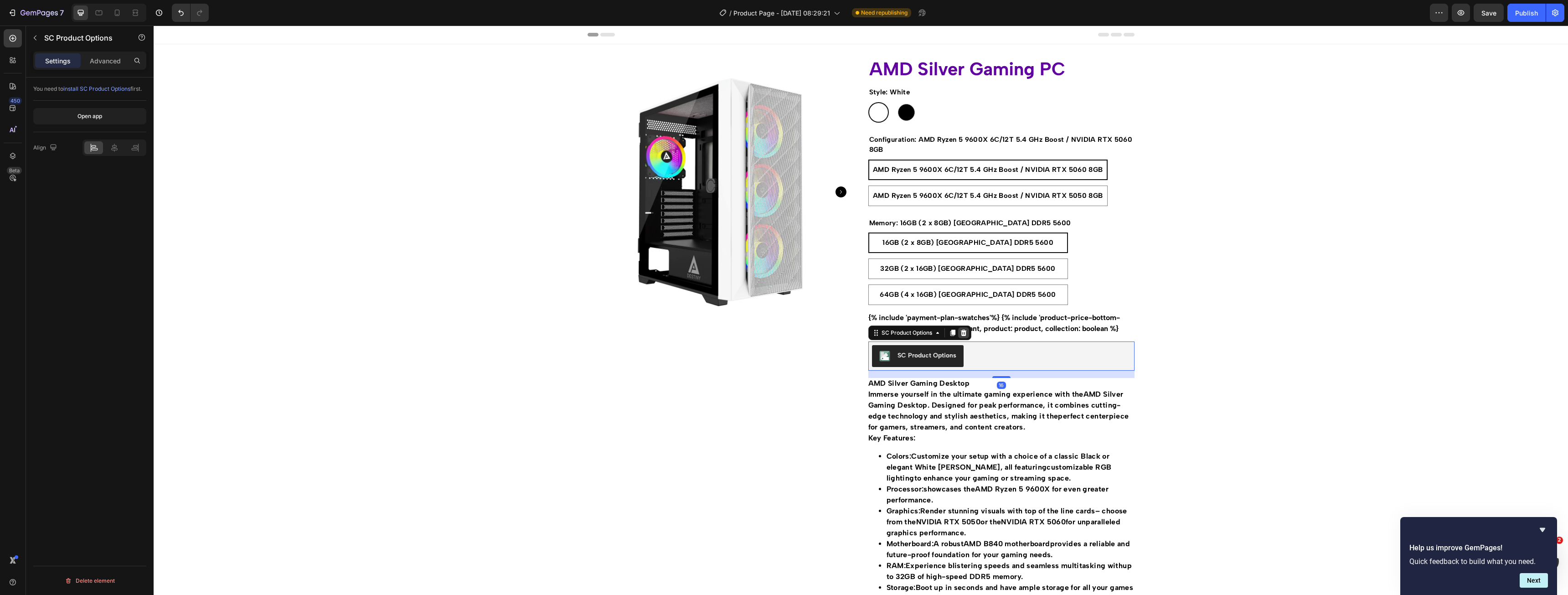
click at [965, 330] on div at bounding box center [963, 332] width 11 height 11
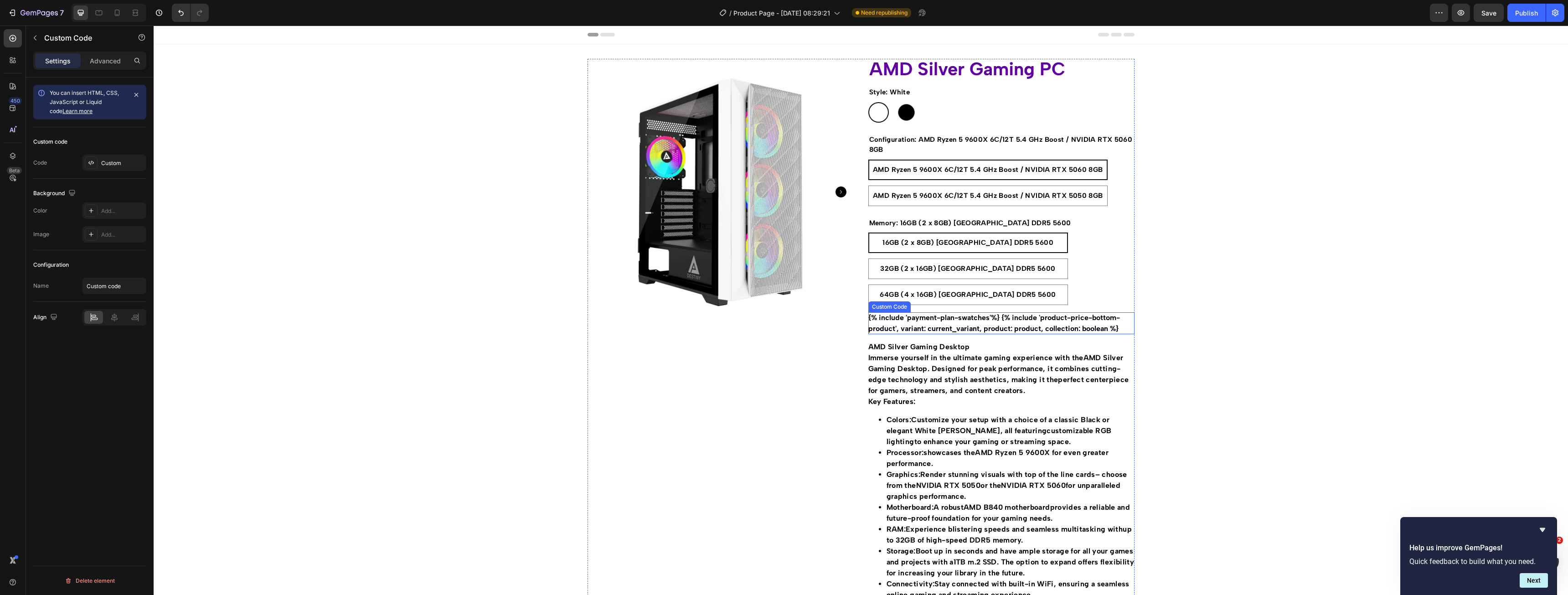
click at [949, 322] on div "{% include 'payment-plan-swatches'%} {% include 'product-price-bottom-product',…" at bounding box center [1001, 323] width 266 height 22
click at [103, 162] on div "Custom" at bounding box center [122, 163] width 43 height 8
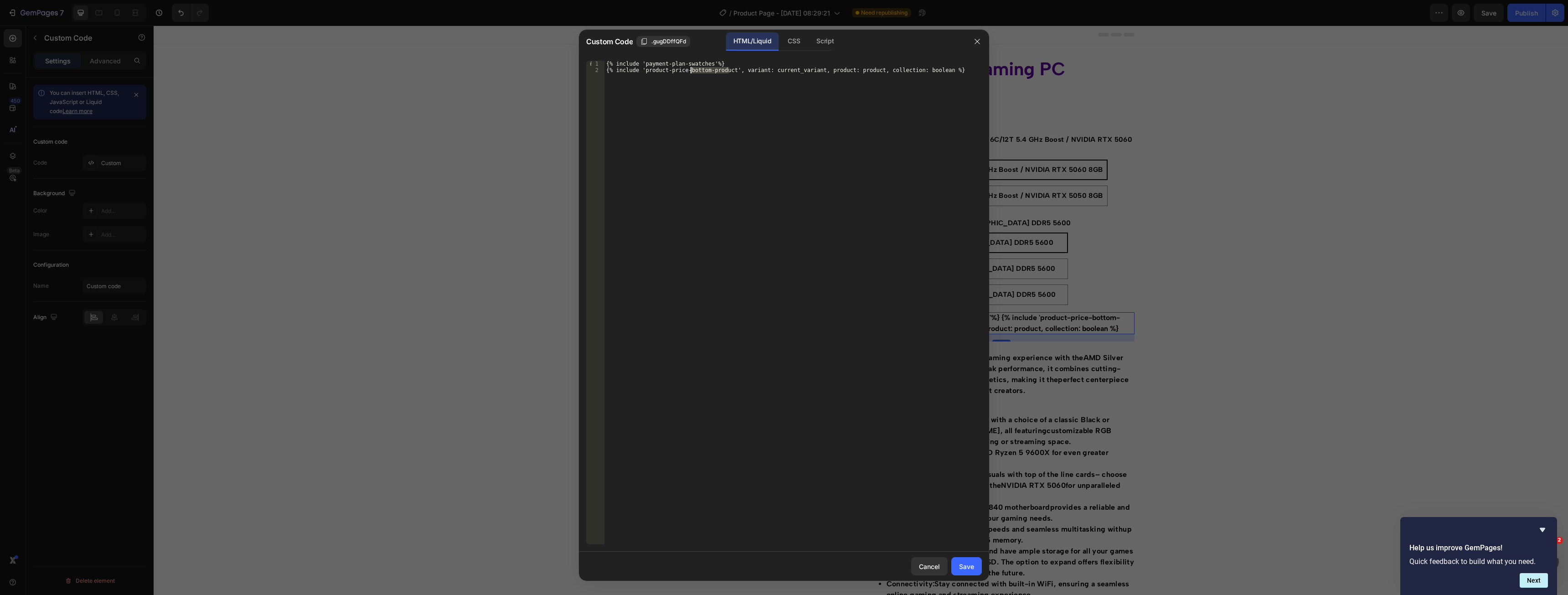
drag, startPoint x: 729, startPoint y: 71, endPoint x: 719, endPoint y: 64, distance: 12.2
click at [689, 71] on div "{% include 'payment-plan-swatches'%} {% include 'product-price-bottom-product',…" at bounding box center [793, 308] width 377 height 496
type textarea "{% include 'product-price-product', variant: current_variant, product: product,…"
click at [971, 564] on div "Save" at bounding box center [966, 566] width 15 height 10
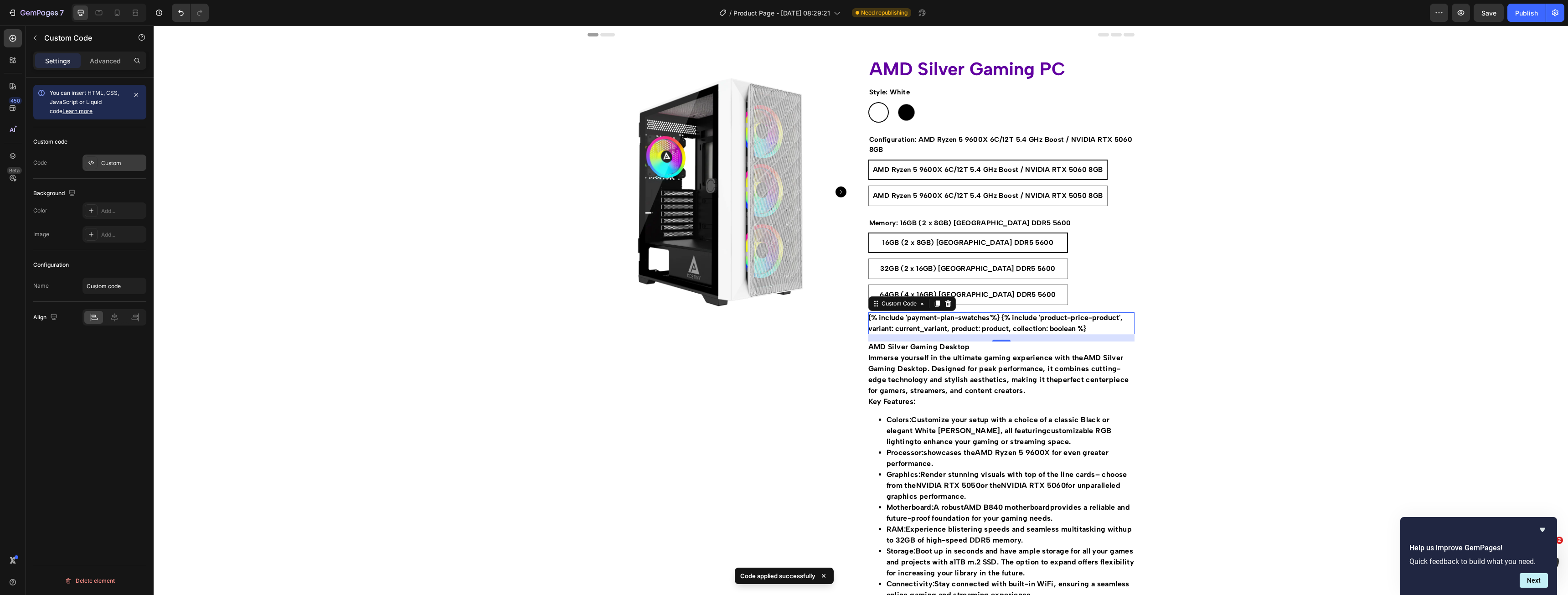
click at [100, 162] on div "Custom" at bounding box center [114, 162] width 64 height 16
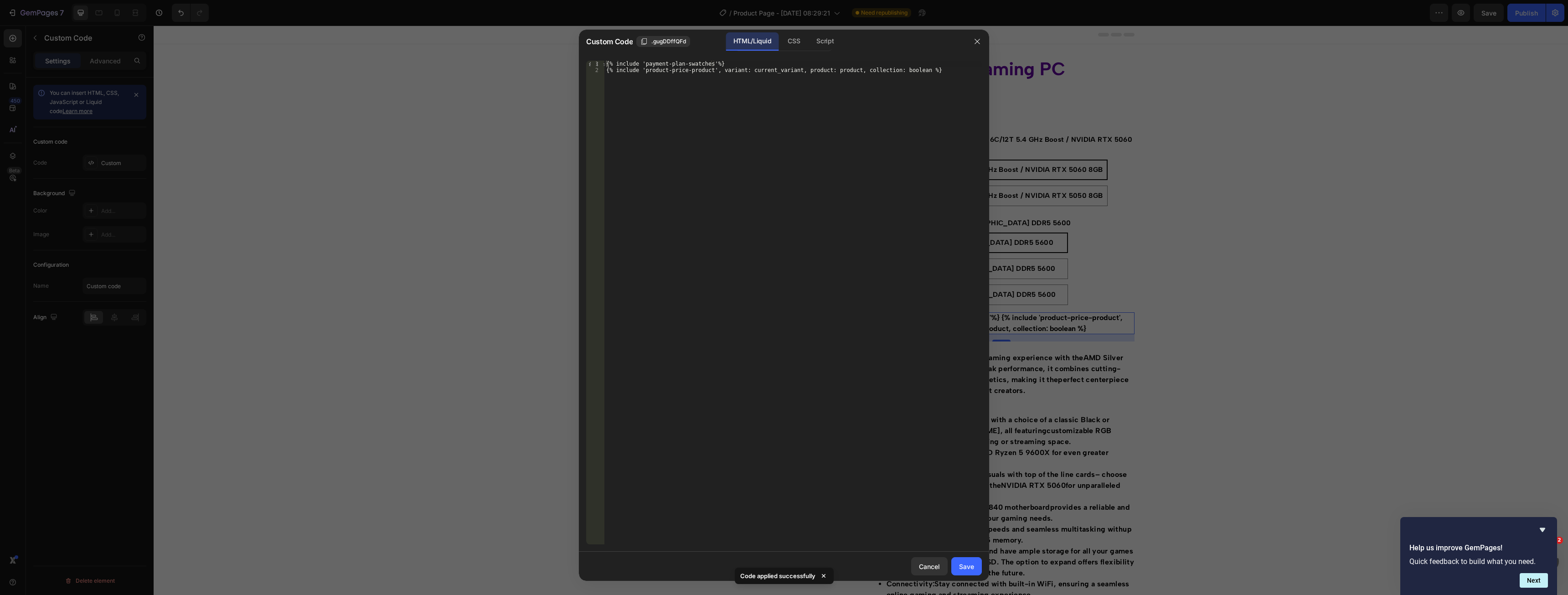
click at [899, 70] on div "{% include 'payment-plan-swatches'%} {% include 'product-price-product', varian…" at bounding box center [793, 308] width 377 height 496
type textarea "{% include 'product-price-product', variant: current_variant, product: product,…"
click at [965, 567] on div "Save" at bounding box center [966, 566] width 15 height 10
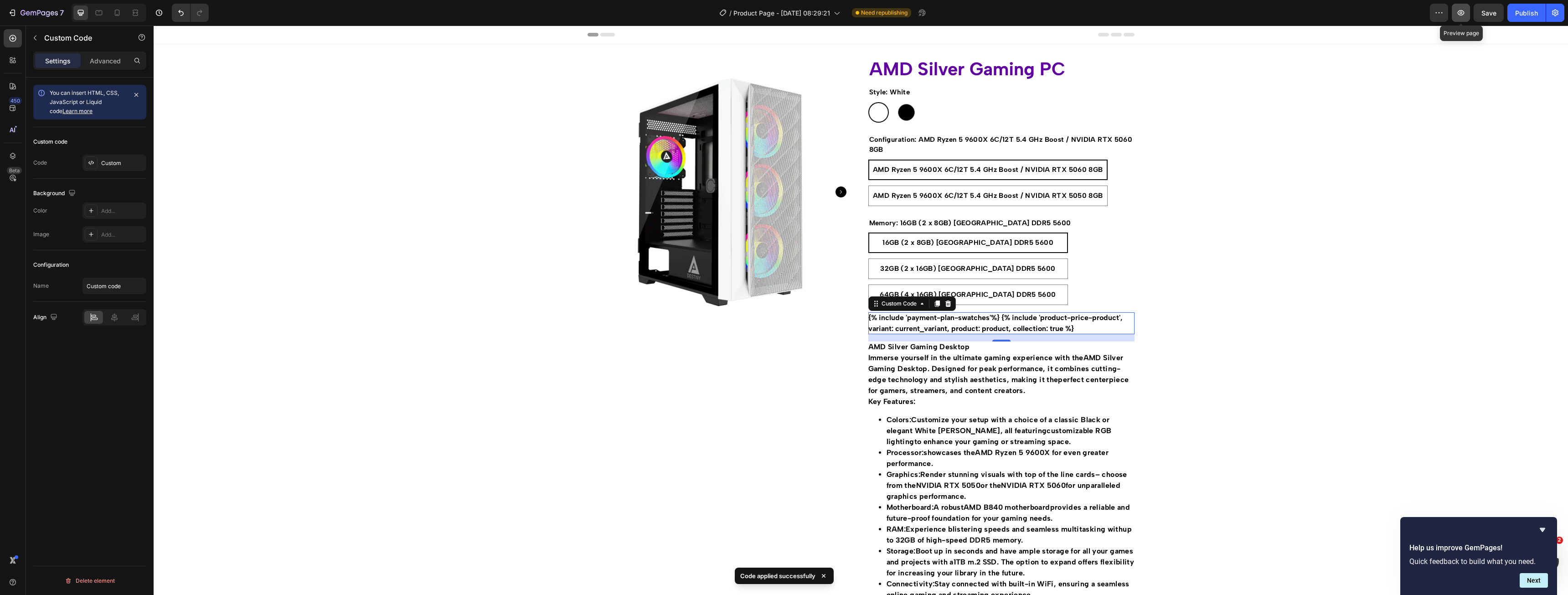
click at [1462, 16] on icon "button" at bounding box center [1461, 13] width 9 height 9
click at [115, 160] on div "Custom" at bounding box center [122, 163] width 43 height 8
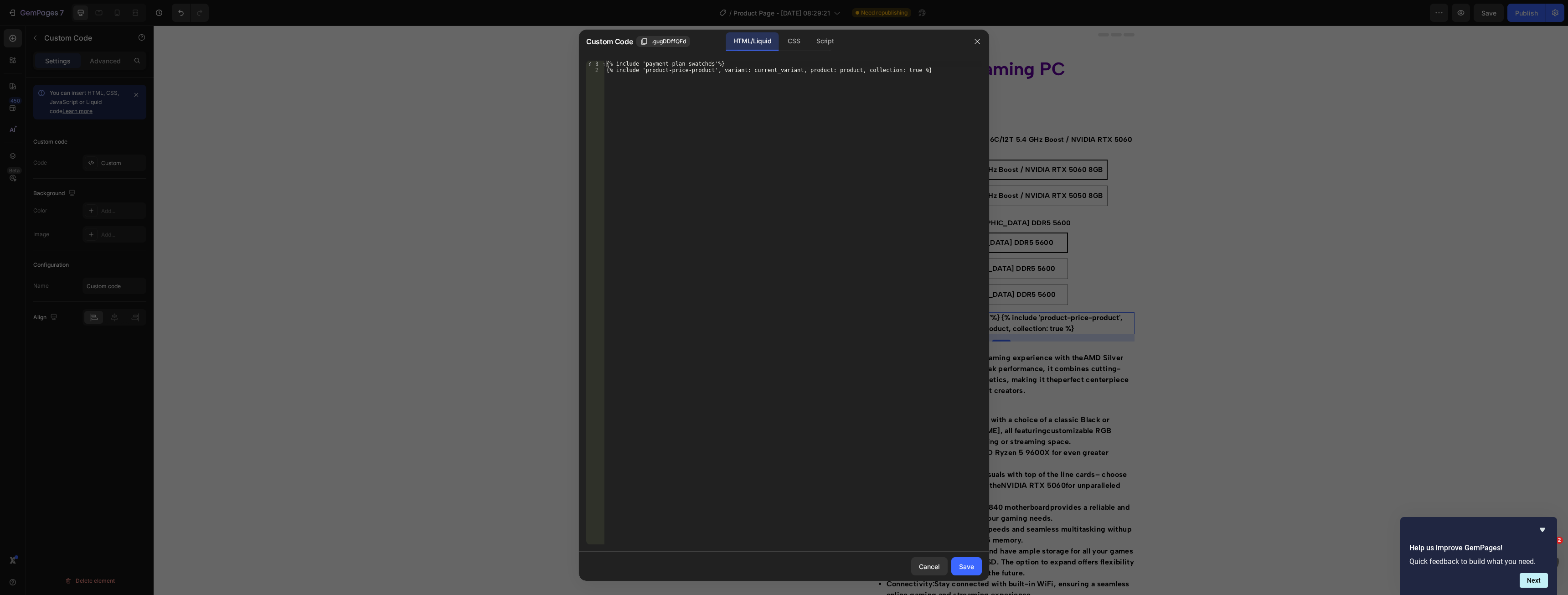
click at [894, 73] on div "{% include 'payment-plan-swatches'%} {% include 'product-price-product', varian…" at bounding box center [793, 308] width 377 height 496
type textarea "{% include 'product-price-product', variant: current_variant, product: product,…"
click at [963, 573] on button "Save" at bounding box center [966, 566] width 30 height 18
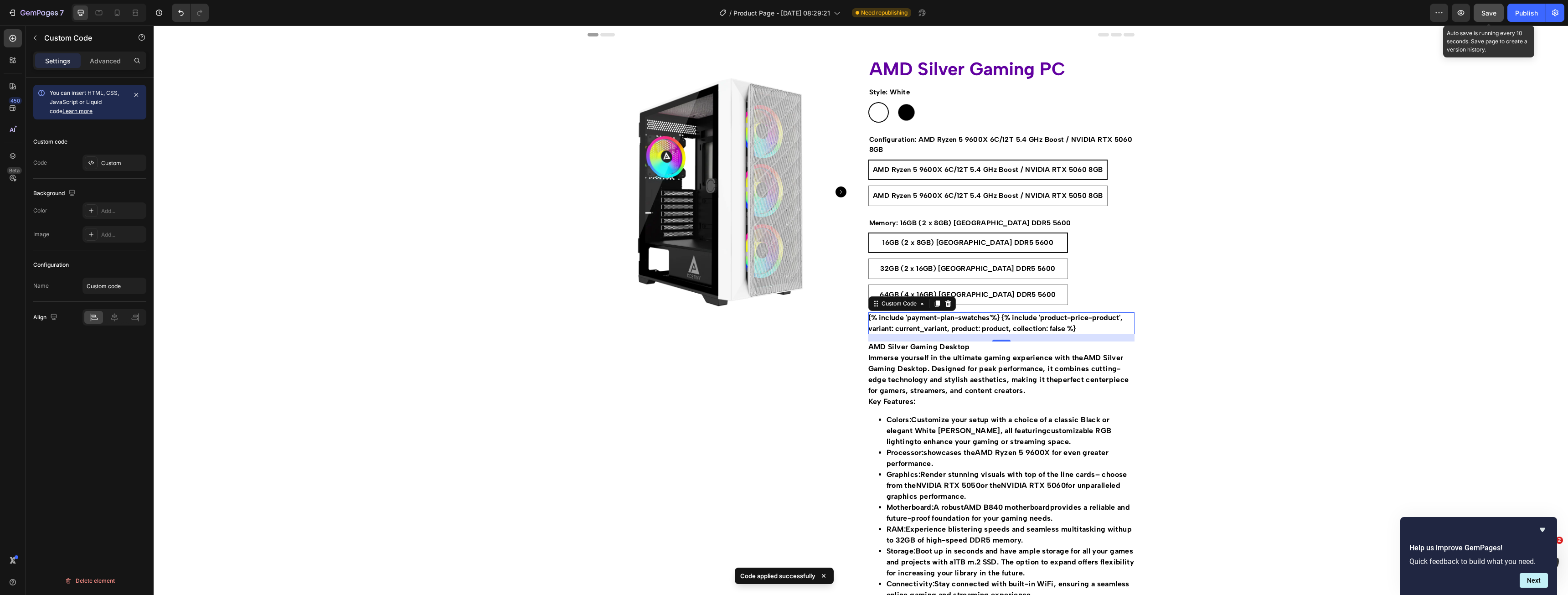
click at [1495, 17] on div "Save" at bounding box center [1488, 13] width 15 height 10
click at [1464, 13] on icon "button" at bounding box center [1461, 13] width 7 height 5
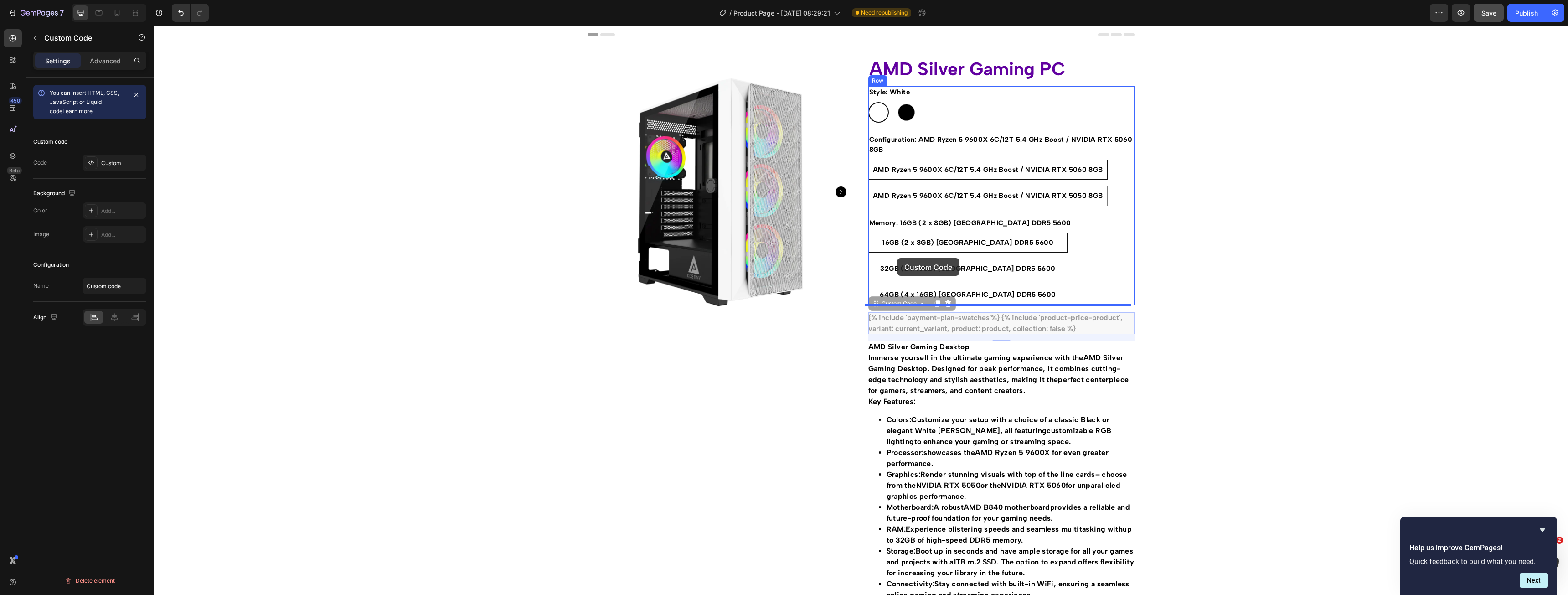
drag, startPoint x: 875, startPoint y: 305, endPoint x: 897, endPoint y: 258, distance: 51.9
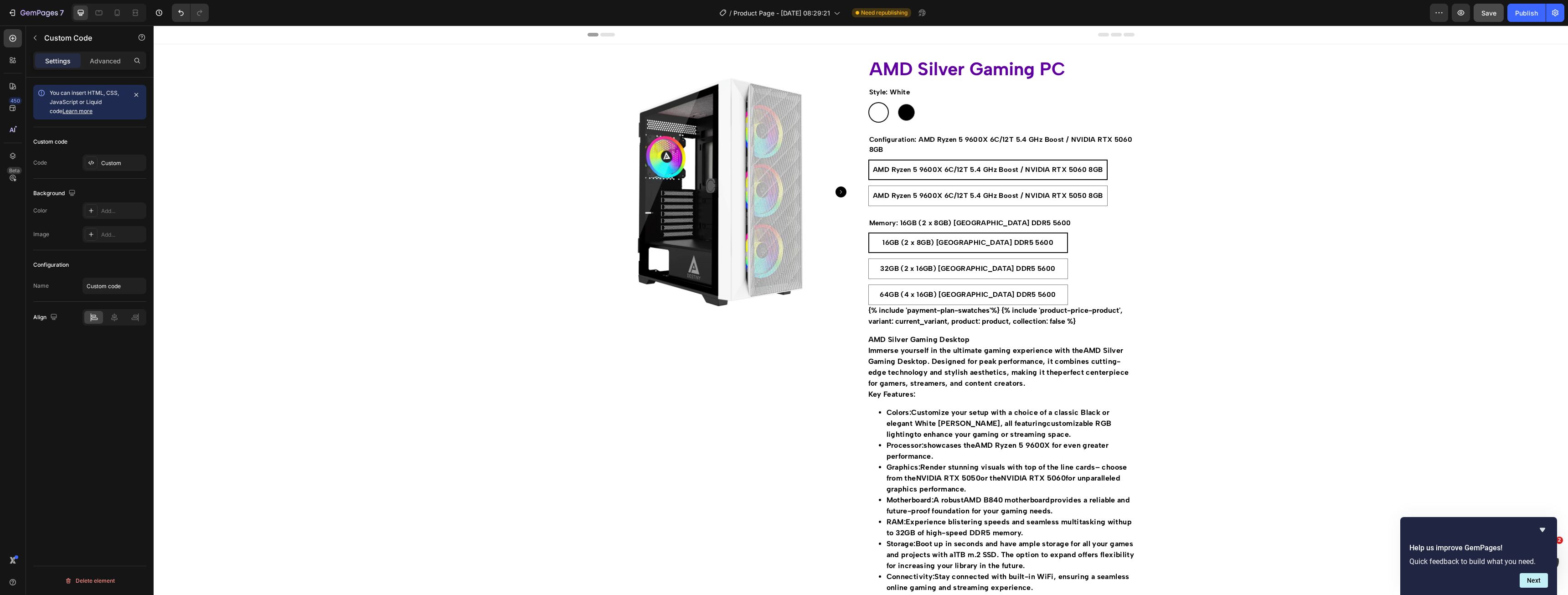
click at [1331, 352] on div "Product Images AMD Silver Gaming PC Product Title Style: White White White Blac…" at bounding box center [861, 496] width 1414 height 904
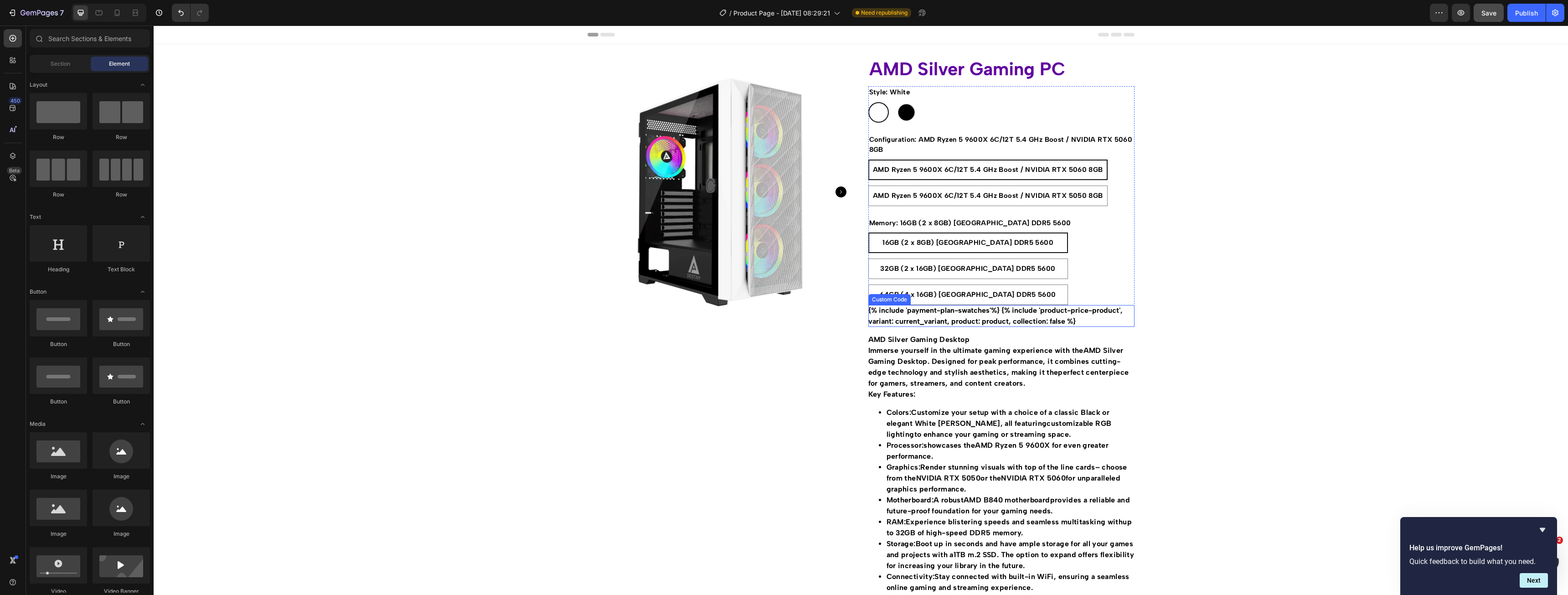
click at [1093, 317] on div "{% include 'payment-plan-swatches'%} {% include 'product-price-product', varian…" at bounding box center [1001, 316] width 266 height 22
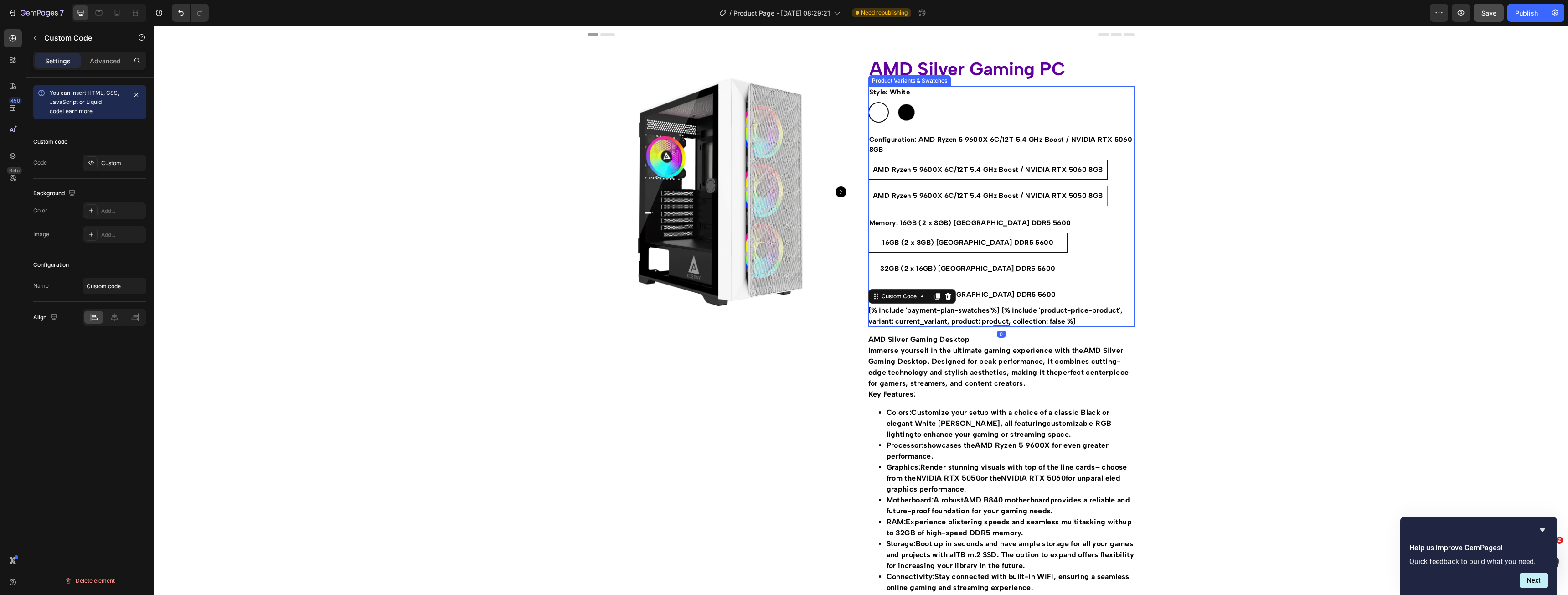
click at [1097, 281] on div "16GB (2 x 8GB) [GEOGRAPHIC_DATA] DDR5 5600 16GB (2 x 8GB) [GEOGRAPHIC_DATA] [GE…" at bounding box center [1001, 269] width 266 height 73
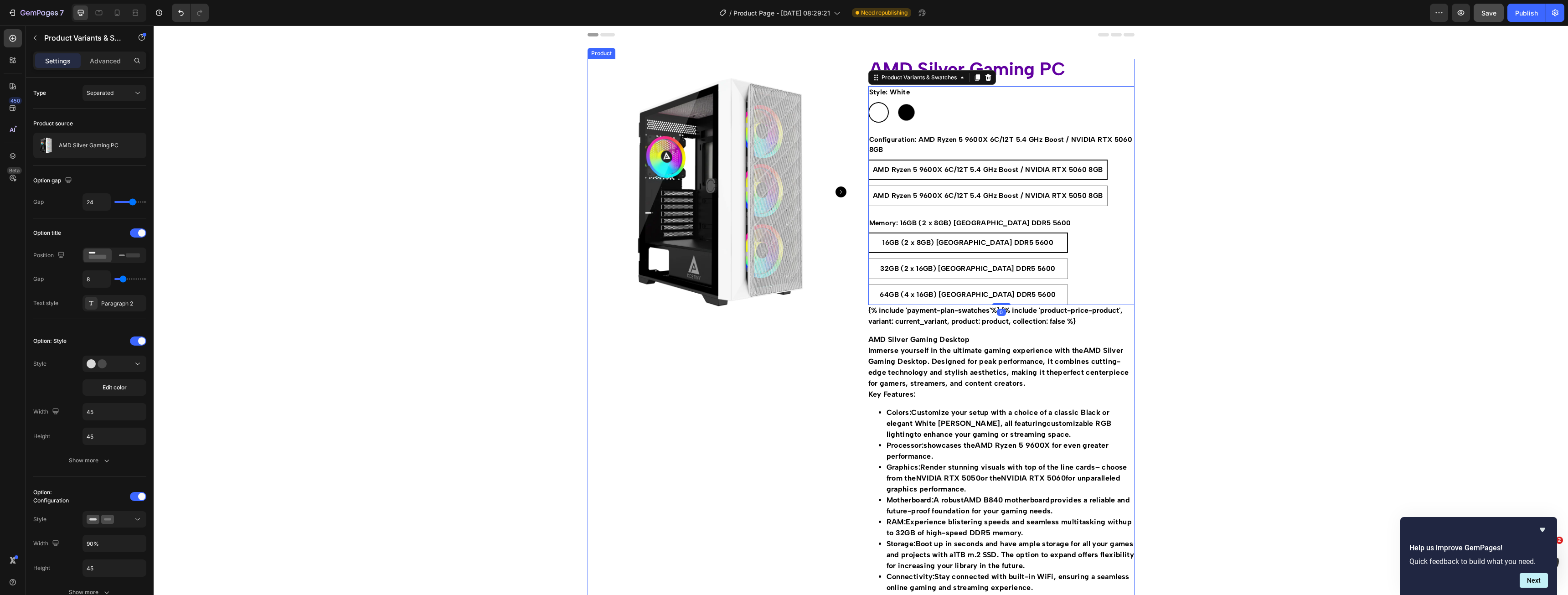
click at [1046, 328] on div "AMD Silver Gaming PC Product Title Style: White White White Black Black Configu…" at bounding box center [1001, 468] width 266 height 818
